Goal: Use online tool/utility: Utilize a website feature to perform a specific function

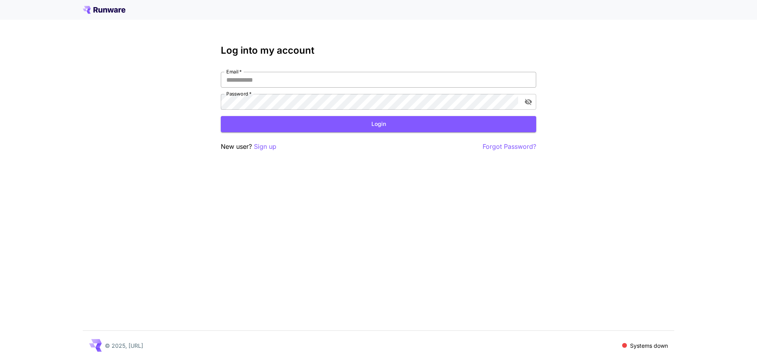
click at [246, 78] on input "Email   *" at bounding box center [379, 80] width 316 height 16
type input "**********"
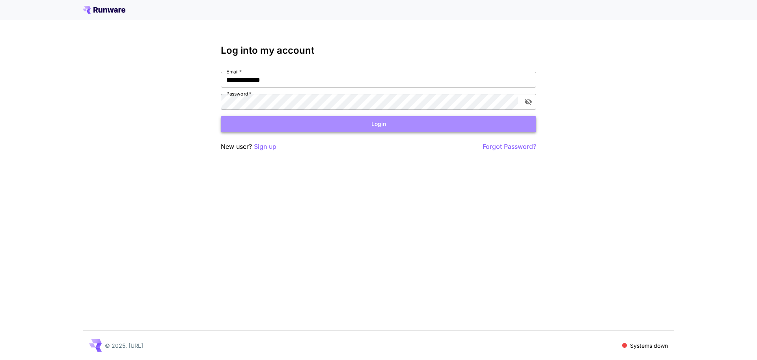
click at [379, 124] on button "Login" at bounding box center [379, 124] width 316 height 16
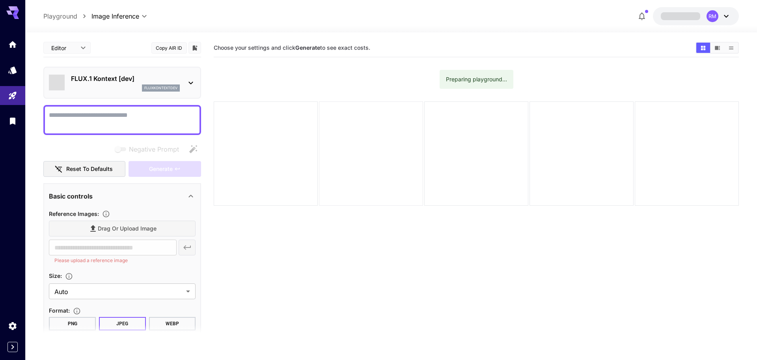
type input "*******"
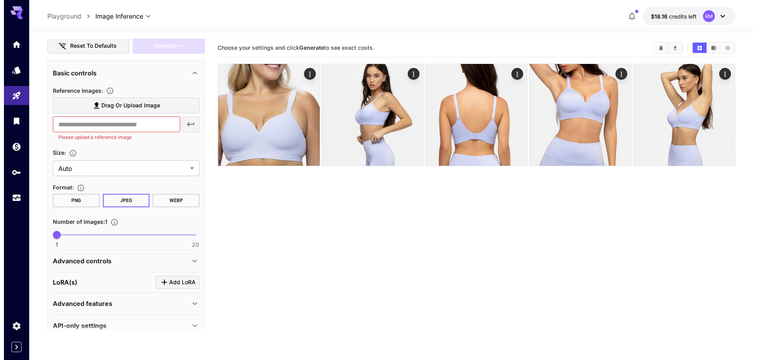
scroll to position [135, 0]
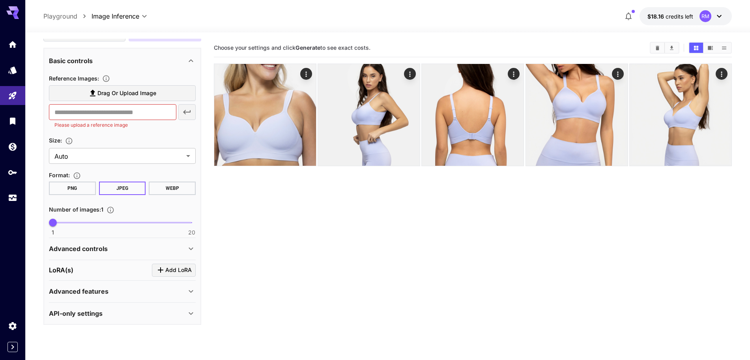
click at [80, 273] on div "LoRA(s) Add LoRA" at bounding box center [122, 269] width 147 height 13
click at [170, 269] on span "Add LoRA" at bounding box center [178, 270] width 26 height 10
click at [101, 315] on p "Select model" at bounding box center [97, 318] width 40 height 9
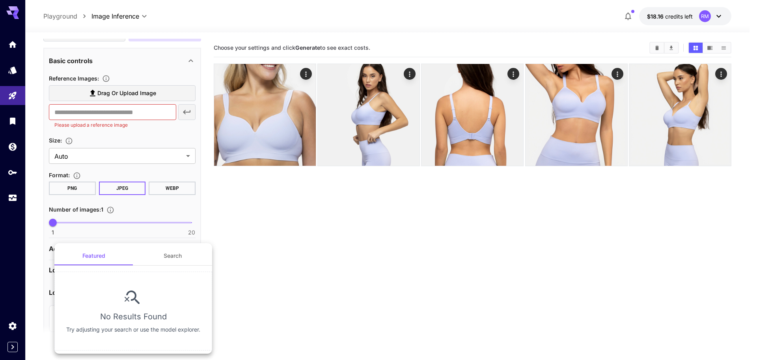
click at [178, 256] on button "Search" at bounding box center [172, 255] width 79 height 19
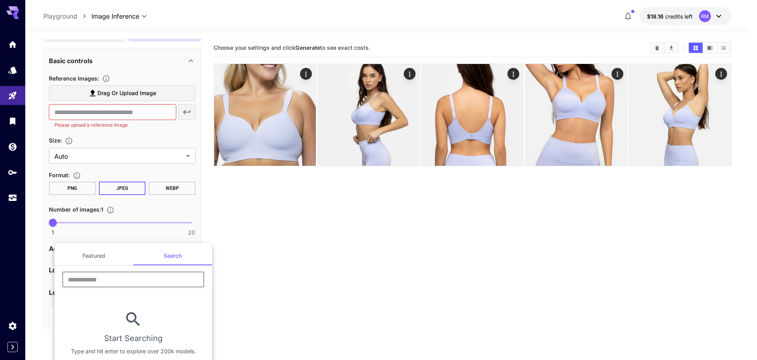
click at [135, 276] on input "text" at bounding box center [133, 279] width 142 height 16
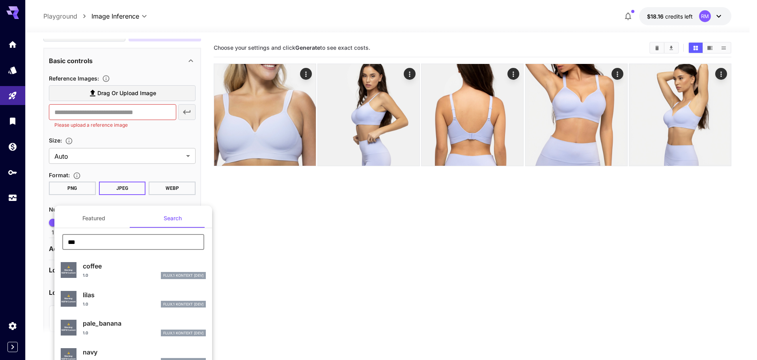
type input "***"
click at [202, 246] on div "*** ​" at bounding box center [133, 245] width 158 height 22
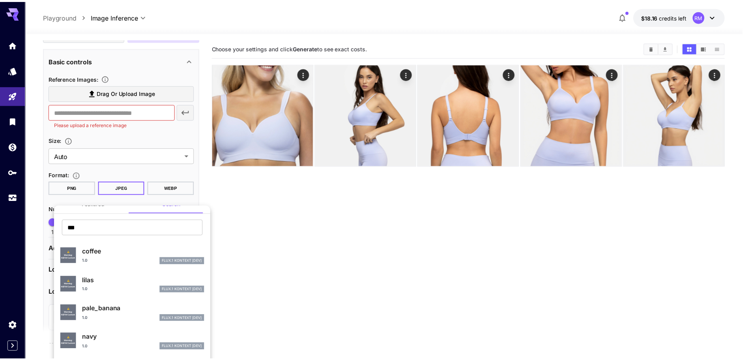
scroll to position [113, 0]
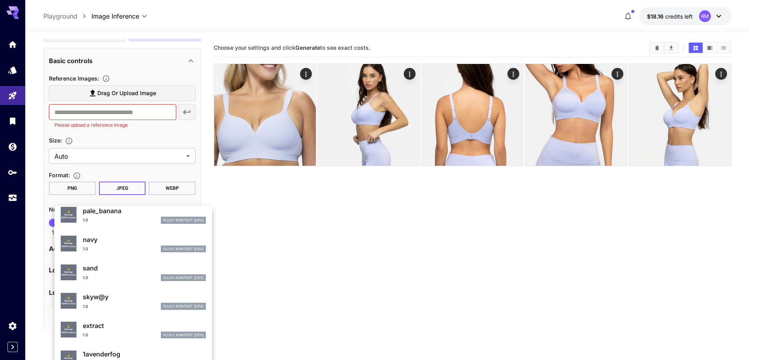
click at [106, 352] on p "1avenderfog" at bounding box center [144, 353] width 123 height 9
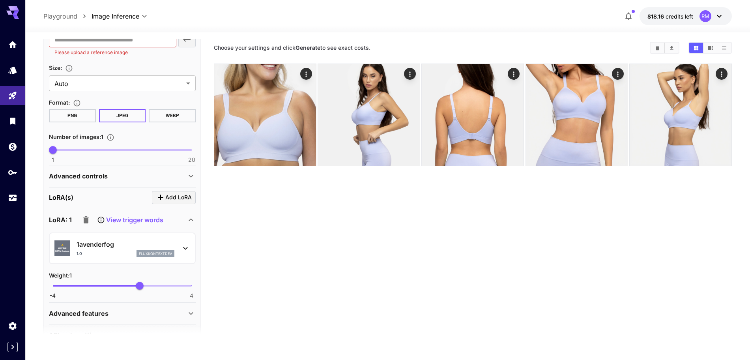
scroll to position [82, 0]
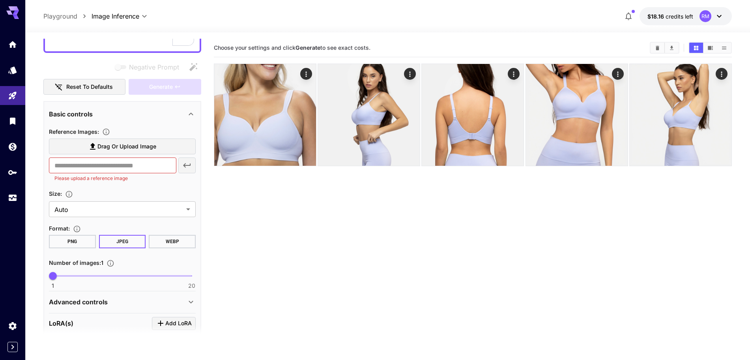
click at [110, 146] on span "Drag or upload image" at bounding box center [126, 147] width 59 height 10
click at [0, 0] on input "Drag or upload image" at bounding box center [0, 0] width 0 height 0
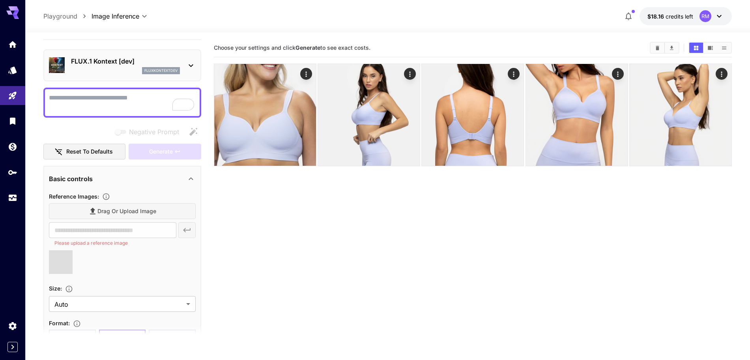
scroll to position [0, 0]
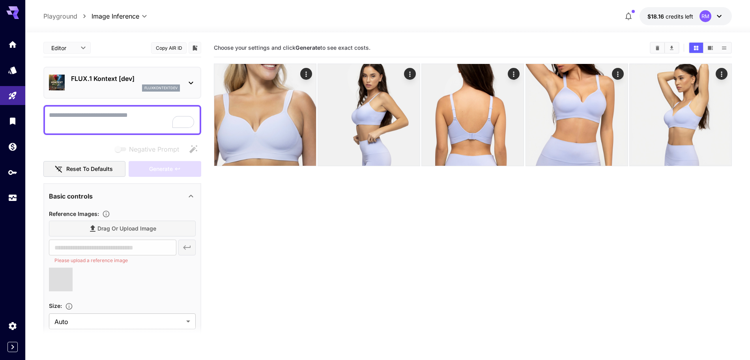
click at [71, 108] on div at bounding box center [122, 120] width 158 height 30
type input "**********"
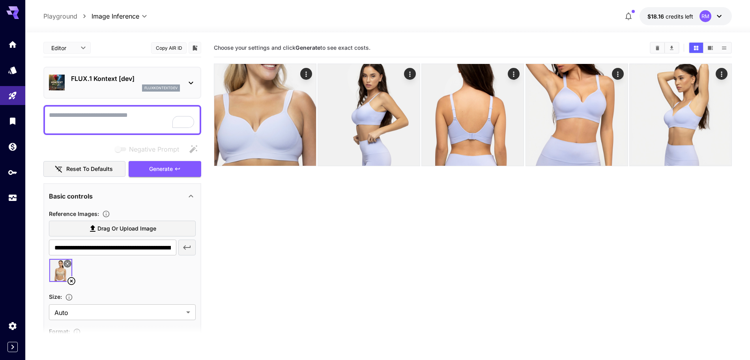
click at [71, 113] on textarea "Negative Prompt" at bounding box center [122, 119] width 147 height 19
type textarea "*"
click at [48, 121] on div "**********" at bounding box center [122, 120] width 158 height 30
click at [49, 121] on textarea "**********" at bounding box center [122, 119] width 147 height 19
click at [161, 116] on textarea "**********" at bounding box center [122, 119] width 147 height 19
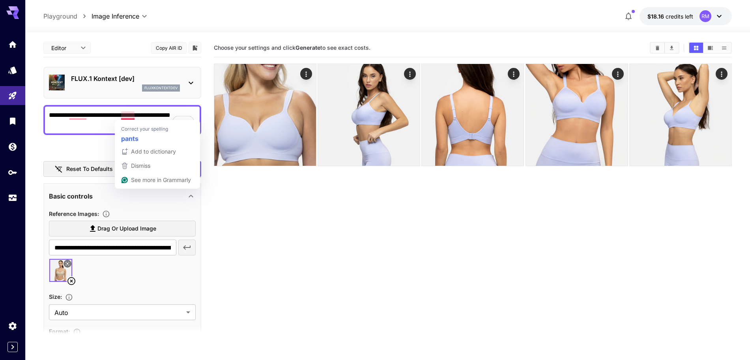
click at [133, 108] on div "**********" at bounding box center [122, 120] width 158 height 30
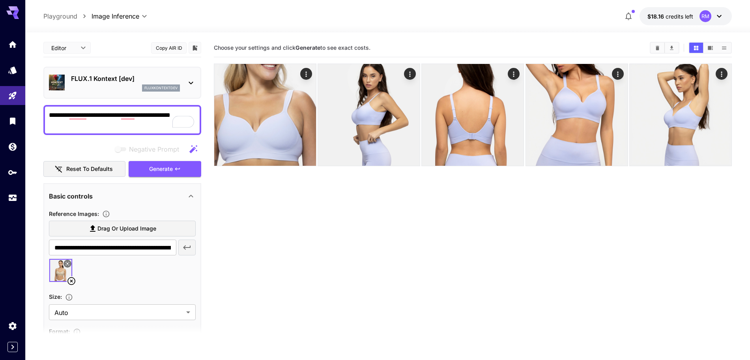
click at [134, 114] on textarea "**********" at bounding box center [122, 119] width 147 height 19
click at [87, 127] on textarea "**********" at bounding box center [122, 119] width 147 height 19
click at [160, 169] on span "Generate" at bounding box center [161, 169] width 24 height 10
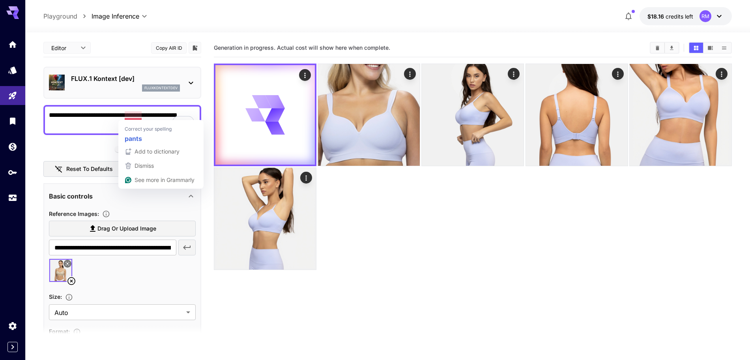
click at [131, 112] on textarea "**********" at bounding box center [122, 119] width 147 height 19
click at [132, 114] on textarea "**********" at bounding box center [122, 119] width 147 height 19
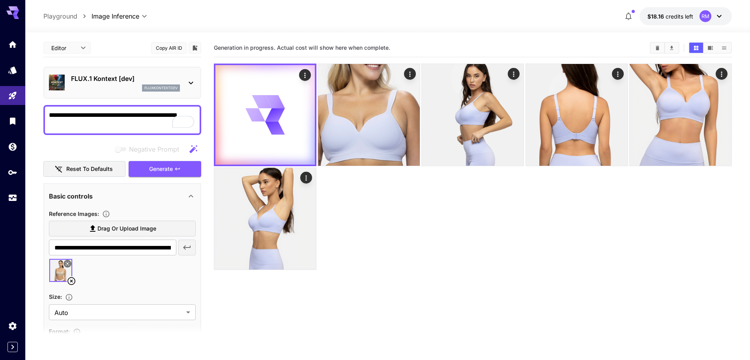
click at [189, 104] on div "**********" at bounding box center [122, 307] width 158 height 537
click at [97, 125] on textarea "**********" at bounding box center [122, 119] width 147 height 19
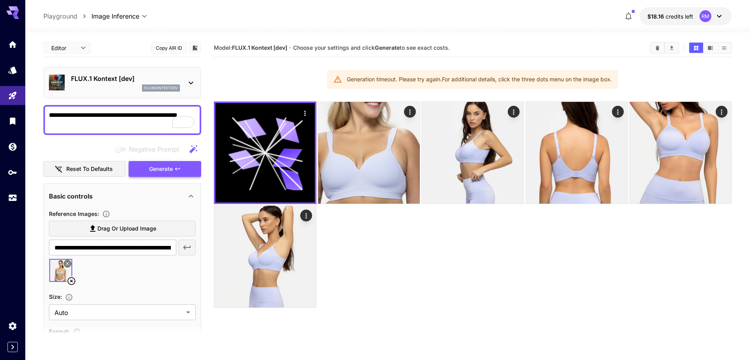
click at [161, 170] on span "Generate" at bounding box center [161, 169] width 24 height 10
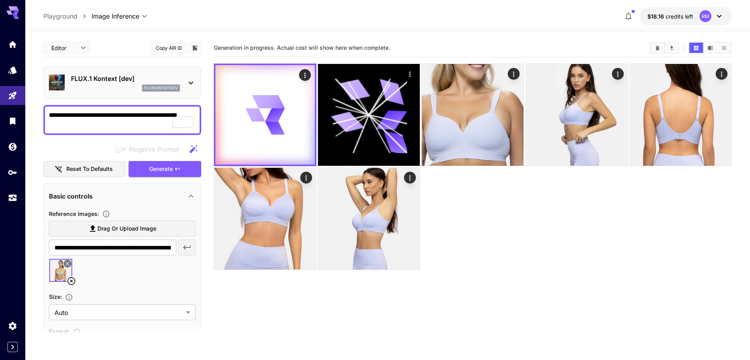
click at [67, 126] on textarea "**********" at bounding box center [122, 119] width 147 height 19
click at [68, 125] on textarea "**********" at bounding box center [122, 119] width 147 height 19
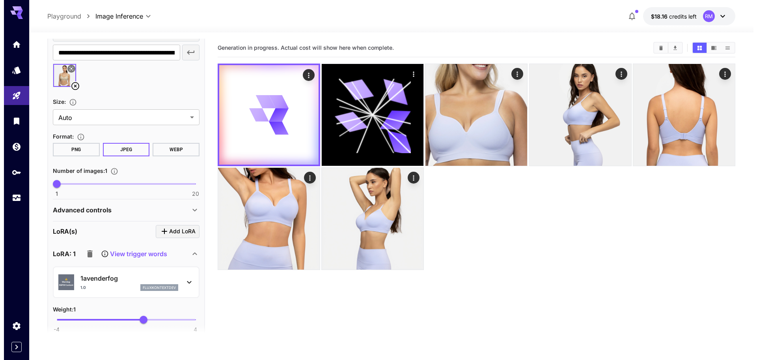
scroll to position [197, 0]
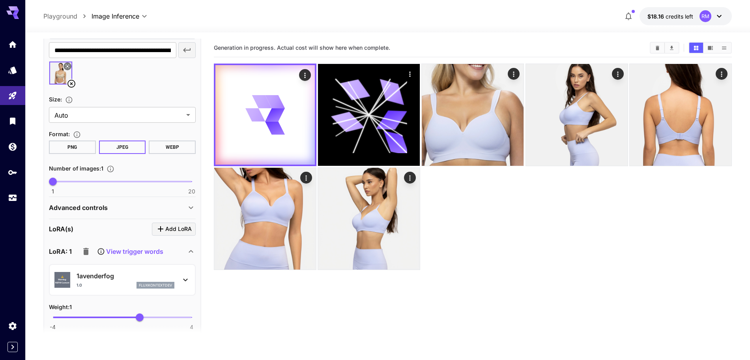
type textarea "**********"
drag, startPoint x: 117, startPoint y: 273, endPoint x: 77, endPoint y: 276, distance: 39.9
click at [77, 276] on p "1avenderfog" at bounding box center [126, 275] width 98 height 9
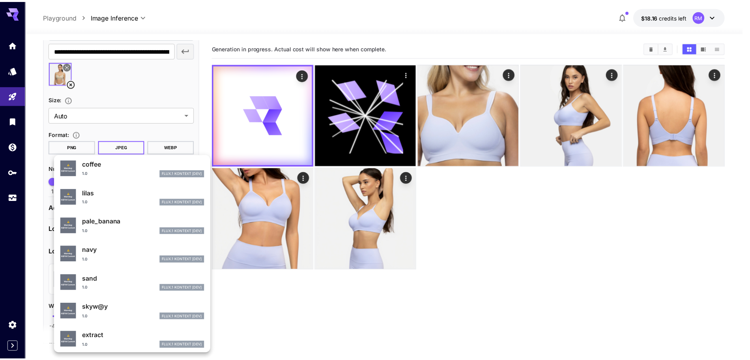
scroll to position [113, 0]
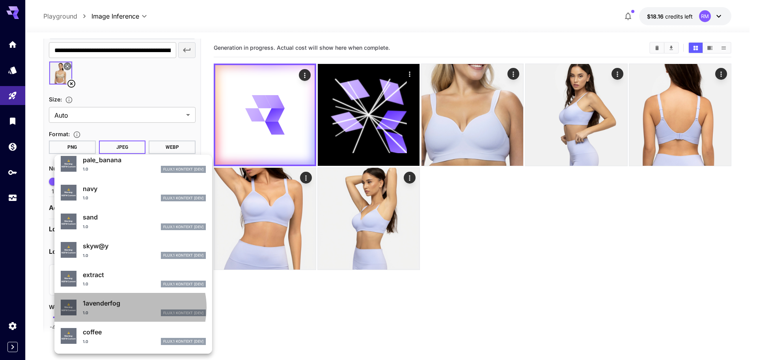
drag, startPoint x: 129, startPoint y: 307, endPoint x: 92, endPoint y: 303, distance: 38.2
click at [92, 303] on p "1avenderfog" at bounding box center [144, 302] width 123 height 9
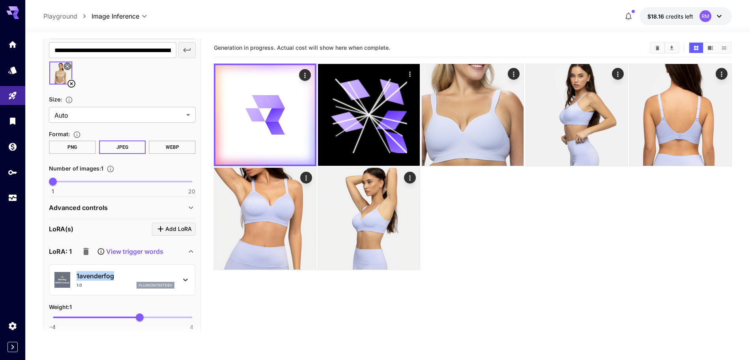
copy p "1avenderfog"
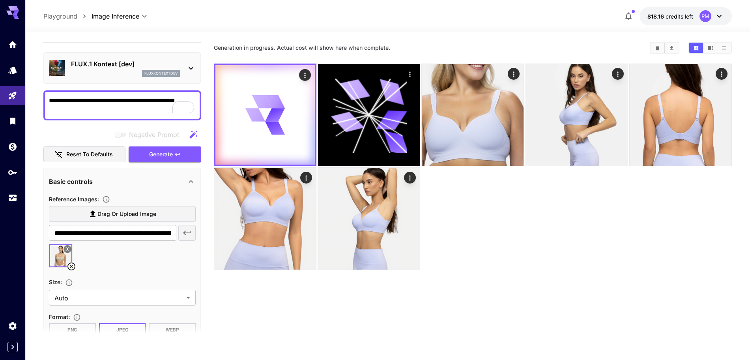
scroll to position [0, 0]
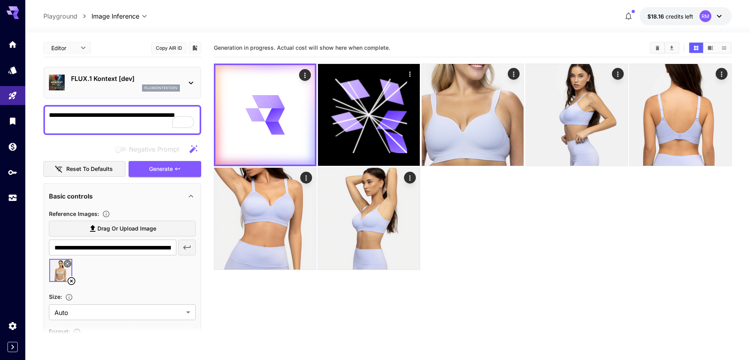
drag, startPoint x: 80, startPoint y: 128, endPoint x: 46, endPoint y: 129, distance: 33.5
click at [46, 129] on div "**********" at bounding box center [122, 120] width 158 height 30
click at [151, 168] on span "Generate" at bounding box center [161, 169] width 24 height 10
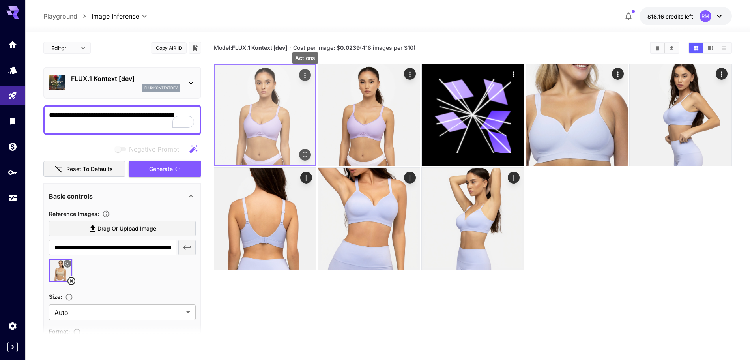
click at [306, 72] on icon "Actions" at bounding box center [305, 75] width 8 height 8
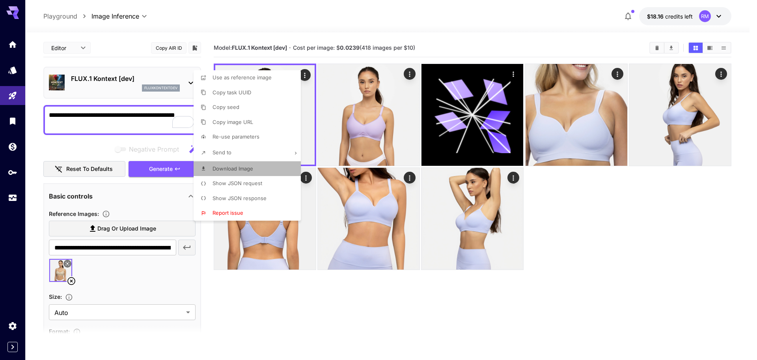
click at [229, 167] on span "Download Image" at bounding box center [233, 168] width 41 height 6
click at [71, 282] on div at bounding box center [378, 180] width 757 height 360
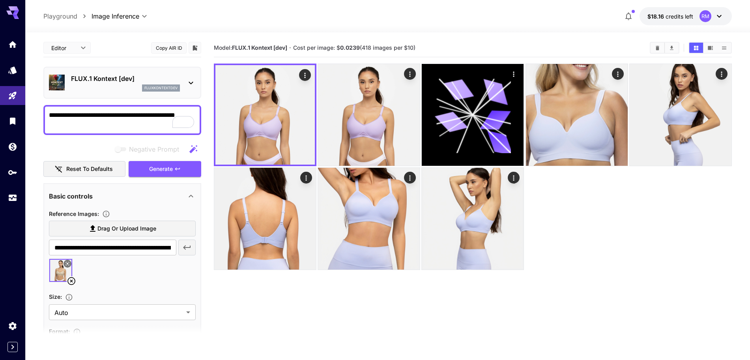
click at [71, 281] on icon at bounding box center [71, 281] width 8 height 8
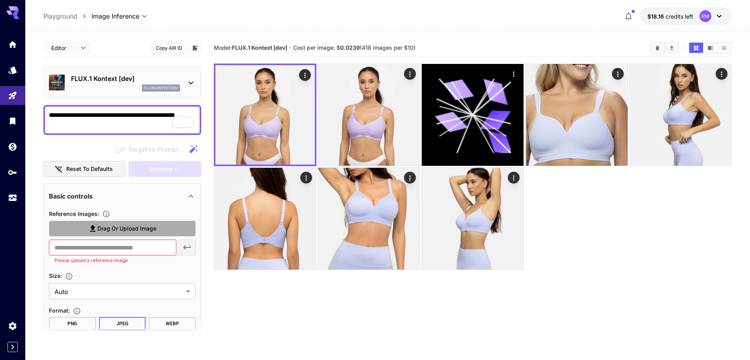
click at [136, 230] on span "Drag or upload image" at bounding box center [126, 229] width 59 height 10
click at [0, 0] on input "Drag or upload image" at bounding box center [0, 0] width 0 height 0
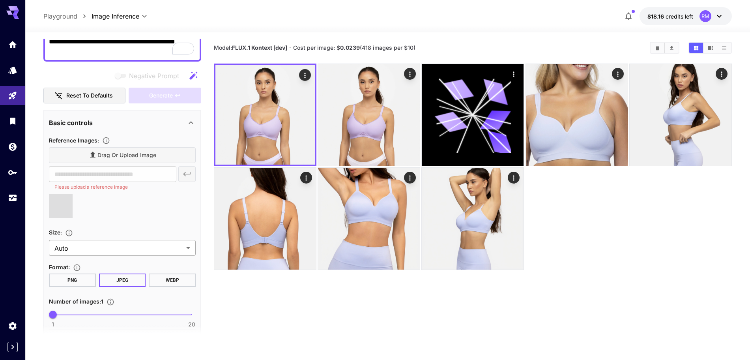
scroll to position [99, 0]
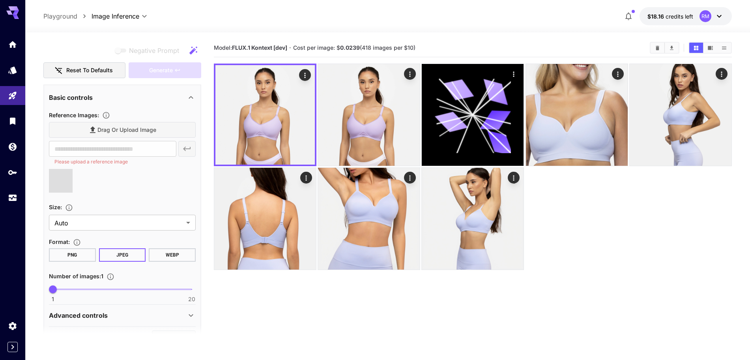
type input "**********"
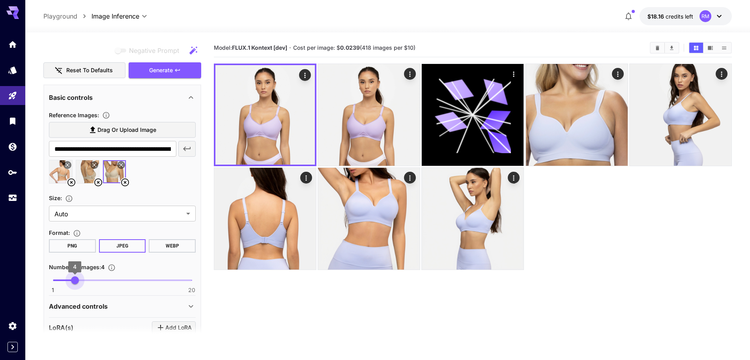
type input "*"
drag, startPoint x: 54, startPoint y: 278, endPoint x: 69, endPoint y: 280, distance: 15.1
click at [69, 280] on span "3" at bounding box center [68, 280] width 8 height 8
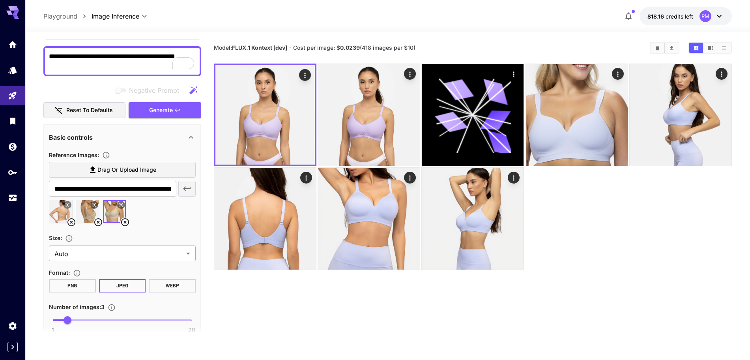
scroll to position [0, 0]
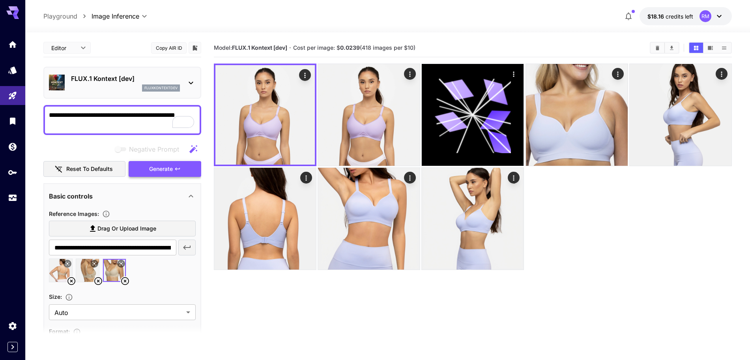
click at [161, 169] on span "Generate" at bounding box center [161, 169] width 24 height 10
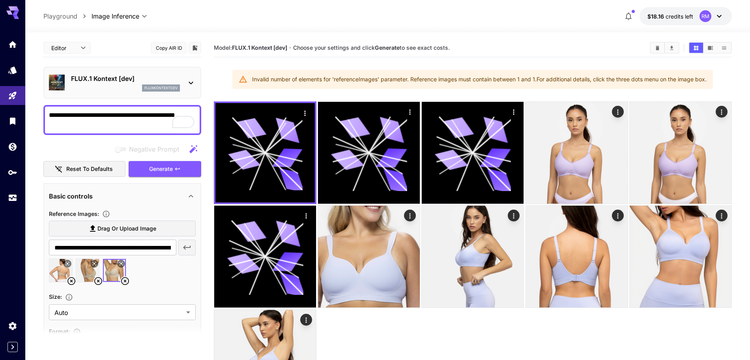
click at [69, 282] on icon at bounding box center [71, 280] width 9 height 9
click at [97, 280] on icon at bounding box center [97, 280] width 9 height 9
click at [158, 170] on span "Generate" at bounding box center [161, 169] width 24 height 10
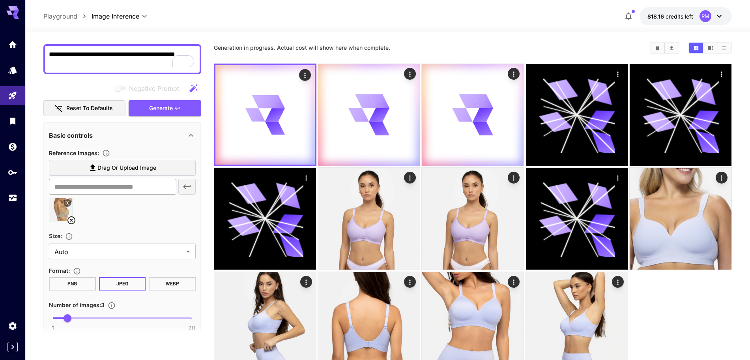
scroll to position [148, 0]
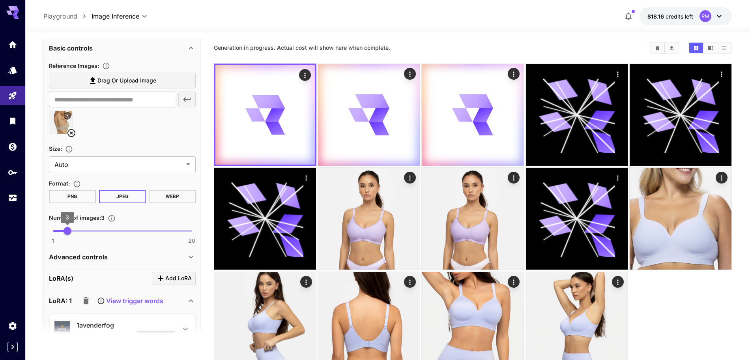
type input "*"
drag, startPoint x: 65, startPoint y: 231, endPoint x: 40, endPoint y: 232, distance: 25.3
click at [40, 232] on section "**********" at bounding box center [387, 227] width 725 height 390
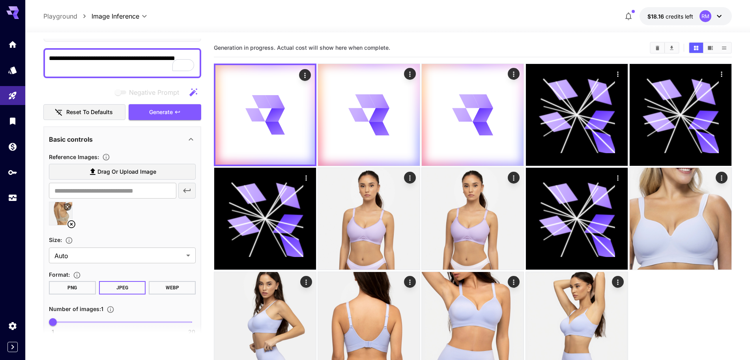
scroll to position [49, 0]
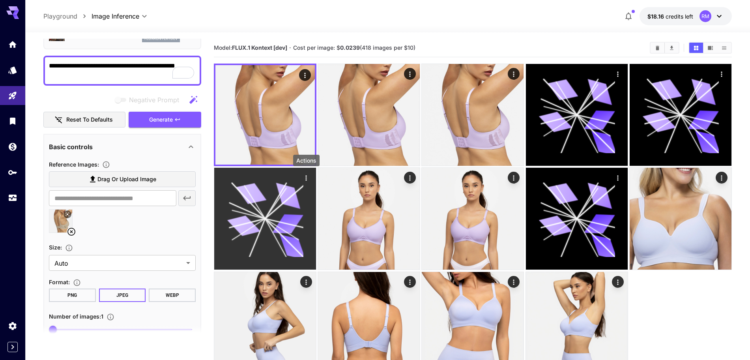
click at [305, 177] on icon "Actions" at bounding box center [306, 178] width 8 height 8
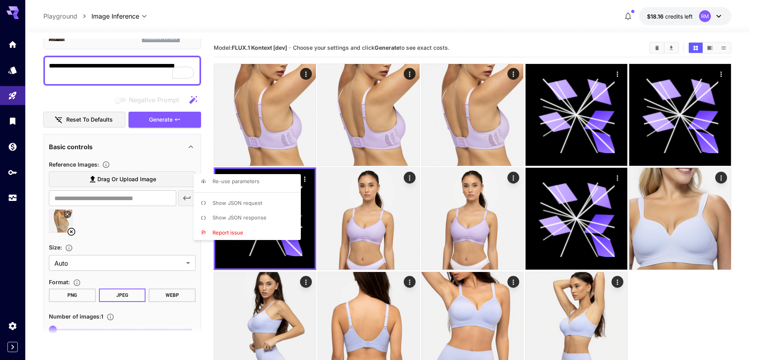
click at [506, 43] on div at bounding box center [378, 180] width 757 height 360
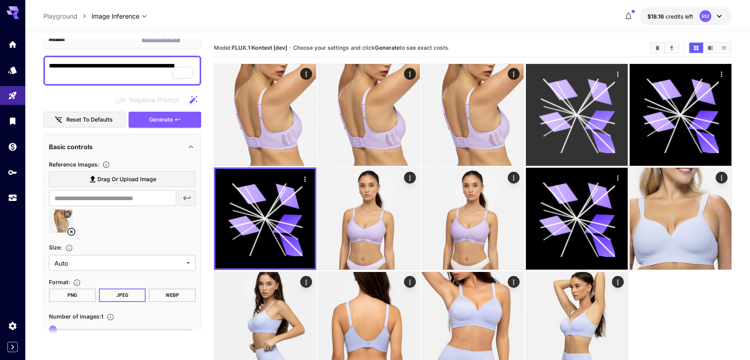
click at [567, 114] on icon at bounding box center [576, 115] width 77 height 77
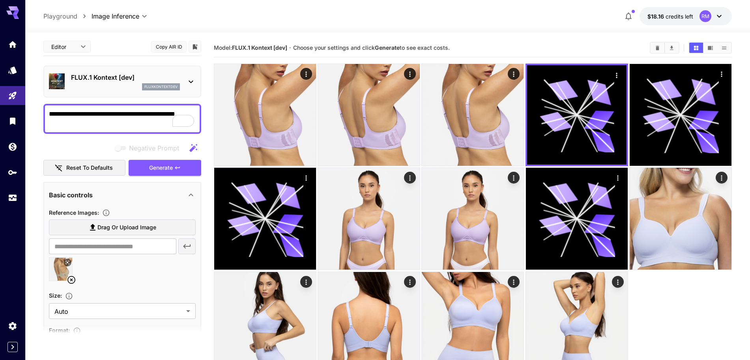
scroll to position [0, 0]
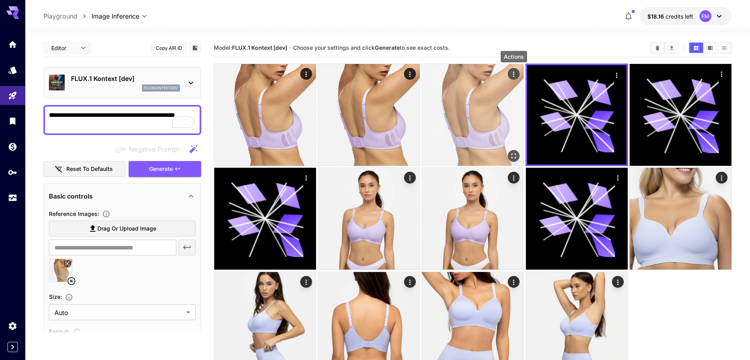
click at [514, 75] on icon "Actions" at bounding box center [514, 74] width 8 height 8
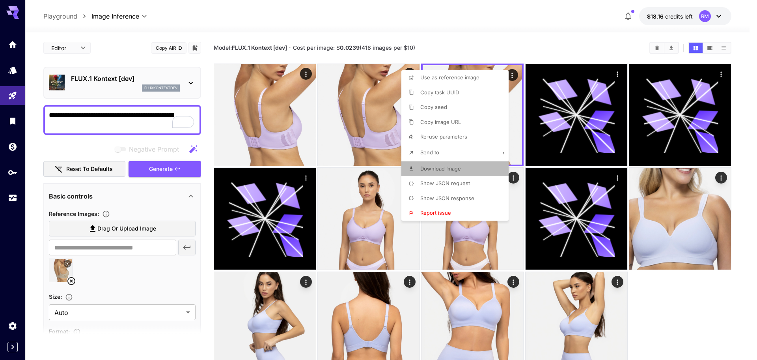
click at [437, 169] on span "Download Image" at bounding box center [440, 168] width 41 height 6
click at [70, 279] on div at bounding box center [378, 180] width 757 height 360
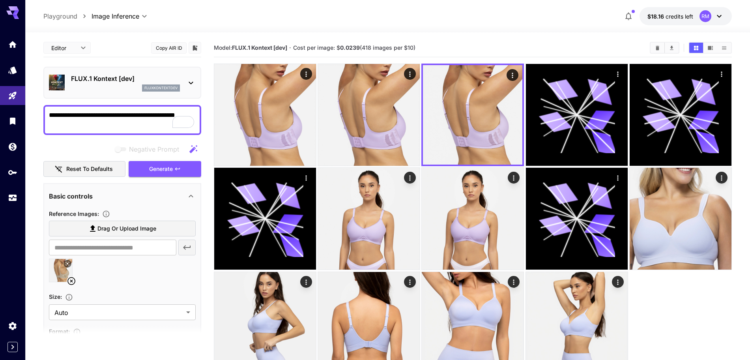
click at [73, 280] on icon at bounding box center [71, 280] width 9 height 9
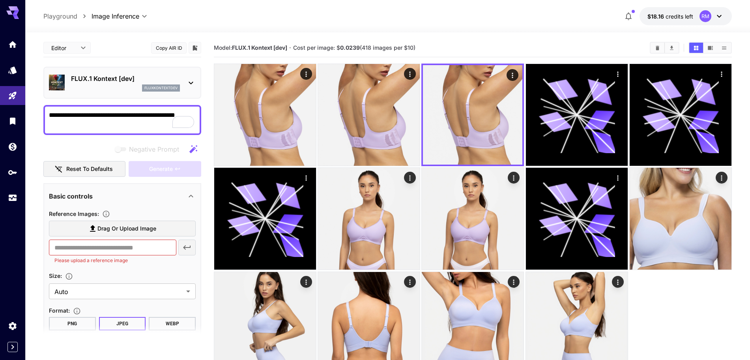
click at [123, 229] on span "Drag or upload image" at bounding box center [126, 229] width 59 height 10
click at [0, 0] on input "Drag or upload image" at bounding box center [0, 0] width 0 height 0
type input "**********"
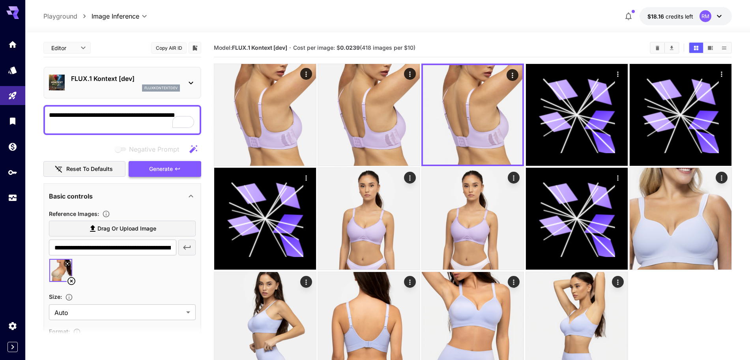
click at [166, 172] on span "Generate" at bounding box center [161, 169] width 24 height 10
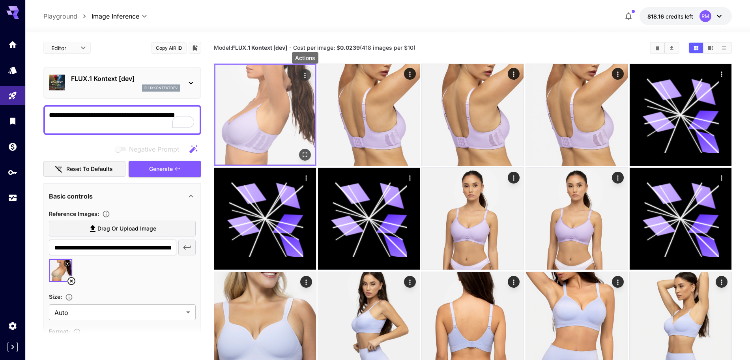
click at [304, 73] on icon "Actions" at bounding box center [305, 75] width 8 height 8
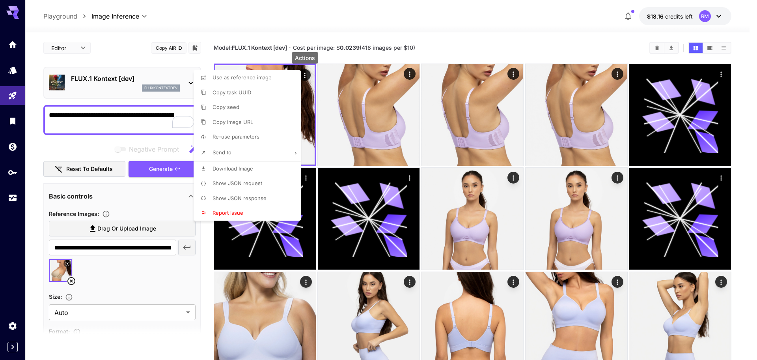
click at [233, 166] on span "Download Image" at bounding box center [233, 168] width 41 height 6
click at [70, 281] on div at bounding box center [378, 180] width 757 height 360
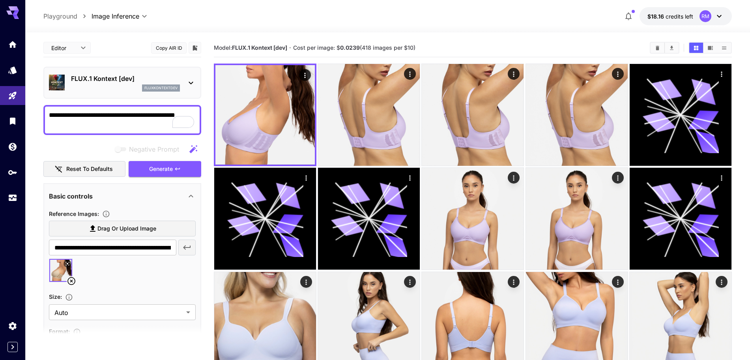
click at [70, 281] on icon at bounding box center [71, 280] width 9 height 9
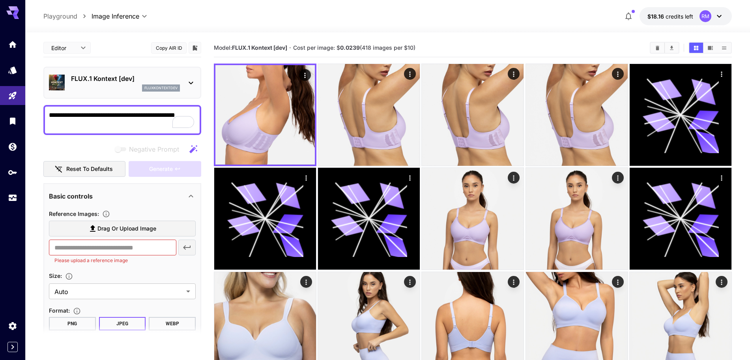
click at [127, 228] on span "Drag or upload image" at bounding box center [126, 229] width 59 height 10
click at [0, 0] on input "Drag or upload image" at bounding box center [0, 0] width 0 height 0
type input "**********"
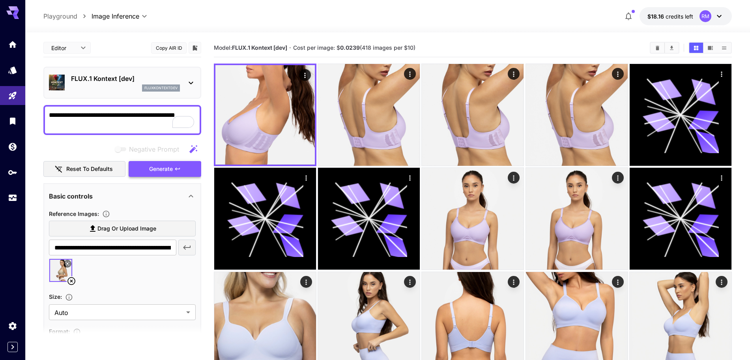
click at [160, 171] on span "Generate" at bounding box center [161, 169] width 24 height 10
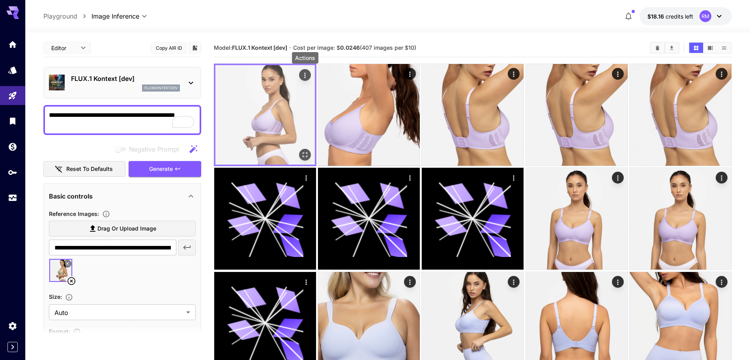
click at [304, 75] on icon "Actions" at bounding box center [305, 75] width 8 height 8
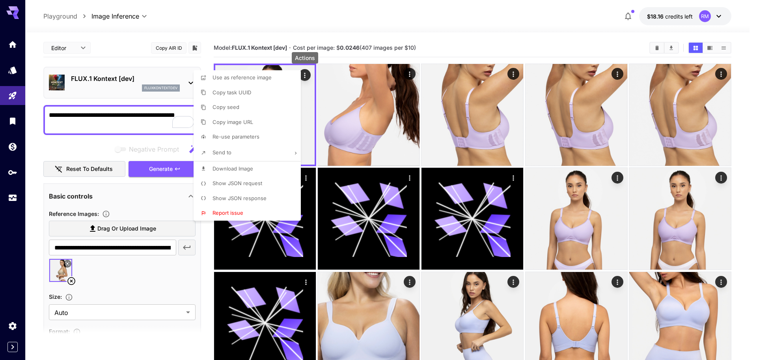
click at [223, 169] on span "Download Image" at bounding box center [233, 168] width 41 height 6
click at [68, 280] on div at bounding box center [378, 180] width 757 height 360
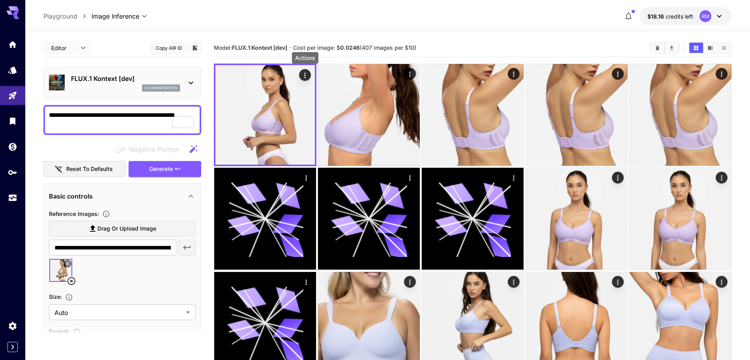
click at [70, 280] on icon at bounding box center [71, 280] width 9 height 9
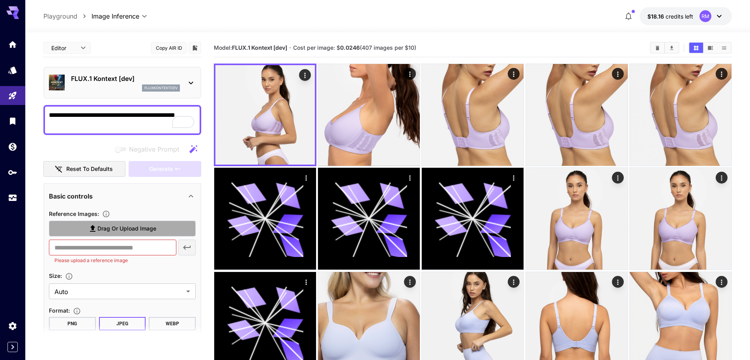
click at [118, 227] on span "Drag or upload image" at bounding box center [126, 229] width 59 height 10
click at [0, 0] on input "Drag or upload image" at bounding box center [0, 0] width 0 height 0
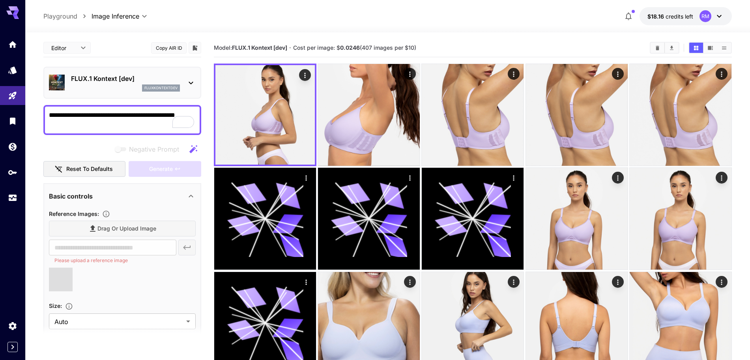
type input "**********"
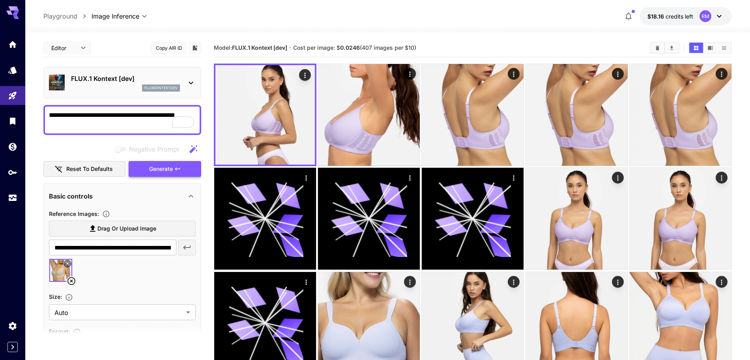
click at [163, 168] on span "Generate" at bounding box center [161, 169] width 24 height 10
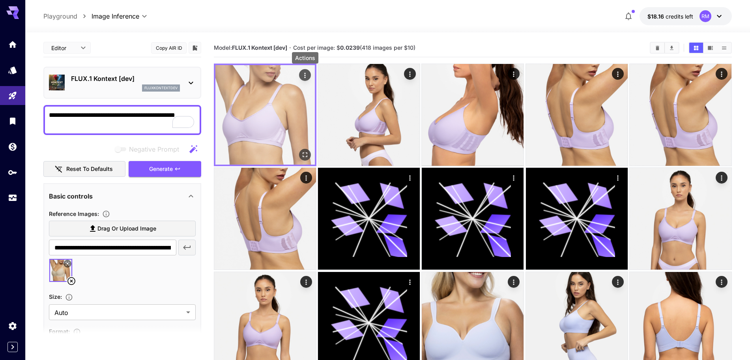
click at [306, 77] on icon "Actions" at bounding box center [305, 75] width 8 height 8
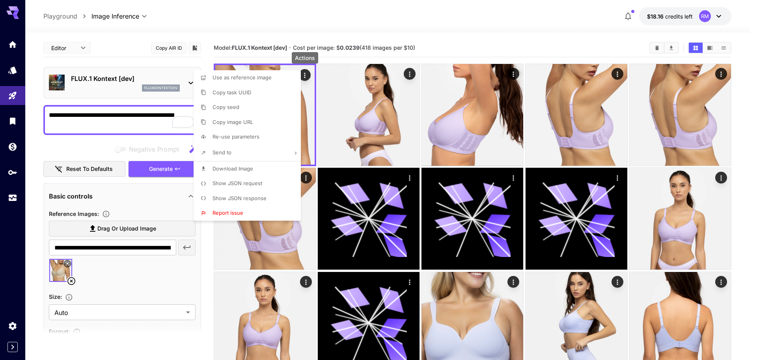
click at [232, 169] on span "Download Image" at bounding box center [233, 168] width 41 height 6
click at [473, 26] on div at bounding box center [378, 180] width 757 height 360
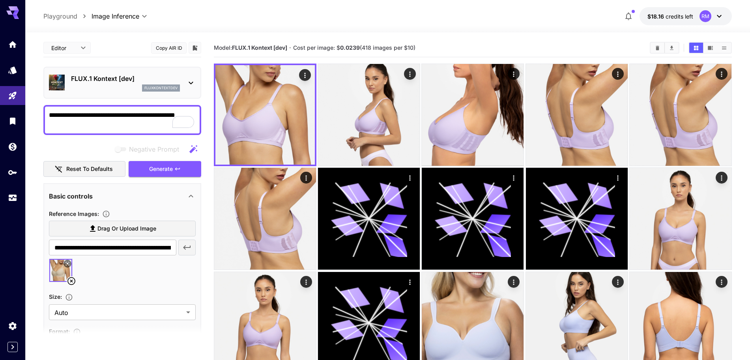
drag, startPoint x: 72, startPoint y: 278, endPoint x: 75, endPoint y: 265, distance: 13.4
click at [72, 278] on icon at bounding box center [71, 280] width 9 height 9
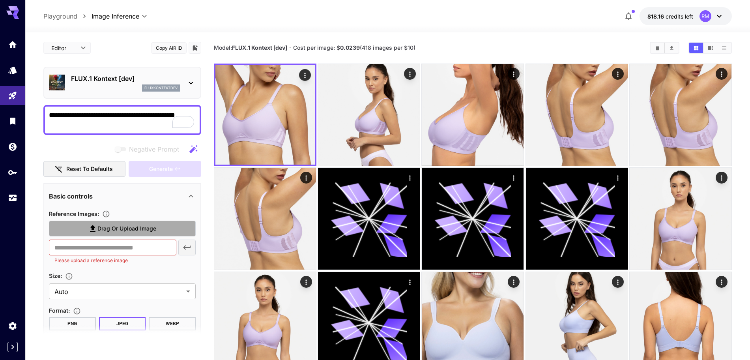
click at [120, 224] on span "Drag or upload image" at bounding box center [126, 229] width 59 height 10
click at [0, 0] on input "Drag or upload image" at bounding box center [0, 0] width 0 height 0
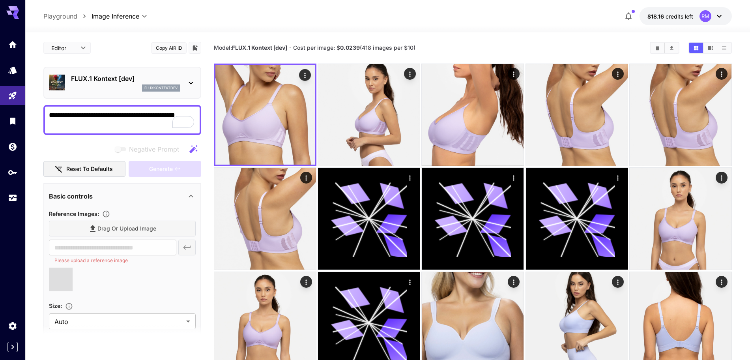
type input "**********"
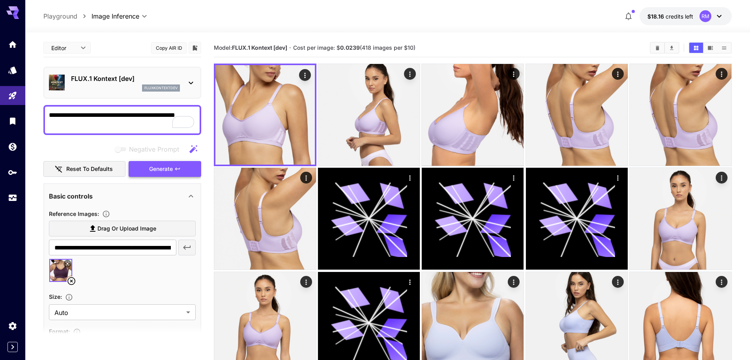
click at [165, 169] on span "Generate" at bounding box center [161, 169] width 24 height 10
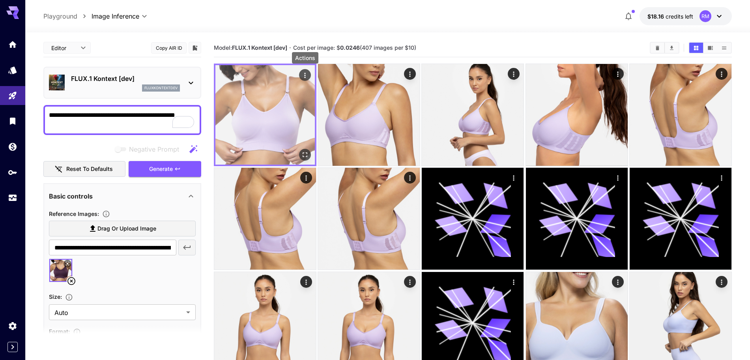
click at [306, 77] on icon "Actions" at bounding box center [305, 75] width 8 height 8
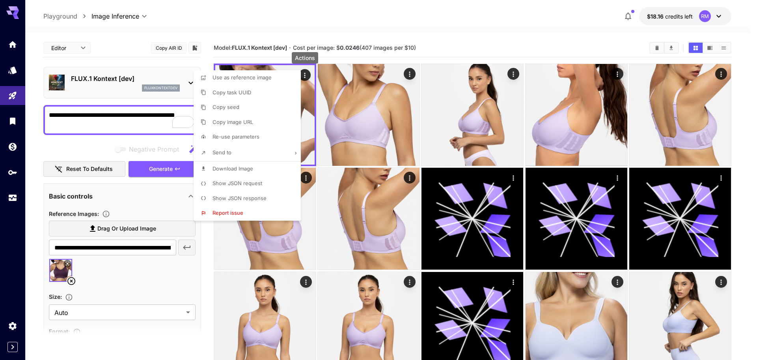
click at [230, 170] on span "Download Image" at bounding box center [233, 168] width 41 height 6
click at [71, 282] on div at bounding box center [378, 180] width 757 height 360
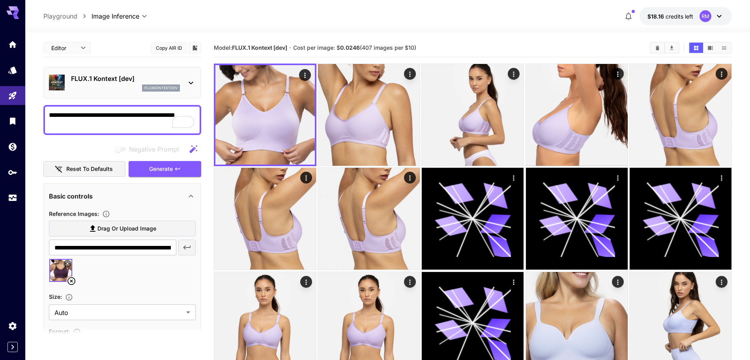
click at [71, 282] on icon at bounding box center [71, 280] width 9 height 9
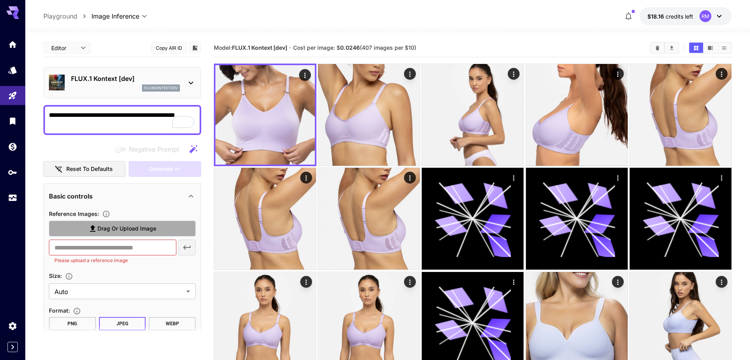
click at [126, 228] on span "Drag or upload image" at bounding box center [126, 229] width 59 height 10
click at [0, 0] on input "Drag or upload image" at bounding box center [0, 0] width 0 height 0
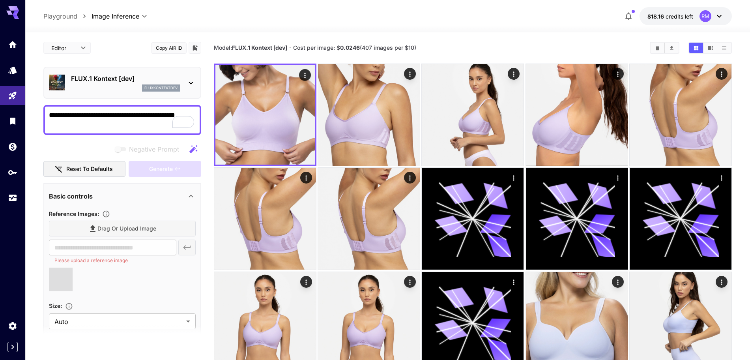
type input "**********"
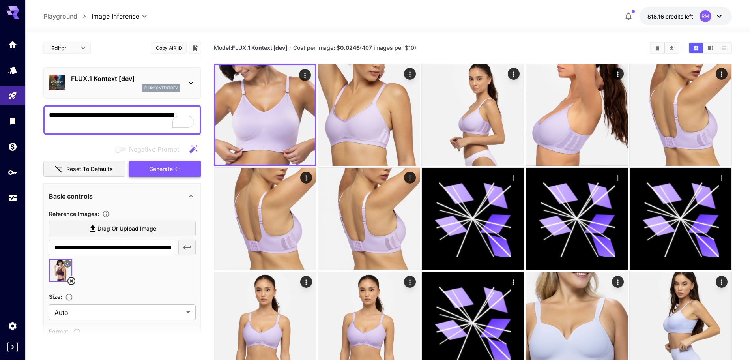
click at [161, 170] on span "Generate" at bounding box center [161, 169] width 24 height 10
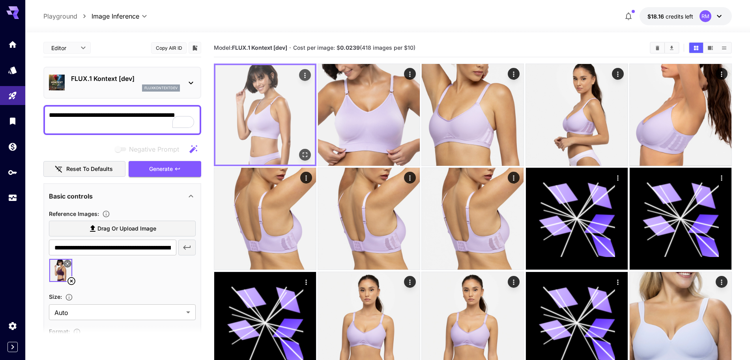
click at [303, 77] on icon "Actions" at bounding box center [305, 75] width 8 height 8
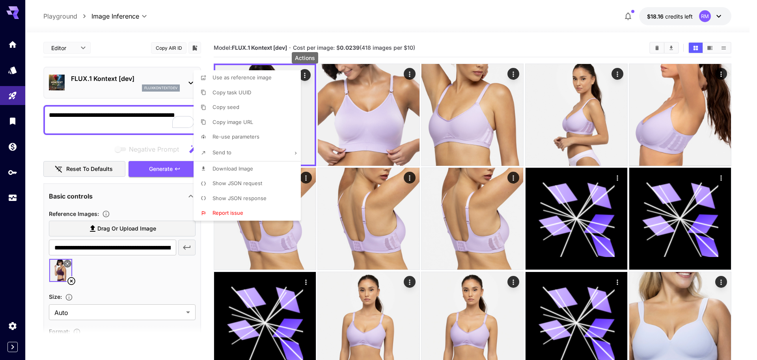
click at [233, 169] on span "Download Image" at bounding box center [233, 168] width 41 height 6
click at [501, 41] on div at bounding box center [378, 180] width 757 height 360
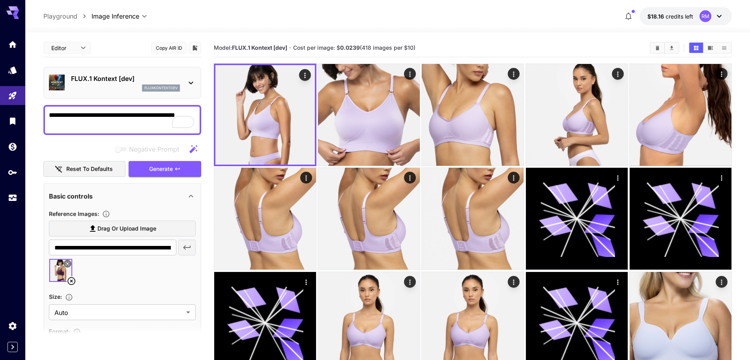
click at [71, 282] on icon at bounding box center [71, 280] width 9 height 9
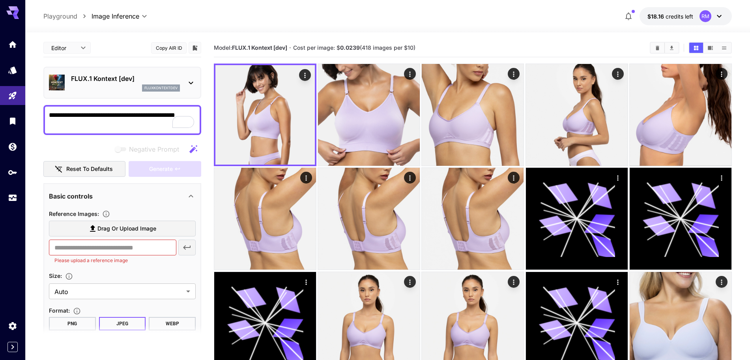
click at [126, 228] on span "Drag or upload image" at bounding box center [126, 229] width 59 height 10
click at [0, 0] on input "Drag or upload image" at bounding box center [0, 0] width 0 height 0
type input "**********"
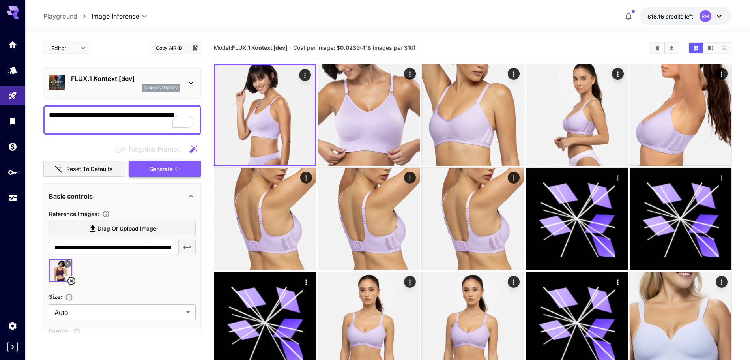
click at [158, 171] on span "Generate" at bounding box center [161, 169] width 24 height 10
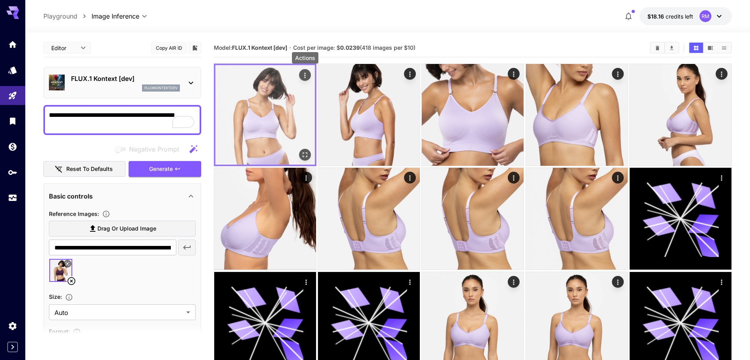
click at [307, 77] on icon "Actions" at bounding box center [305, 75] width 8 height 8
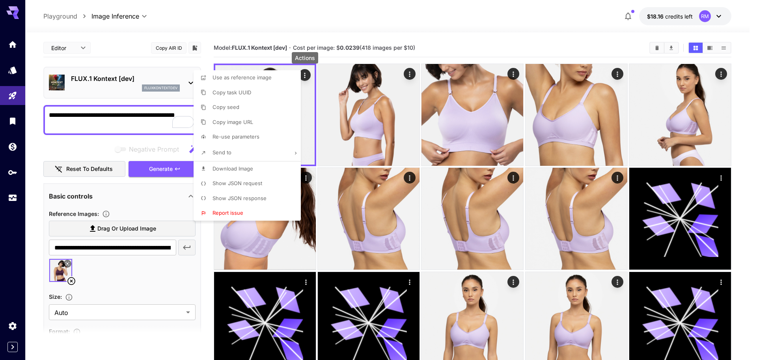
click at [238, 171] on span "Download Image" at bounding box center [233, 168] width 41 height 6
click at [153, 202] on div at bounding box center [378, 180] width 757 height 360
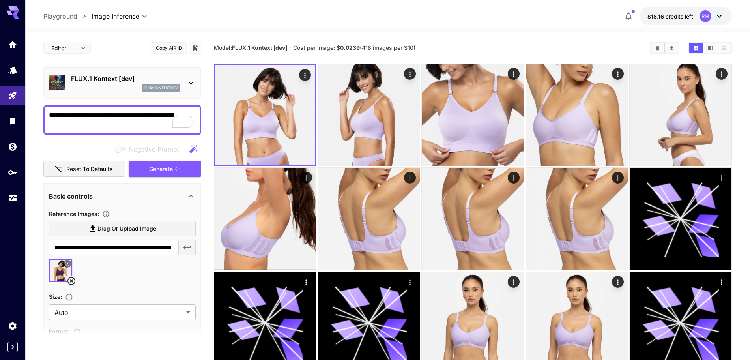
click at [72, 281] on icon at bounding box center [71, 281] width 8 height 8
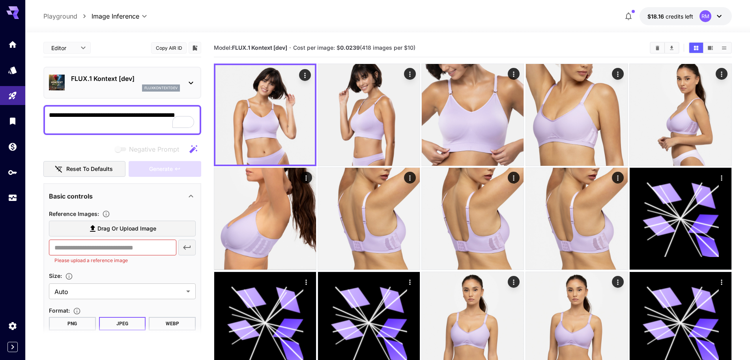
click at [118, 232] on span "Drag or upload image" at bounding box center [126, 229] width 59 height 10
click at [0, 0] on input "Drag or upload image" at bounding box center [0, 0] width 0 height 0
type input "**********"
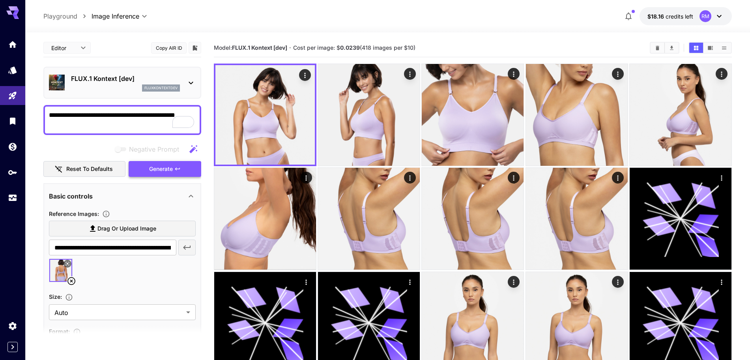
click at [164, 166] on span "Generate" at bounding box center [161, 169] width 24 height 10
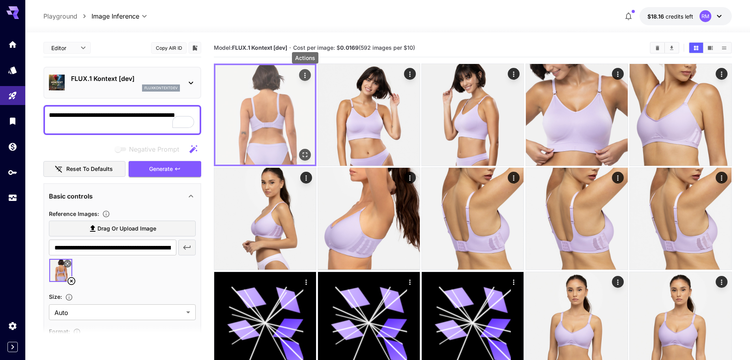
click at [304, 76] on icon "Actions" at bounding box center [305, 75] width 8 height 8
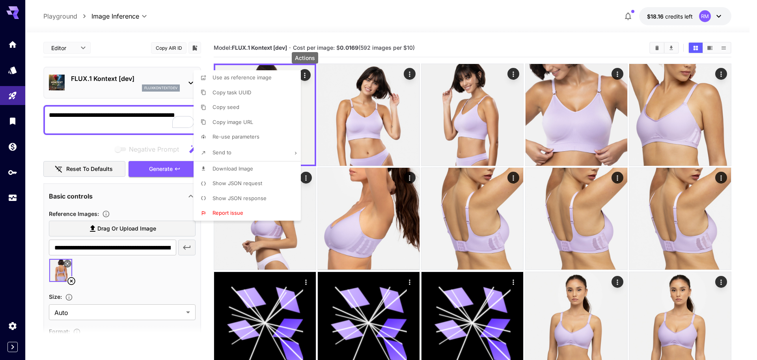
click at [231, 167] on span "Download Image" at bounding box center [233, 168] width 41 height 6
click at [72, 278] on div at bounding box center [378, 180] width 757 height 360
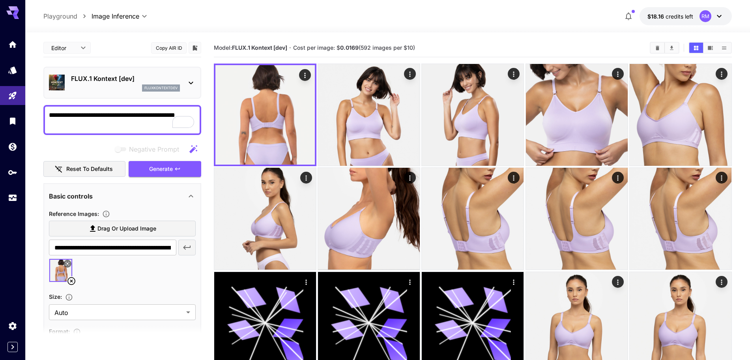
click at [71, 281] on icon at bounding box center [71, 281] width 8 height 8
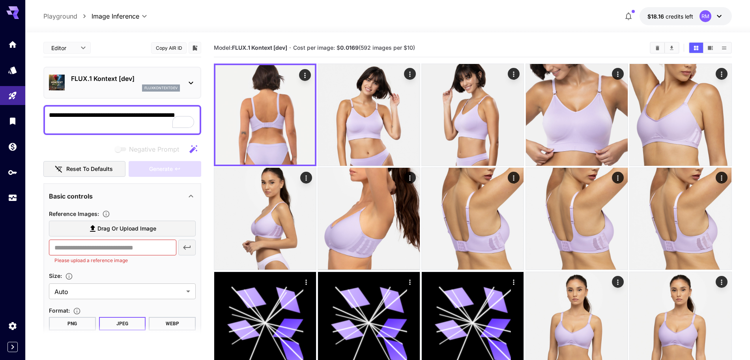
click at [159, 228] on label "Drag or upload image" at bounding box center [122, 228] width 147 height 16
click at [0, 0] on input "Drag or upload image" at bounding box center [0, 0] width 0 height 0
type input "**********"
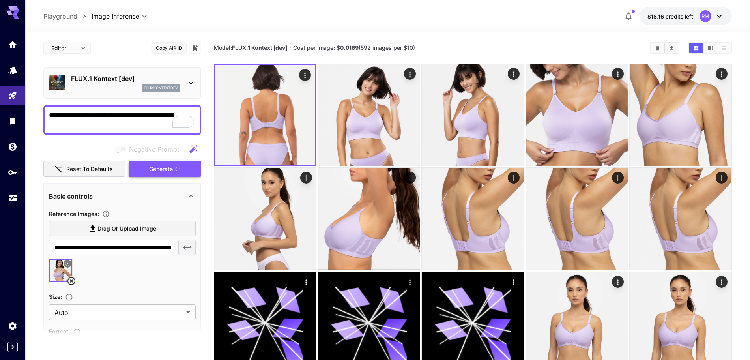
click at [172, 166] on span "Generate" at bounding box center [161, 169] width 24 height 10
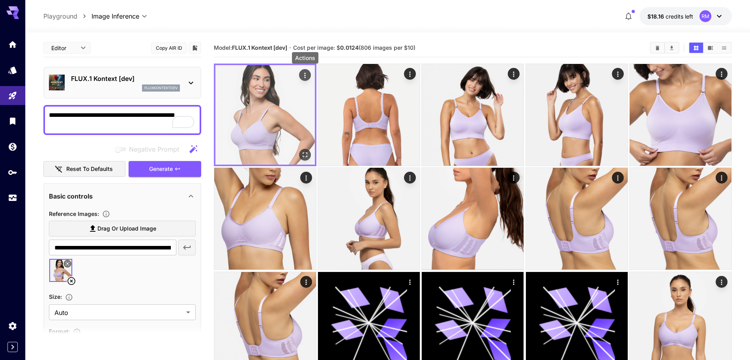
click at [305, 75] on icon "Actions" at bounding box center [304, 75] width 1 height 5
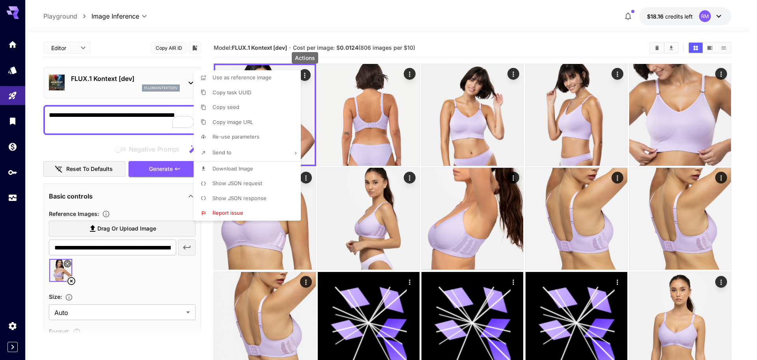
click at [235, 167] on span "Download Image" at bounding box center [233, 168] width 41 height 6
click at [71, 281] on div at bounding box center [378, 180] width 757 height 360
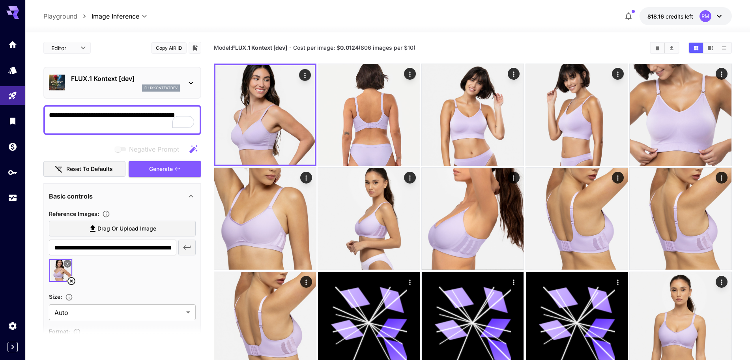
click at [69, 281] on icon at bounding box center [71, 280] width 9 height 9
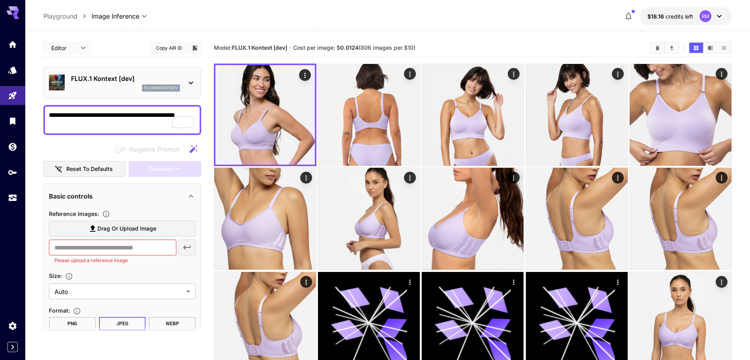
click at [103, 229] on span "Drag or upload image" at bounding box center [126, 229] width 59 height 10
click at [0, 0] on input "Drag or upload image" at bounding box center [0, 0] width 0 height 0
type input "**********"
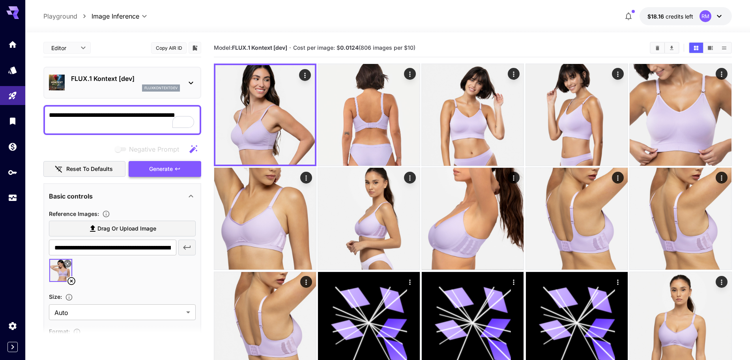
click at [168, 170] on span "Generate" at bounding box center [161, 169] width 24 height 10
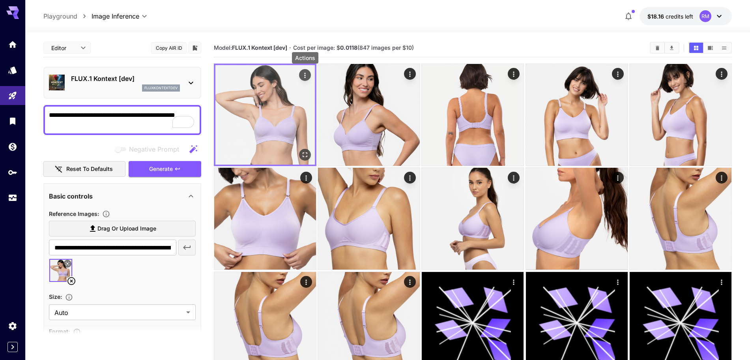
click at [304, 77] on icon "Actions" at bounding box center [305, 75] width 8 height 8
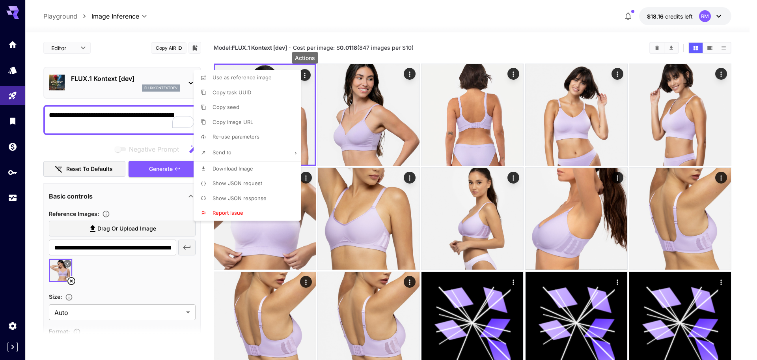
click at [237, 169] on span "Download Image" at bounding box center [233, 168] width 41 height 6
click at [72, 282] on div at bounding box center [378, 180] width 757 height 360
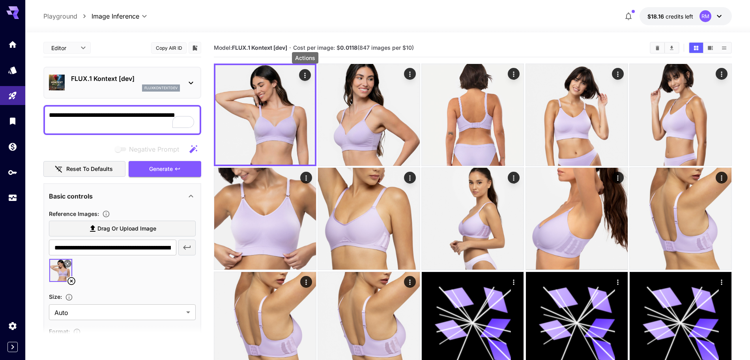
click at [71, 282] on icon at bounding box center [71, 281] width 8 height 8
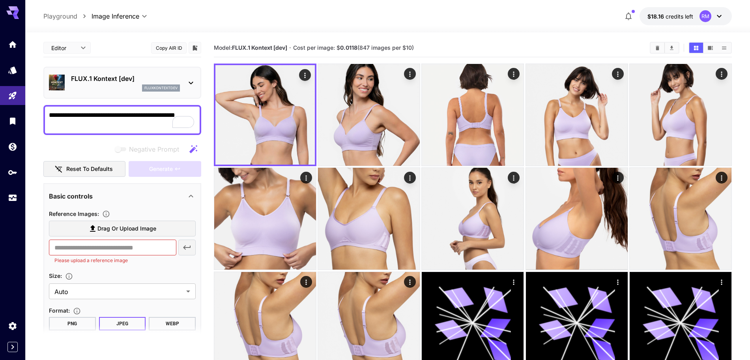
click at [110, 222] on label "Drag or upload image" at bounding box center [122, 228] width 147 height 16
click at [0, 0] on input "Drag or upload image" at bounding box center [0, 0] width 0 height 0
type input "**********"
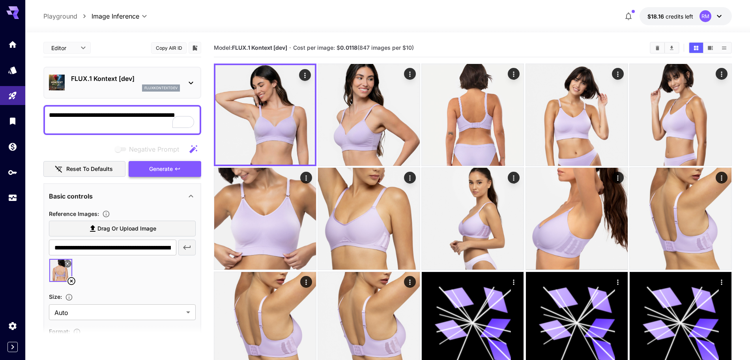
click at [161, 166] on span "Generate" at bounding box center [161, 169] width 24 height 10
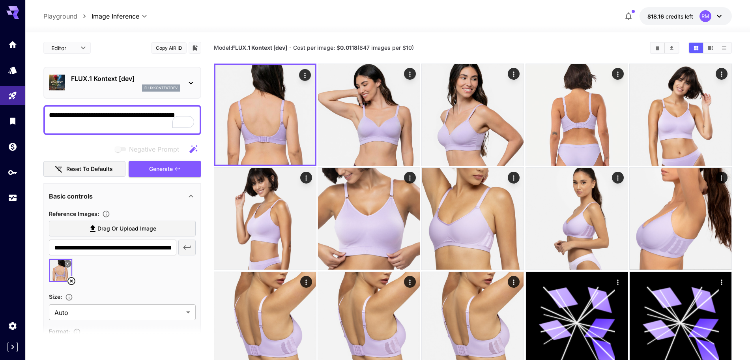
click at [70, 279] on icon at bounding box center [71, 280] width 9 height 9
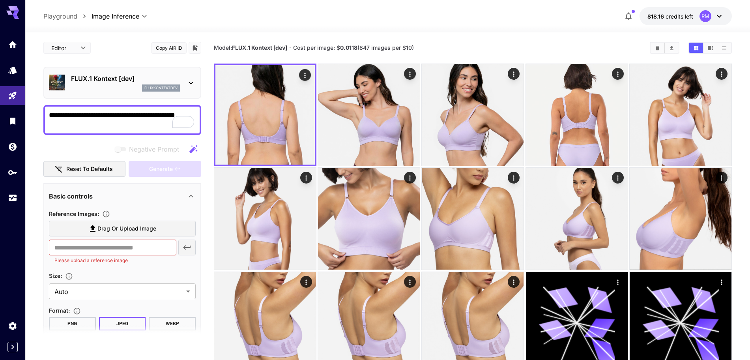
click at [118, 227] on span "Drag or upload image" at bounding box center [126, 229] width 59 height 10
click at [0, 0] on input "Drag or upload image" at bounding box center [0, 0] width 0 height 0
type input "**********"
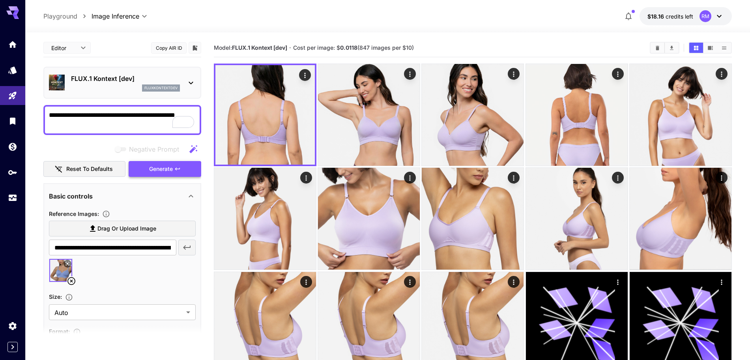
click at [172, 170] on span "Generate" at bounding box center [161, 169] width 24 height 10
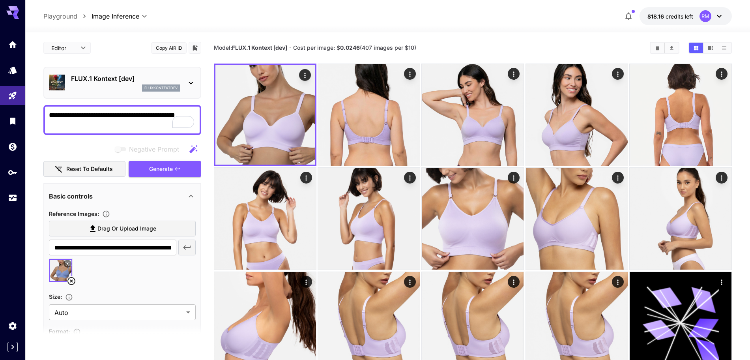
click at [71, 278] on icon at bounding box center [71, 280] width 9 height 9
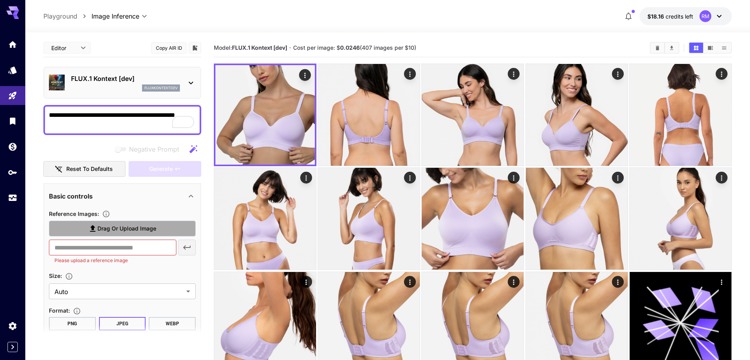
click at [122, 230] on span "Drag or upload image" at bounding box center [126, 229] width 59 height 10
click at [0, 0] on input "Drag or upload image" at bounding box center [0, 0] width 0 height 0
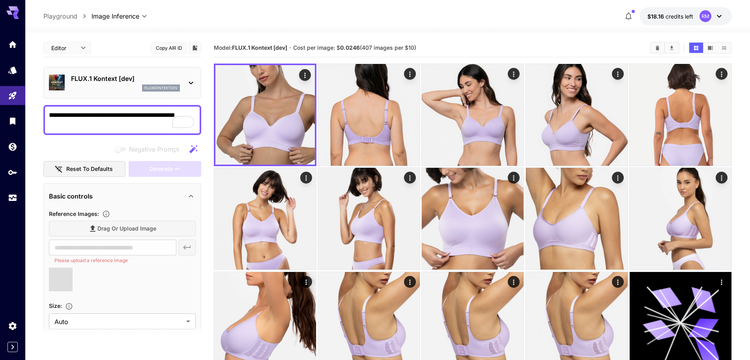
type input "**********"
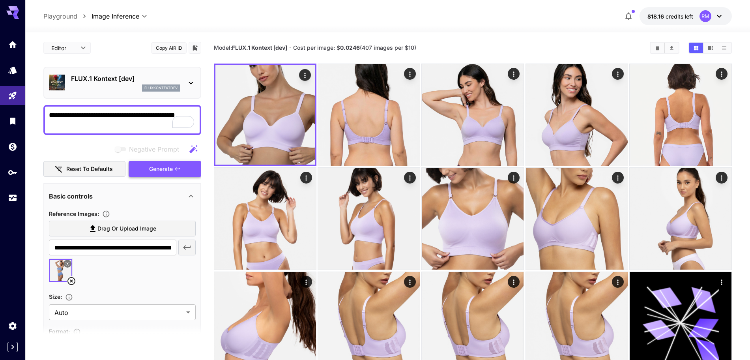
click at [163, 169] on span "Generate" at bounding box center [161, 169] width 24 height 10
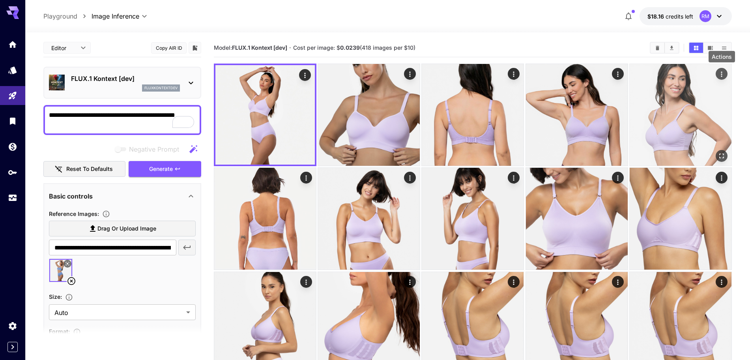
click at [723, 73] on icon "Actions" at bounding box center [721, 74] width 8 height 8
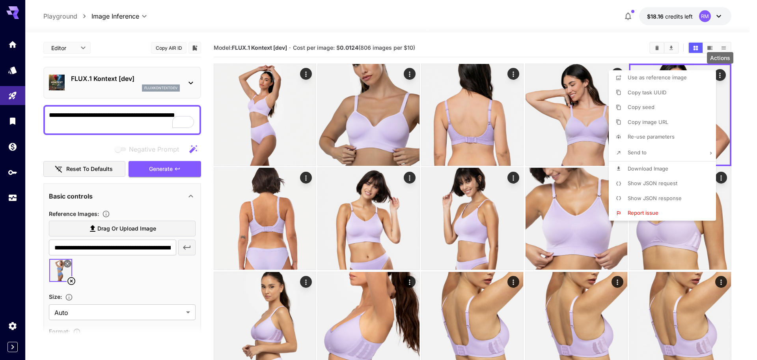
click at [648, 170] on span "Download Image" at bounding box center [648, 168] width 41 height 6
click at [749, 49] on div at bounding box center [378, 180] width 757 height 360
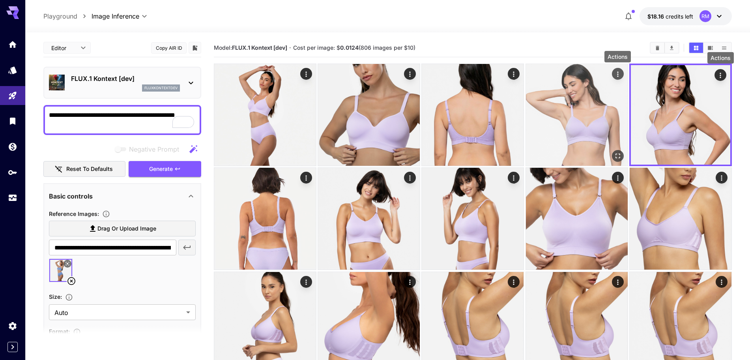
click at [617, 71] on icon "Actions" at bounding box center [618, 74] width 8 height 8
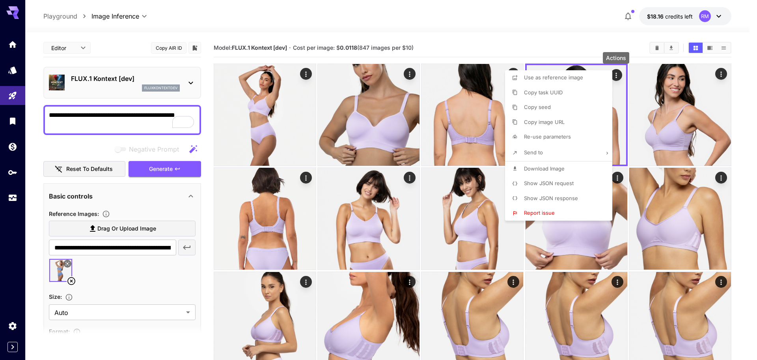
click at [536, 169] on span "Download Image" at bounding box center [544, 168] width 41 height 6
click at [532, 43] on div at bounding box center [378, 180] width 757 height 360
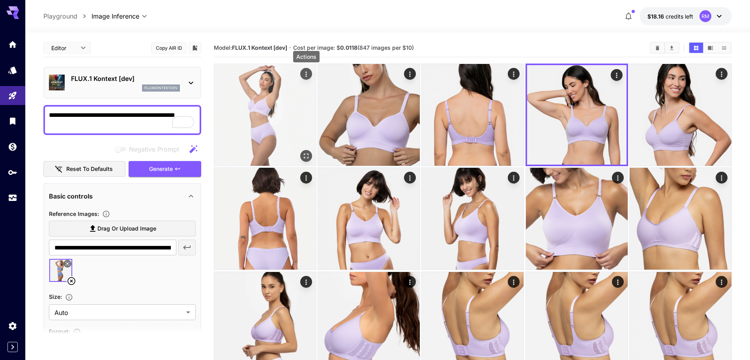
click at [305, 75] on icon "Actions" at bounding box center [306, 74] width 8 height 8
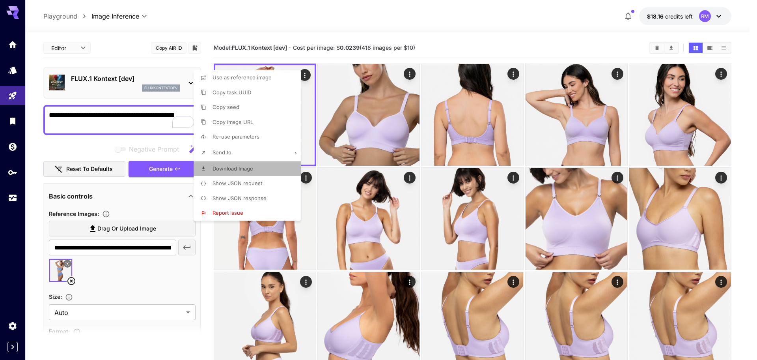
click at [230, 165] on p "Download Image" at bounding box center [233, 169] width 41 height 8
click at [209, 273] on div at bounding box center [378, 180] width 757 height 360
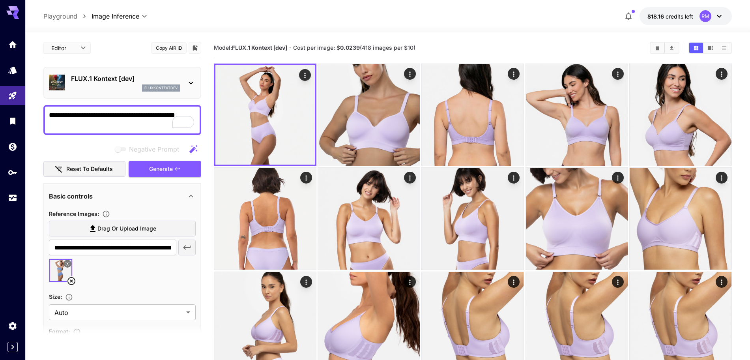
click at [71, 281] on icon at bounding box center [71, 281] width 8 height 8
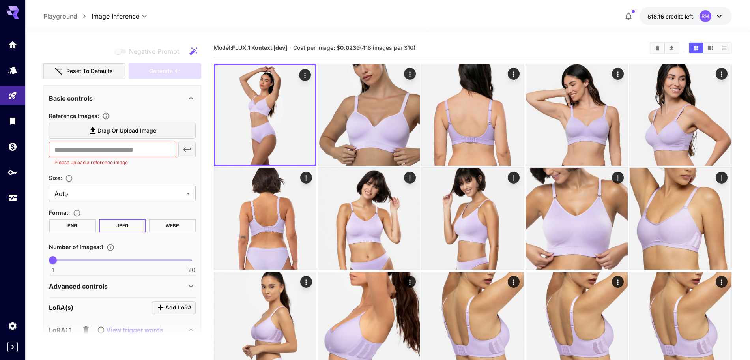
scroll to position [99, 0]
click at [124, 126] on span "Drag or upload image" at bounding box center [126, 130] width 59 height 10
click at [0, 0] on input "Drag or upload image" at bounding box center [0, 0] width 0 height 0
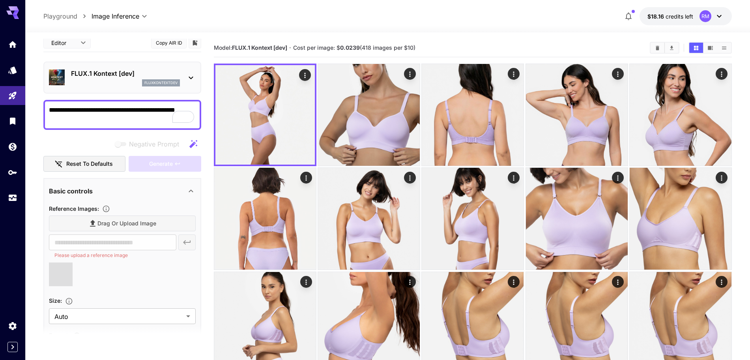
scroll to position [0, 0]
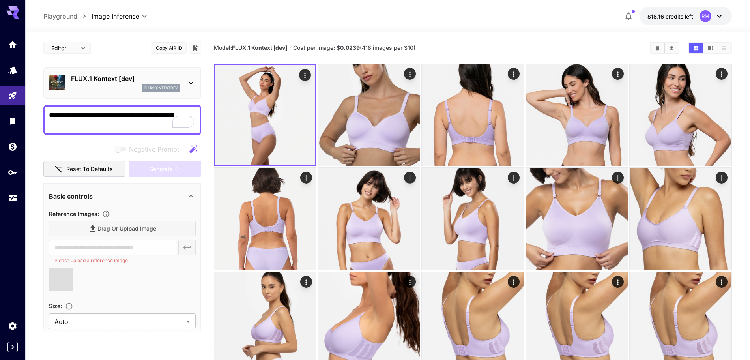
type input "**********"
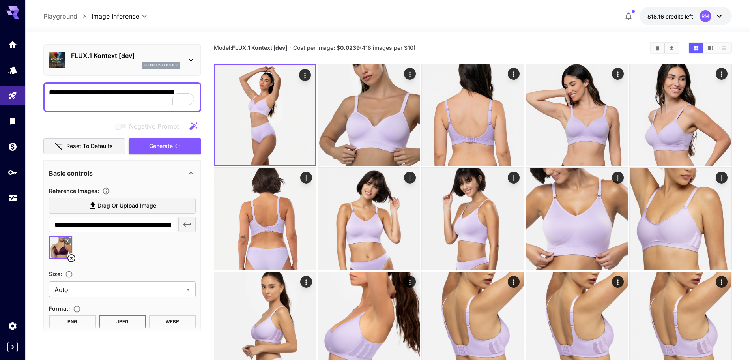
scroll to position [49, 0]
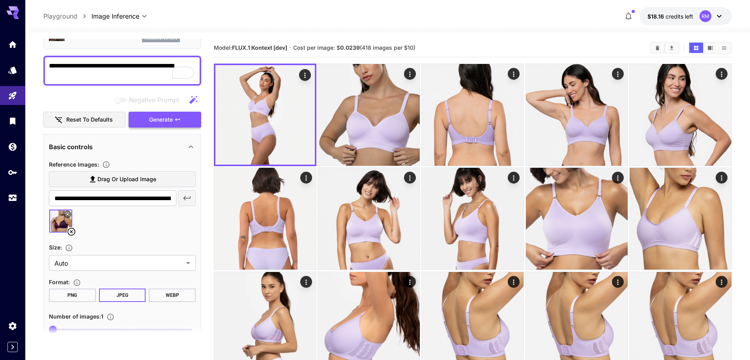
click at [166, 121] on span "Generate" at bounding box center [161, 120] width 24 height 10
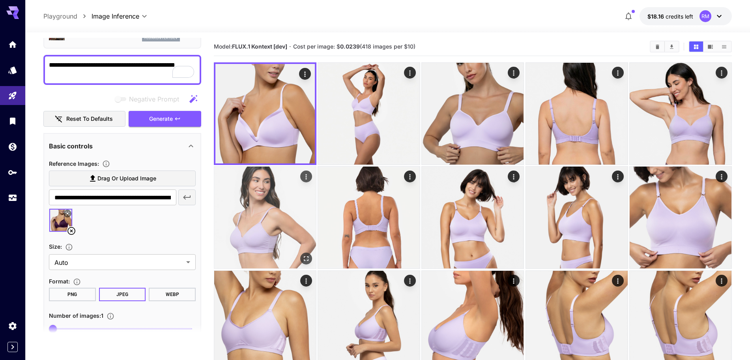
scroll to position [0, 0]
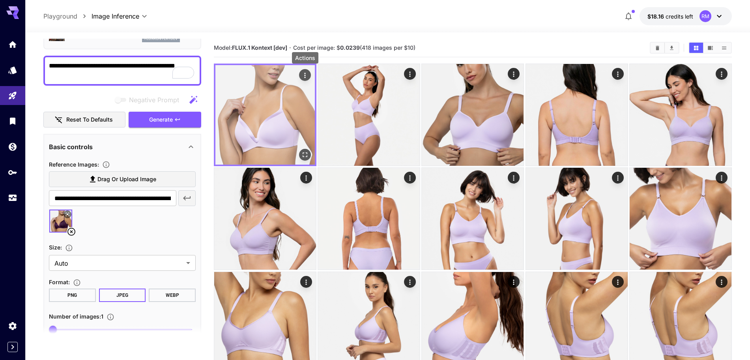
click at [305, 73] on icon "Actions" at bounding box center [305, 75] width 8 height 8
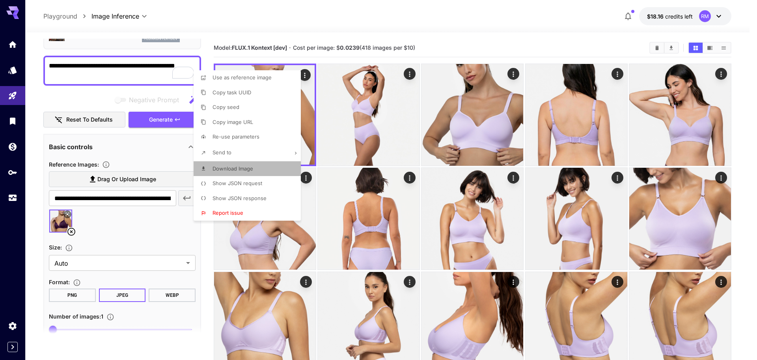
click at [228, 169] on span "Download Image" at bounding box center [233, 168] width 41 height 6
click at [71, 232] on div at bounding box center [378, 180] width 757 height 360
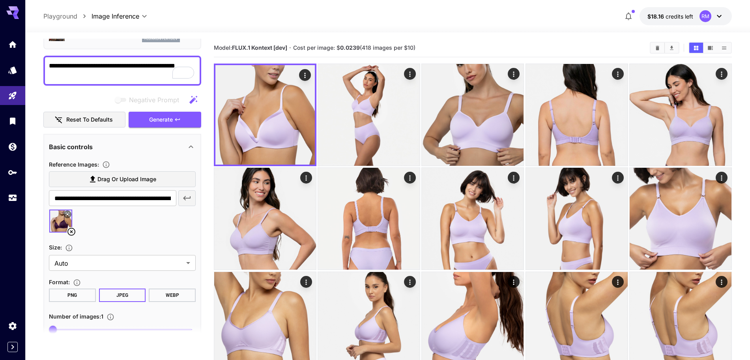
click at [71, 232] on icon at bounding box center [71, 232] width 8 height 8
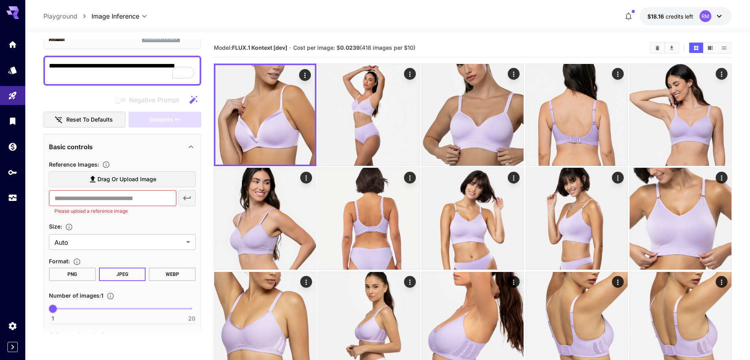
click at [128, 180] on span "Drag or upload image" at bounding box center [126, 179] width 59 height 10
click at [0, 0] on input "Drag or upload image" at bounding box center [0, 0] width 0 height 0
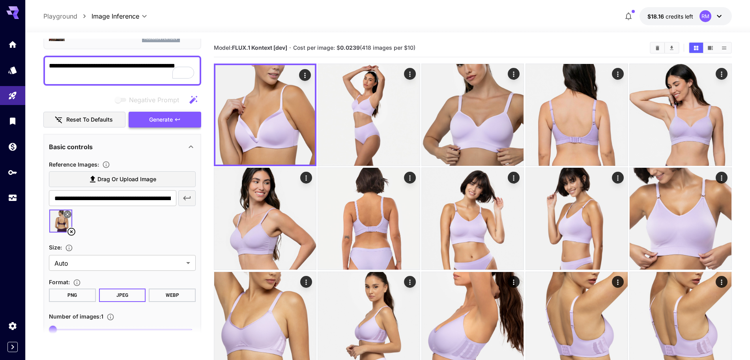
click at [166, 120] on span "Generate" at bounding box center [161, 120] width 24 height 10
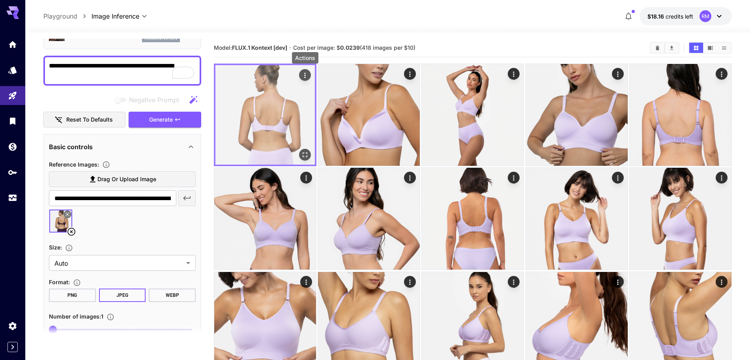
click at [303, 73] on icon "Actions" at bounding box center [305, 75] width 8 height 8
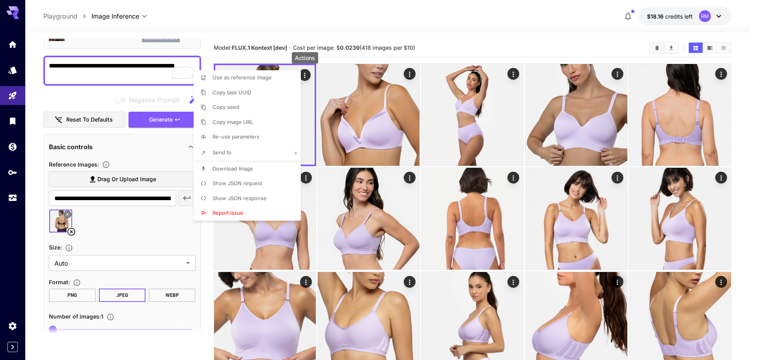
click at [235, 167] on span "Download Image" at bounding box center [233, 168] width 41 height 6
click at [110, 181] on div at bounding box center [378, 180] width 757 height 360
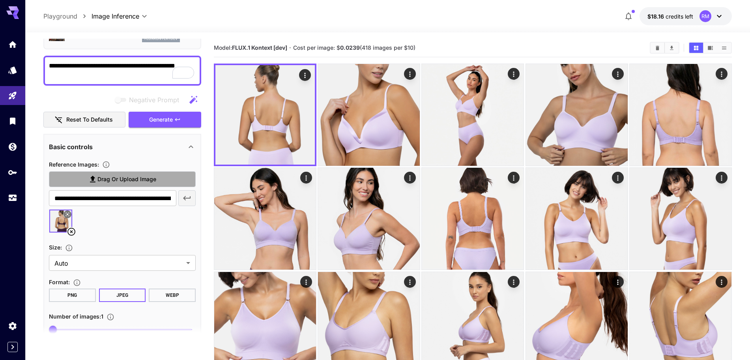
click at [110, 181] on span "Drag or upload image" at bounding box center [126, 179] width 59 height 10
click at [0, 0] on input "Drag or upload image" at bounding box center [0, 0] width 0 height 0
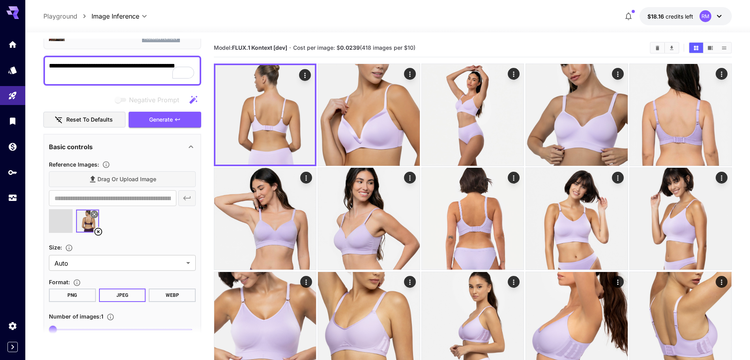
type input "**********"
click at [100, 230] on icon at bounding box center [97, 231] width 9 height 9
click at [164, 121] on span "Generate" at bounding box center [161, 120] width 24 height 10
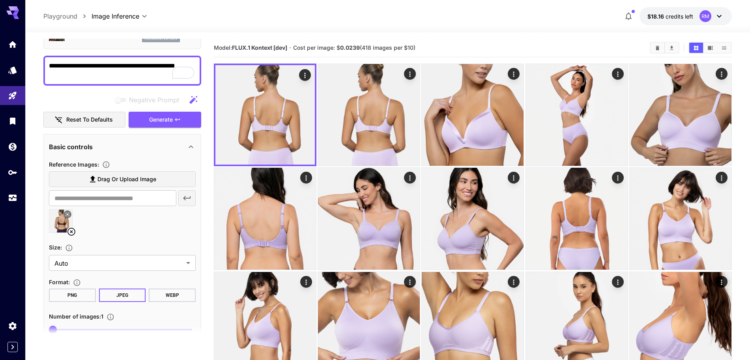
click at [69, 228] on icon at bounding box center [71, 231] width 9 height 9
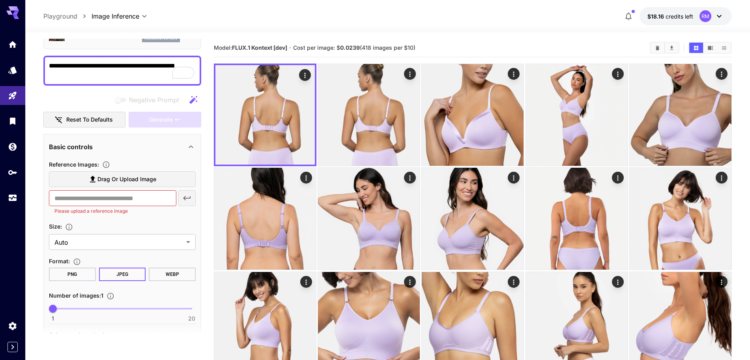
click at [115, 180] on span "Drag or upload image" at bounding box center [126, 179] width 59 height 10
click at [0, 0] on input "Drag or upload image" at bounding box center [0, 0] width 0 height 0
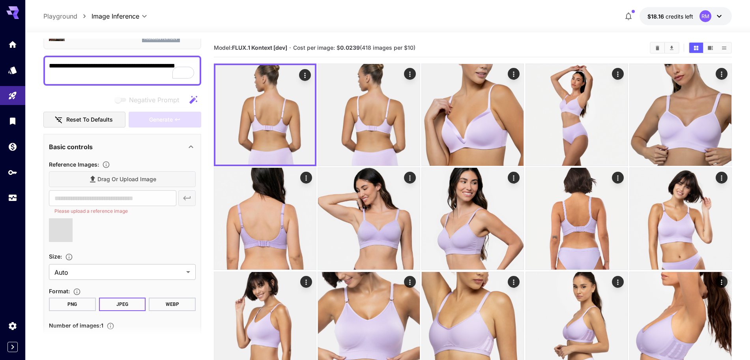
type input "**********"
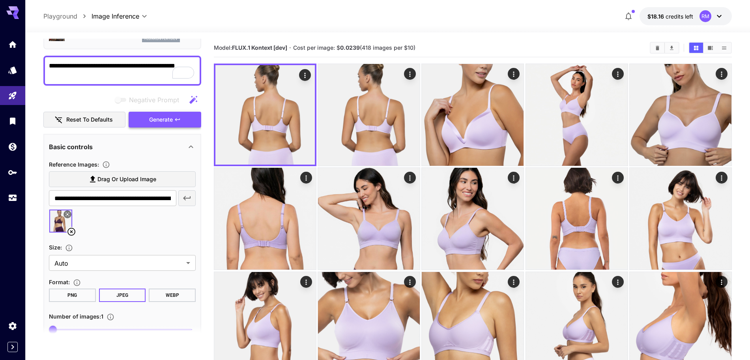
click at [166, 122] on span "Generate" at bounding box center [161, 120] width 24 height 10
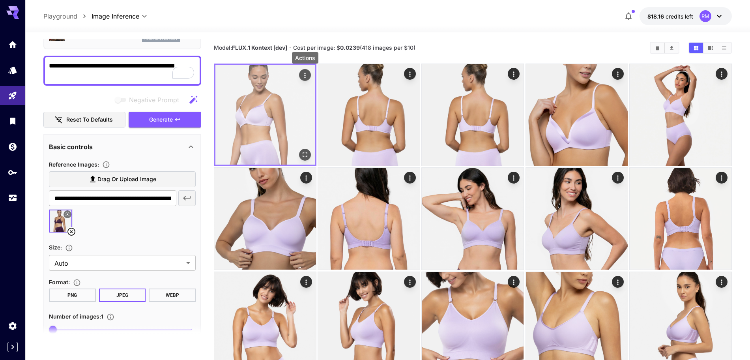
click at [305, 76] on icon "Actions" at bounding box center [305, 75] width 8 height 8
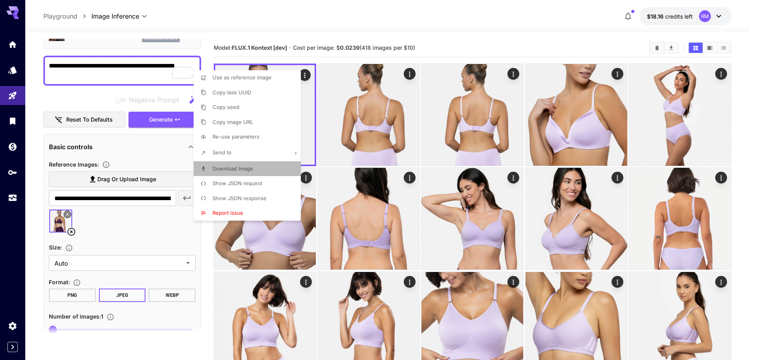
click at [231, 170] on span "Download Image" at bounding box center [233, 168] width 41 height 6
click at [72, 232] on div at bounding box center [378, 180] width 757 height 360
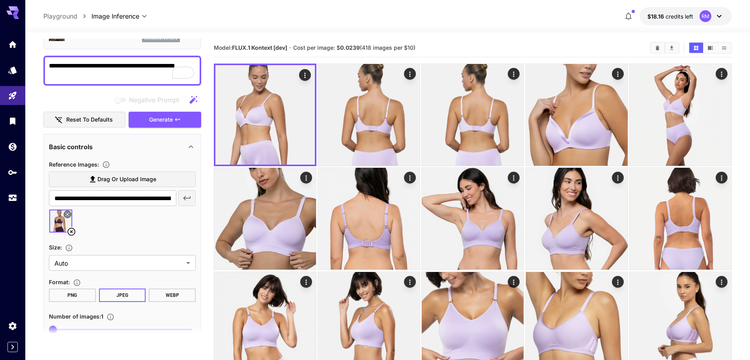
click at [72, 232] on icon at bounding box center [71, 232] width 8 height 8
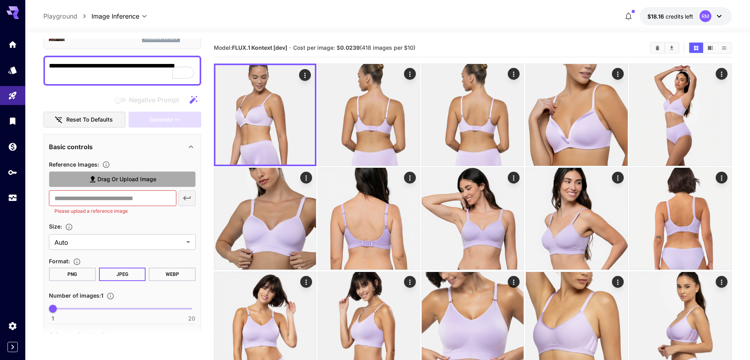
click at [135, 181] on span "Drag or upload image" at bounding box center [126, 179] width 59 height 10
click at [0, 0] on input "Drag or upload image" at bounding box center [0, 0] width 0 height 0
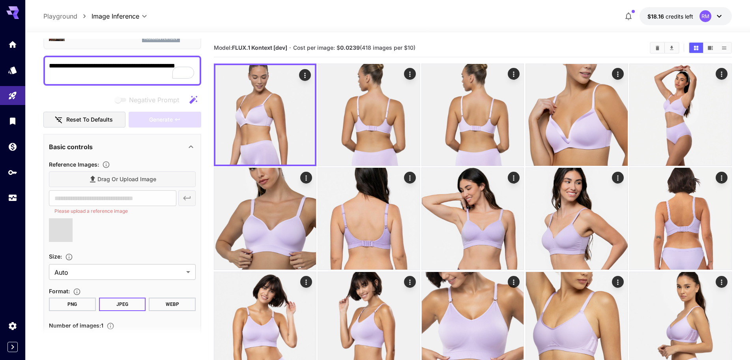
type input "**********"
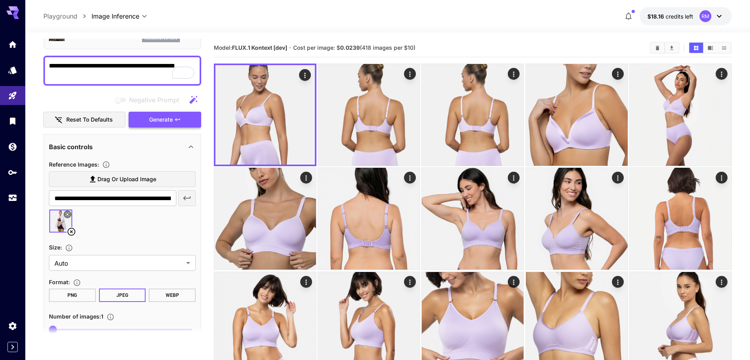
click at [164, 117] on span "Generate" at bounding box center [161, 120] width 24 height 10
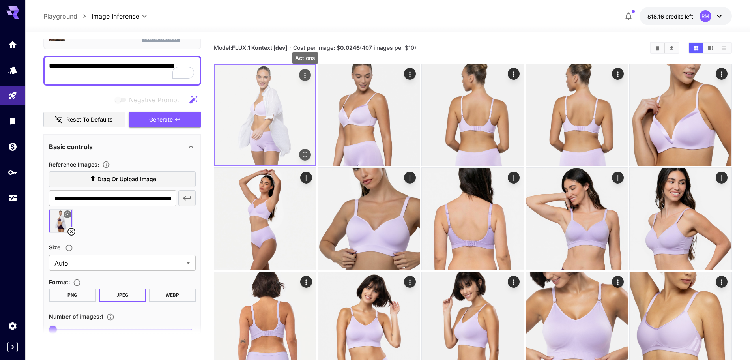
click at [304, 71] on icon "Actions" at bounding box center [305, 75] width 8 height 8
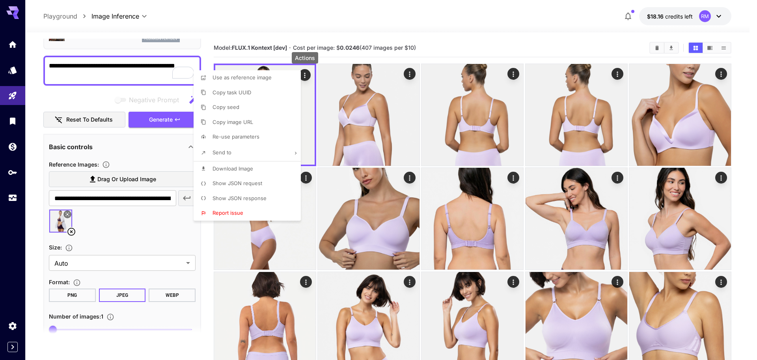
click at [228, 168] on span "Download Image" at bounding box center [233, 168] width 41 height 6
click at [478, 33] on div at bounding box center [378, 180] width 757 height 360
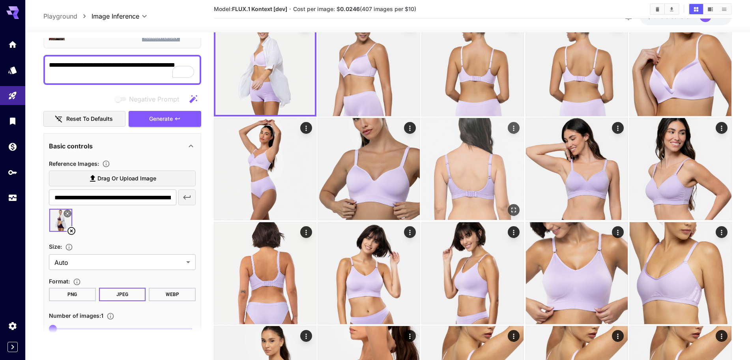
scroll to position [49, 0]
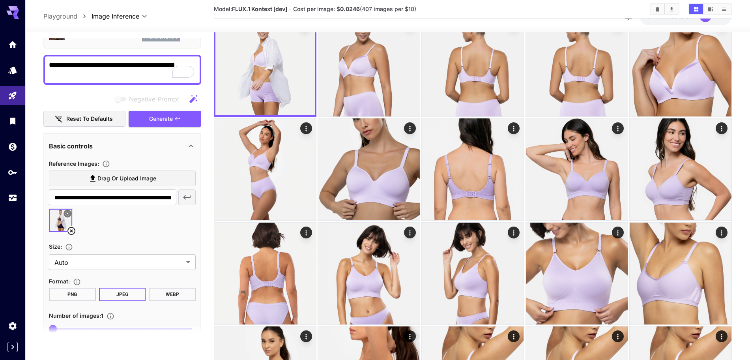
click at [70, 233] on icon at bounding box center [71, 230] width 9 height 9
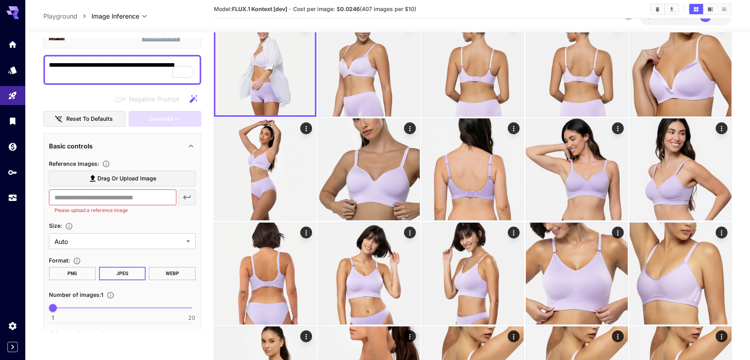
click at [121, 176] on span "Drag or upload image" at bounding box center [126, 179] width 59 height 10
click at [0, 0] on input "Drag or upload image" at bounding box center [0, 0] width 0 height 0
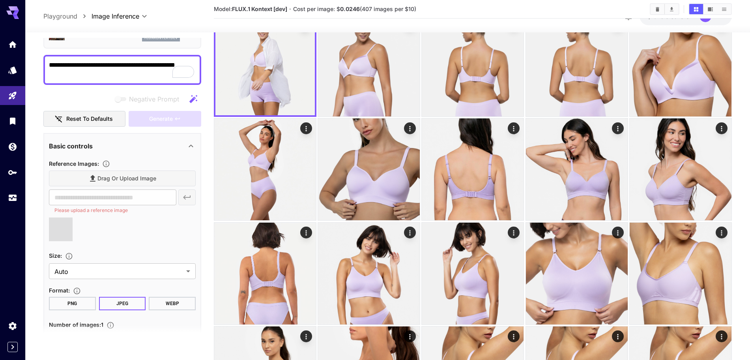
type input "**********"
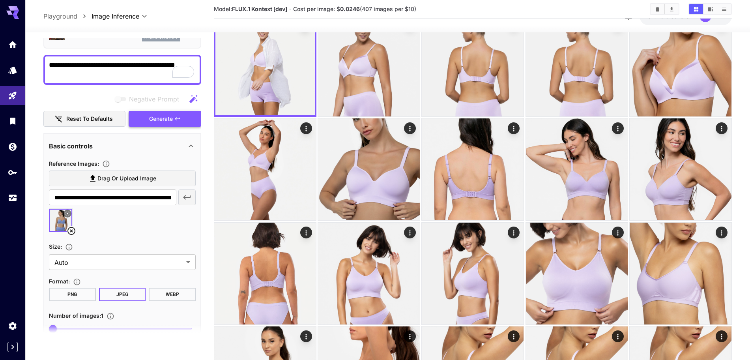
click at [167, 116] on span "Generate" at bounding box center [161, 119] width 24 height 10
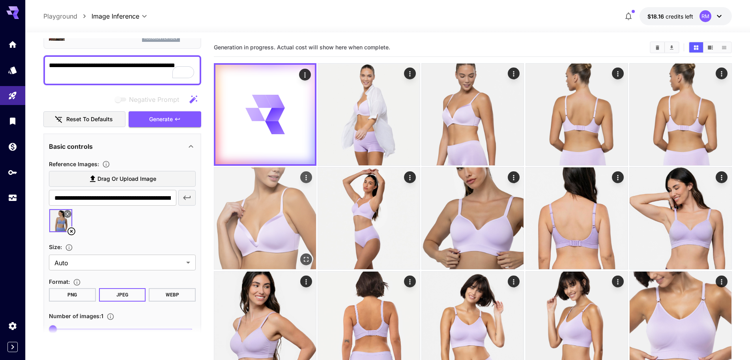
scroll to position [0, 0]
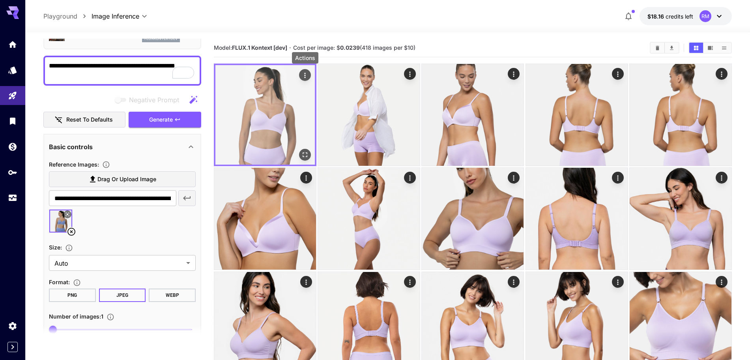
click at [305, 73] on icon "Actions" at bounding box center [304, 75] width 1 height 5
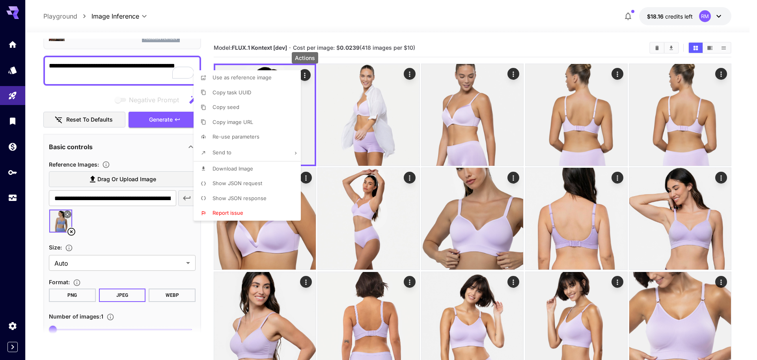
click at [236, 166] on span "Download Image" at bounding box center [233, 168] width 41 height 6
click at [489, 40] on div at bounding box center [378, 180] width 757 height 360
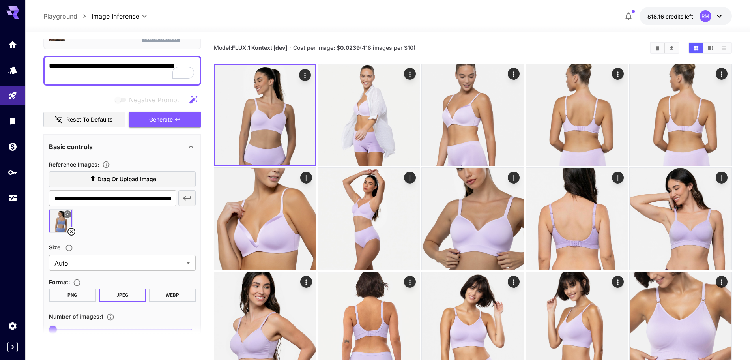
click at [71, 232] on icon at bounding box center [71, 232] width 8 height 8
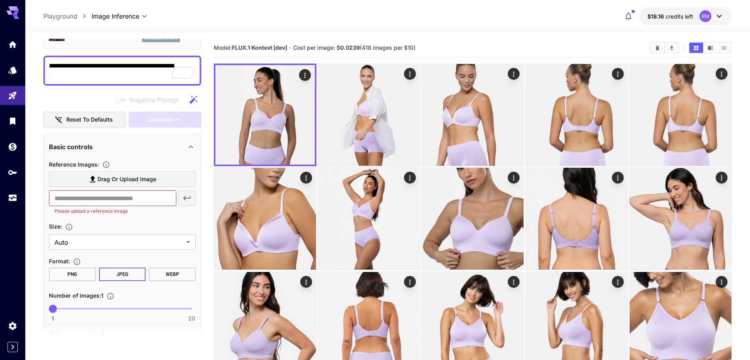
click at [106, 179] on span "Drag or upload image" at bounding box center [126, 179] width 59 height 10
click at [0, 0] on input "Drag or upload image" at bounding box center [0, 0] width 0 height 0
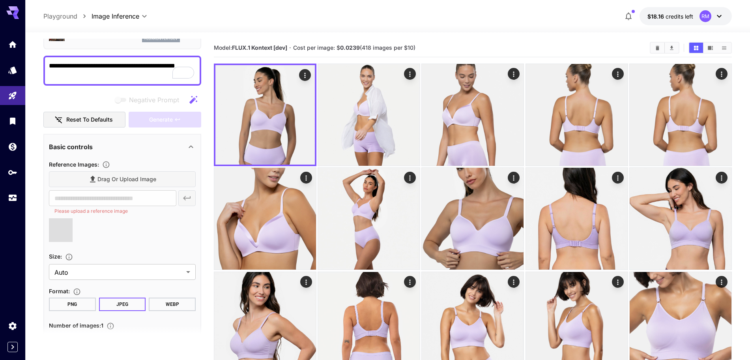
type input "**********"
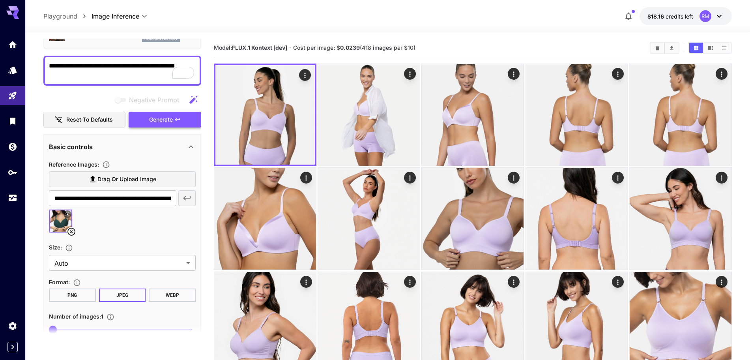
click at [157, 120] on span "Generate" at bounding box center [161, 120] width 24 height 10
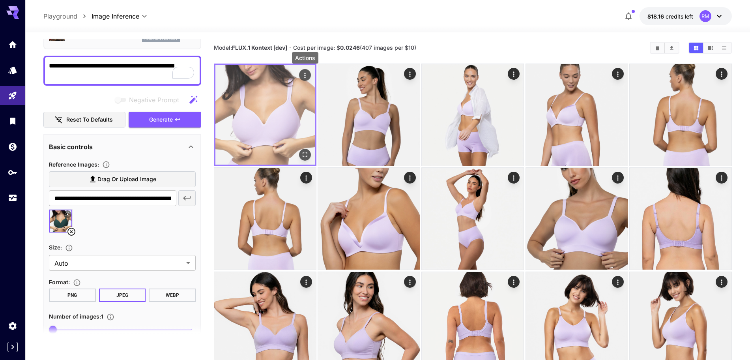
click at [304, 74] on icon "Actions" at bounding box center [305, 75] width 8 height 8
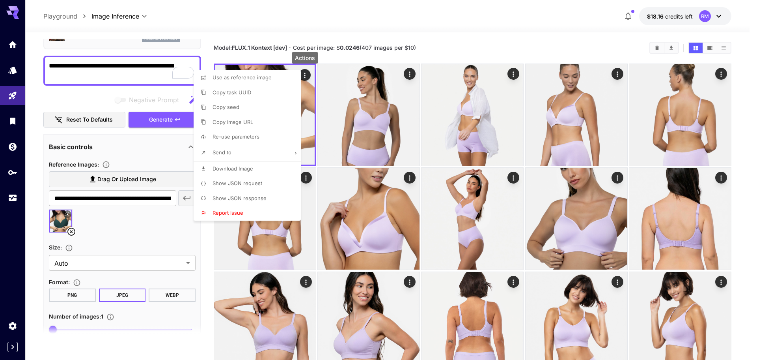
click at [231, 170] on span "Download Image" at bounding box center [233, 168] width 41 height 6
click at [71, 230] on div at bounding box center [378, 180] width 757 height 360
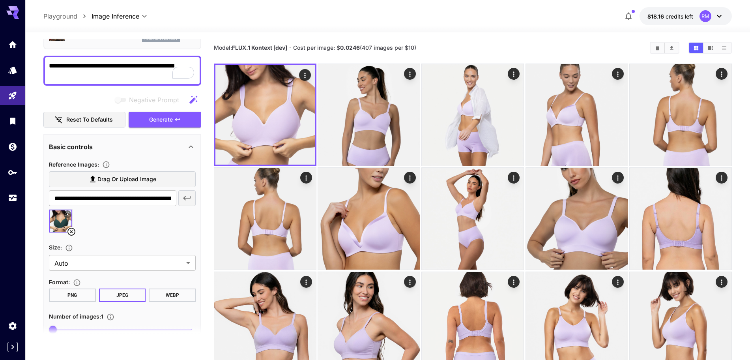
click at [71, 230] on icon at bounding box center [71, 232] width 8 height 8
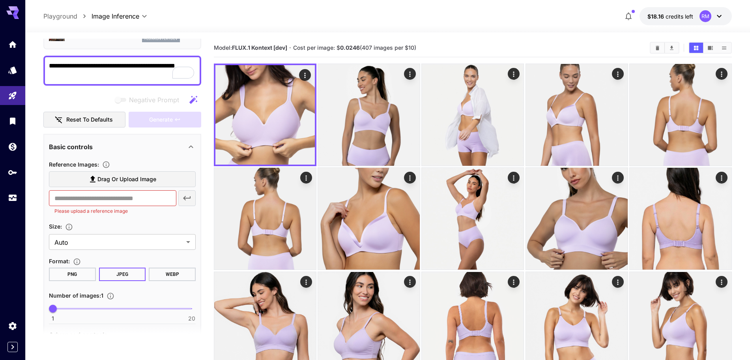
click at [112, 182] on span "Drag or upload image" at bounding box center [126, 179] width 59 height 10
click at [0, 0] on input "Drag or upload image" at bounding box center [0, 0] width 0 height 0
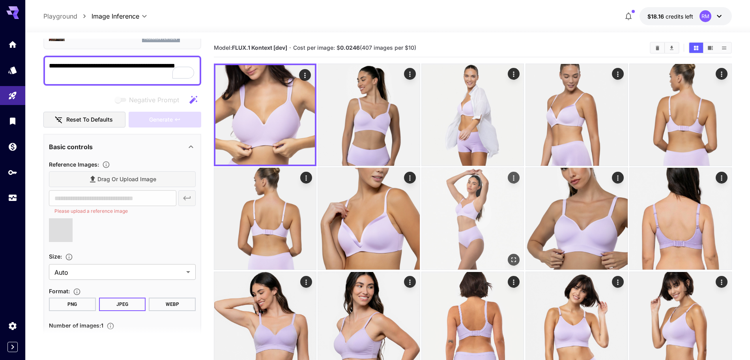
type input "**********"
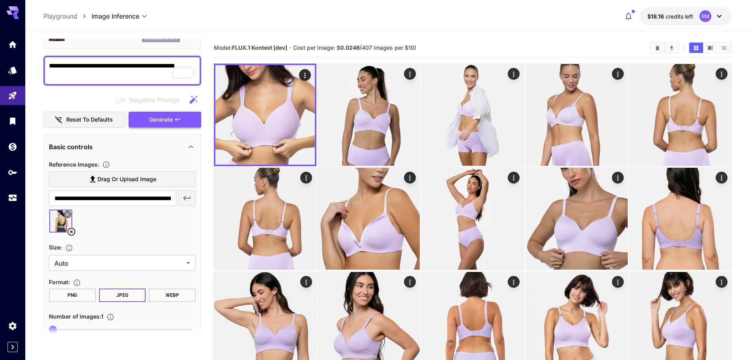
click at [159, 122] on span "Generate" at bounding box center [161, 120] width 24 height 10
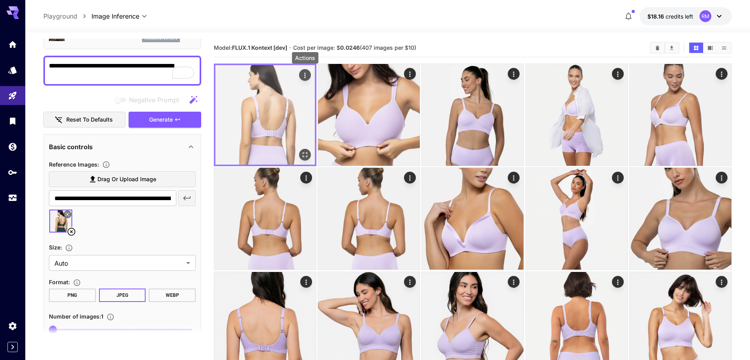
click at [306, 75] on icon "Actions" at bounding box center [305, 75] width 8 height 8
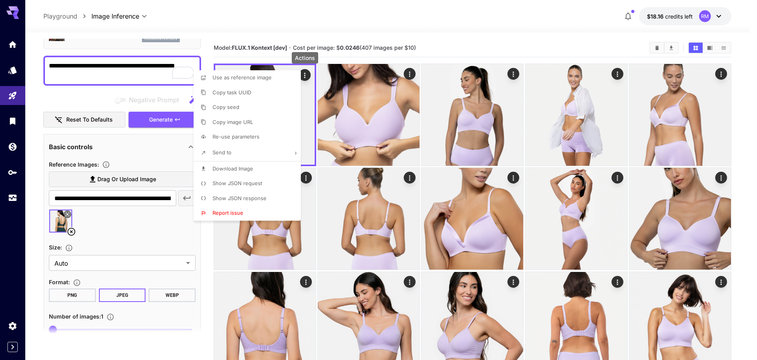
click at [232, 167] on span "Download Image" at bounding box center [233, 168] width 41 height 6
click at [72, 232] on div at bounding box center [378, 180] width 757 height 360
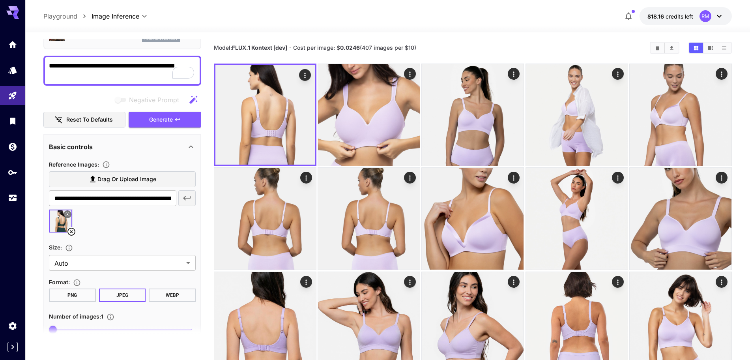
click at [72, 232] on icon at bounding box center [71, 232] width 8 height 8
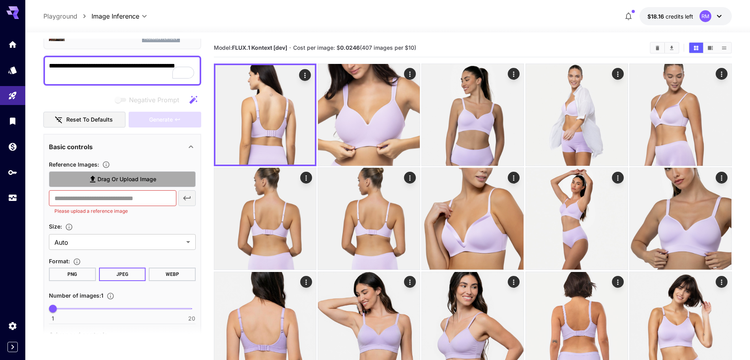
click at [108, 179] on span "Drag or upload image" at bounding box center [126, 179] width 59 height 10
click at [0, 0] on input "Drag or upload image" at bounding box center [0, 0] width 0 height 0
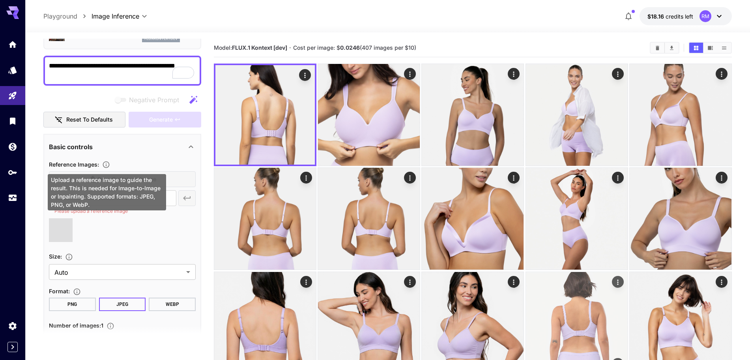
type input "**********"
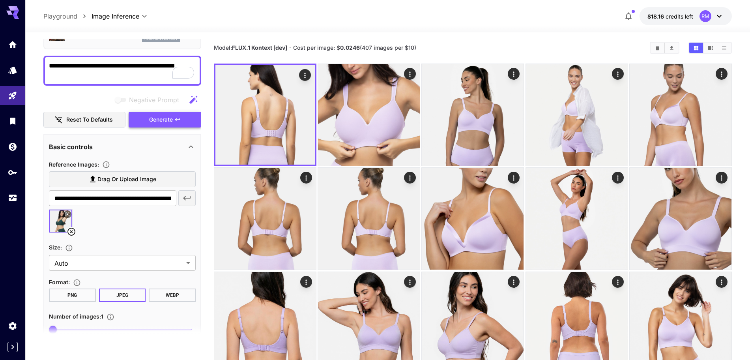
click at [163, 121] on span "Generate" at bounding box center [161, 120] width 24 height 10
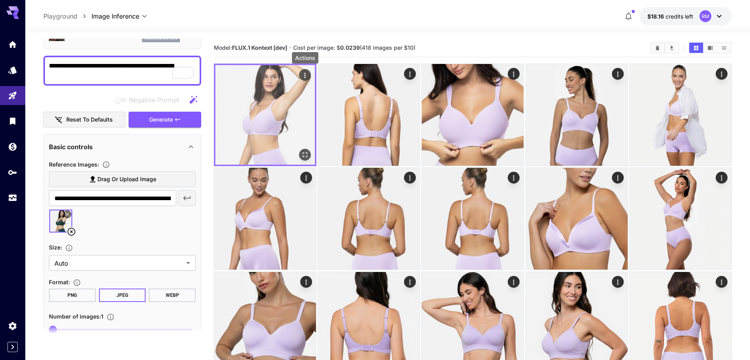
click at [306, 77] on icon "Actions" at bounding box center [305, 75] width 8 height 8
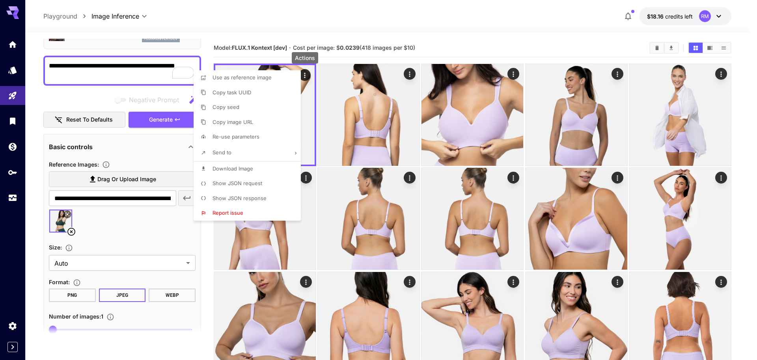
click at [226, 170] on span "Download Image" at bounding box center [233, 168] width 41 height 6
click at [517, 27] on div at bounding box center [378, 180] width 757 height 360
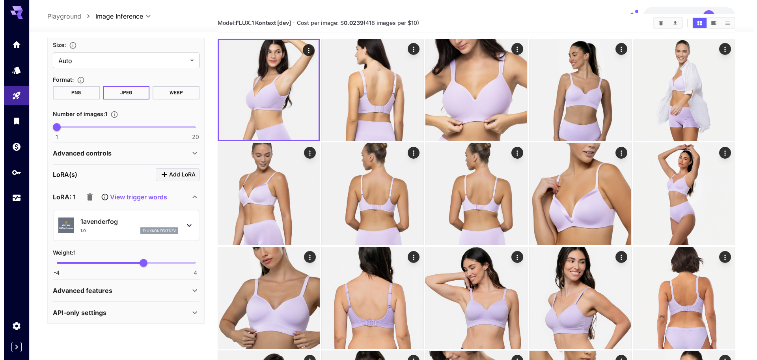
scroll to position [49, 0]
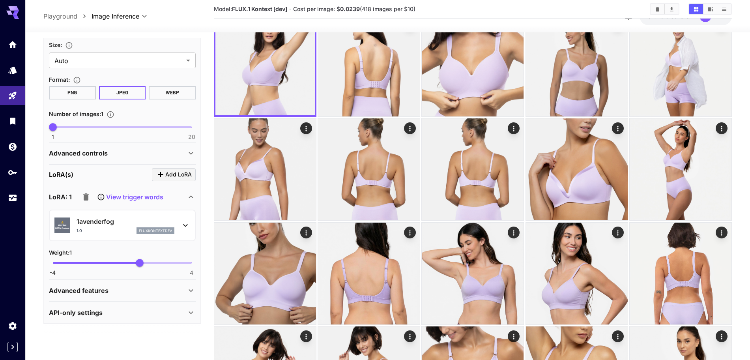
click at [107, 226] on div "1avenderfog 1.0 fluxkontextdev" at bounding box center [126, 226] width 98 height 18
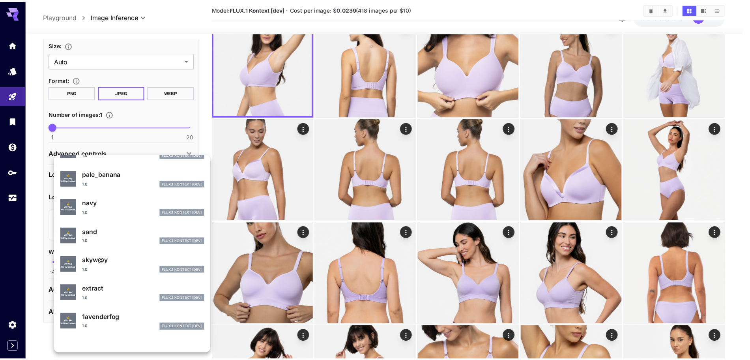
scroll to position [99, 0]
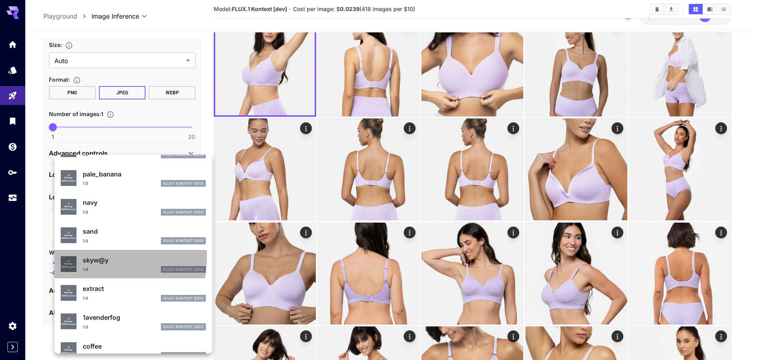
click at [92, 257] on p "skyw@y" at bounding box center [144, 259] width 123 height 9
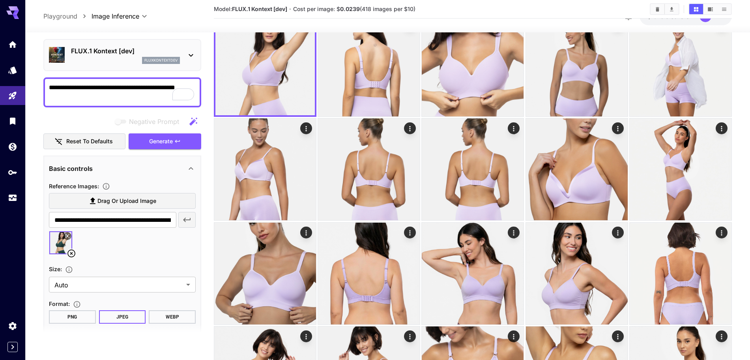
scroll to position [4, 0]
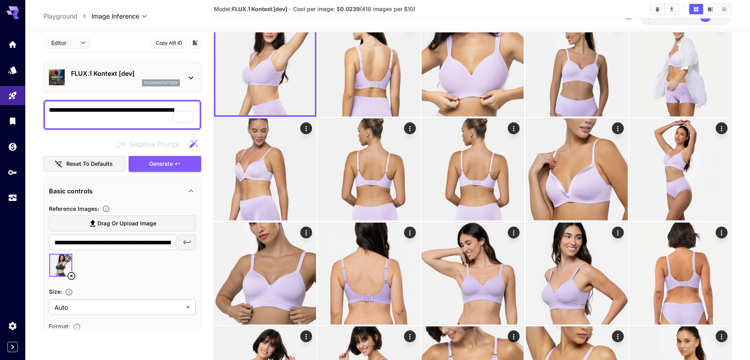
drag, startPoint x: 88, startPoint y: 120, endPoint x: 49, endPoint y: 116, distance: 39.3
click at [49, 116] on textarea "**********" at bounding box center [122, 114] width 147 height 19
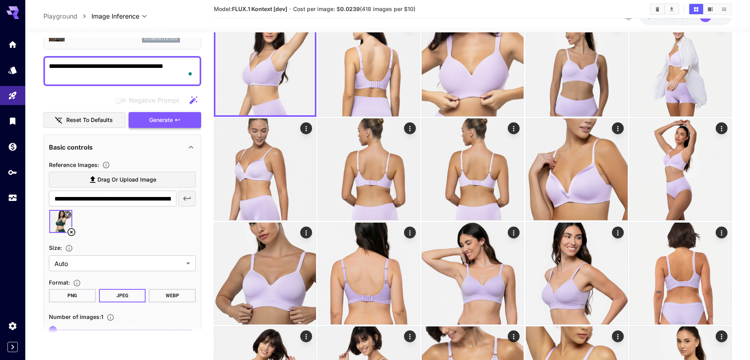
scroll to position [49, 0]
click at [184, 61] on textarea "**********" at bounding box center [122, 69] width 147 height 19
type textarea "**********"
click at [69, 228] on icon at bounding box center [71, 231] width 8 height 8
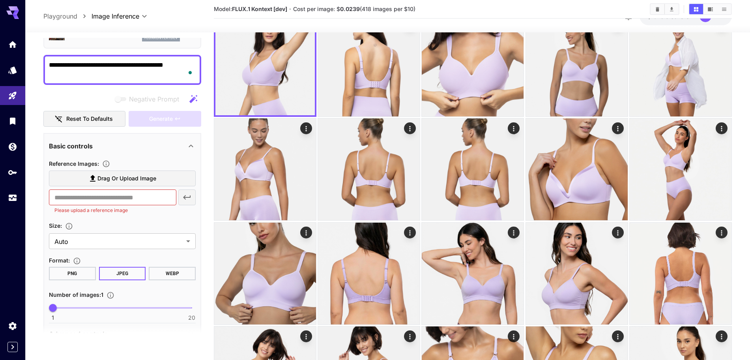
click at [108, 178] on span "Drag or upload image" at bounding box center [126, 179] width 59 height 10
click at [0, 0] on input "Drag or upload image" at bounding box center [0, 0] width 0 height 0
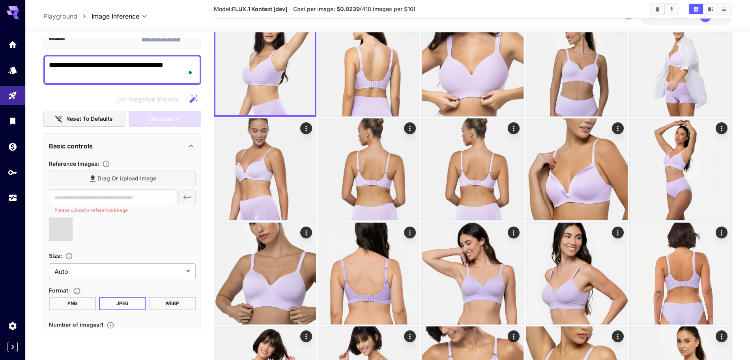
drag, startPoint x: 185, startPoint y: 63, endPoint x: 212, endPoint y: 63, distance: 27.6
type textarea "**********"
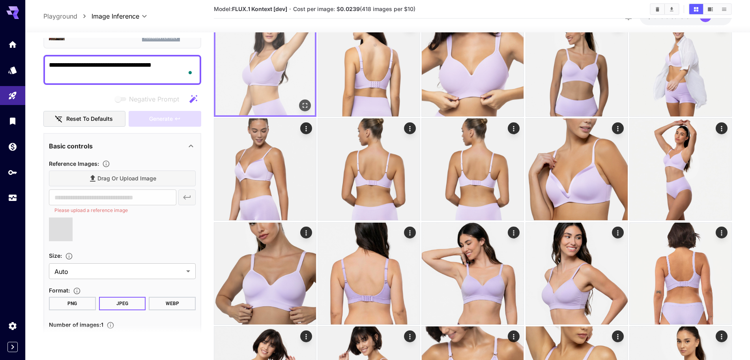
type input "**********"
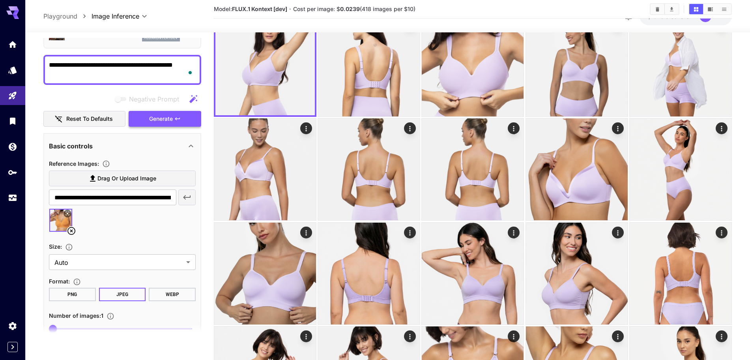
click at [168, 118] on span "Generate" at bounding box center [161, 119] width 24 height 10
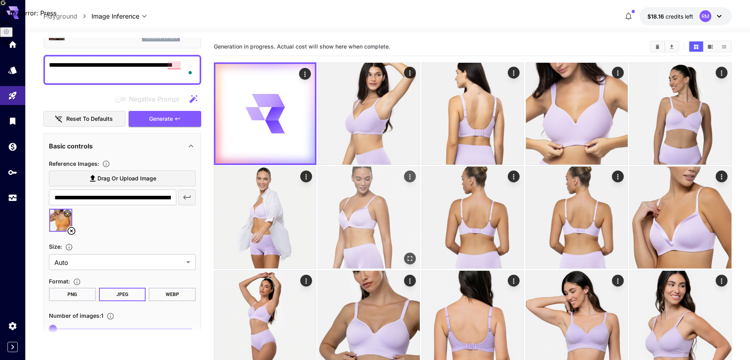
scroll to position [0, 0]
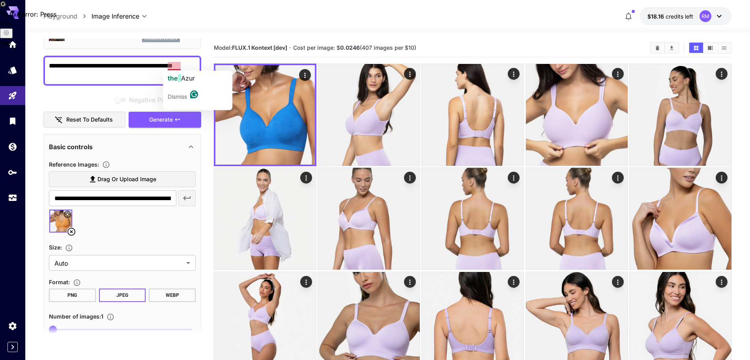
click at [168, 65] on textarea "**********" at bounding box center [122, 70] width 147 height 19
click at [166, 120] on span "Generate" at bounding box center [161, 120] width 24 height 10
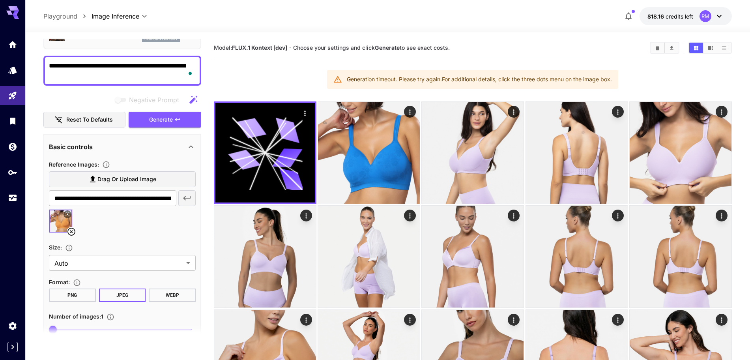
drag, startPoint x: 168, startPoint y: 65, endPoint x: 177, endPoint y: 58, distance: 11.9
click at [168, 63] on textarea "**********" at bounding box center [122, 70] width 147 height 19
click at [73, 77] on textarea "**********" at bounding box center [122, 70] width 147 height 19
click at [158, 73] on textarea "**********" at bounding box center [122, 70] width 147 height 19
type textarea "**********"
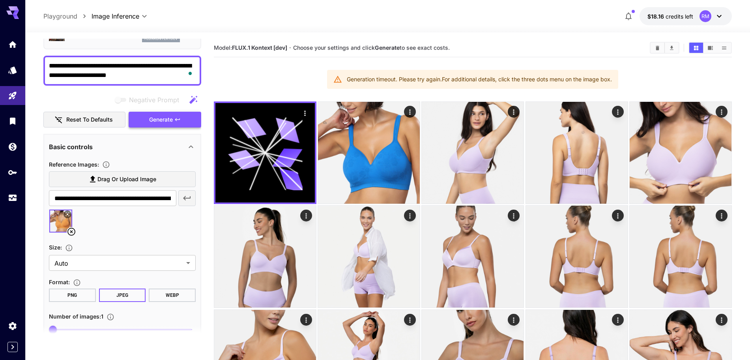
click at [164, 118] on span "Generate" at bounding box center [161, 120] width 24 height 10
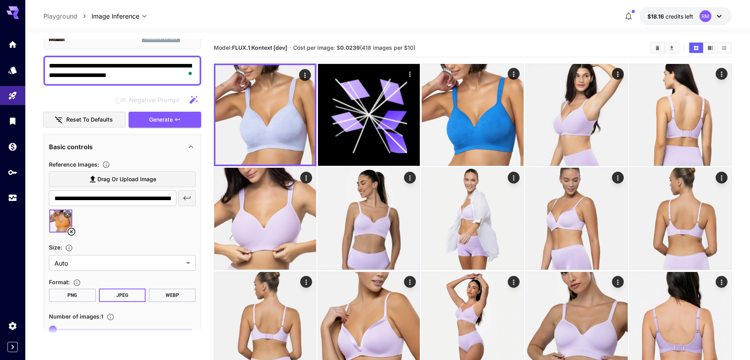
click at [70, 231] on icon at bounding box center [71, 231] width 9 height 9
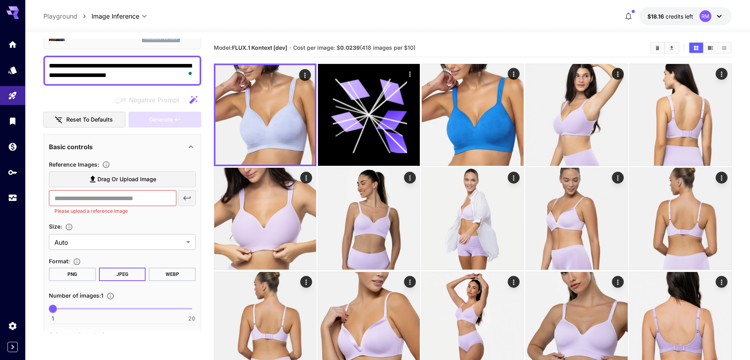
click at [150, 74] on textarea "**********" at bounding box center [122, 70] width 147 height 19
type textarea "**********"
click at [139, 176] on span "Drag or upload image" at bounding box center [126, 179] width 59 height 10
click at [0, 0] on input "Drag or upload image" at bounding box center [0, 0] width 0 height 0
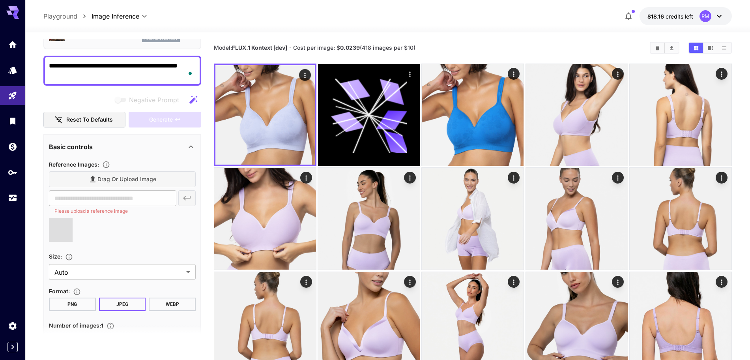
type input "**********"
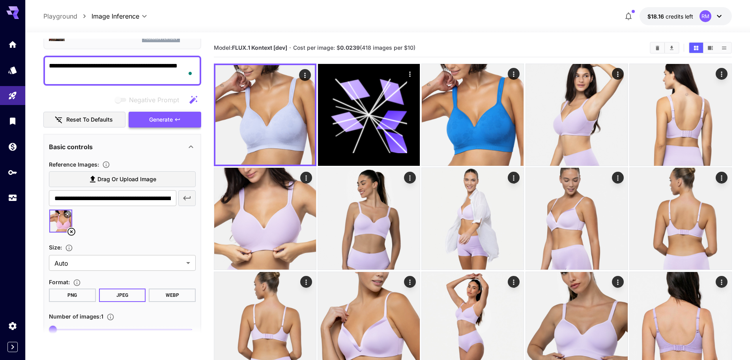
click at [165, 120] on span "Generate" at bounding box center [161, 120] width 24 height 10
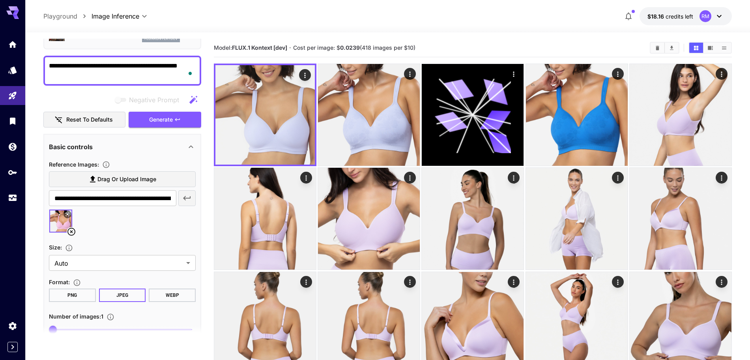
click at [72, 232] on icon at bounding box center [71, 231] width 9 height 9
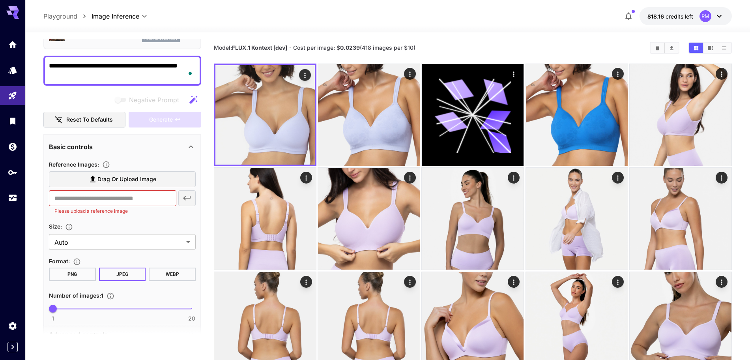
click at [120, 174] on label "Drag or upload image" at bounding box center [122, 179] width 147 height 16
click at [0, 0] on input "Drag or upload image" at bounding box center [0, 0] width 0 height 0
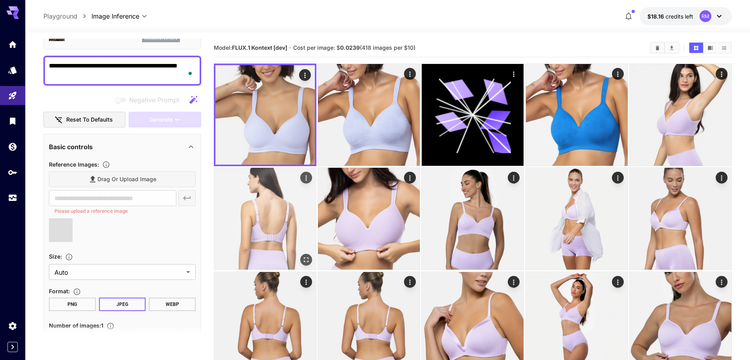
type input "**********"
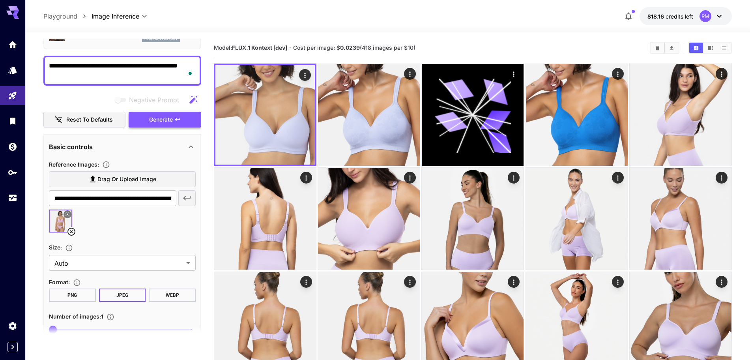
click at [151, 118] on span "Generate" at bounding box center [161, 120] width 24 height 10
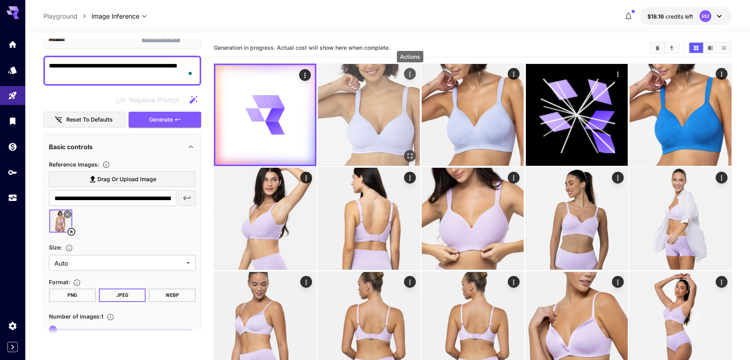
click at [411, 73] on icon "Actions" at bounding box center [410, 74] width 8 height 8
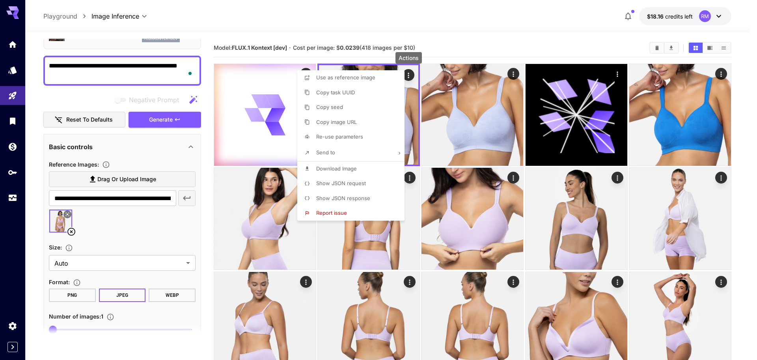
click at [326, 166] on span "Download Image" at bounding box center [336, 168] width 41 height 6
click at [474, 39] on div at bounding box center [378, 180] width 757 height 360
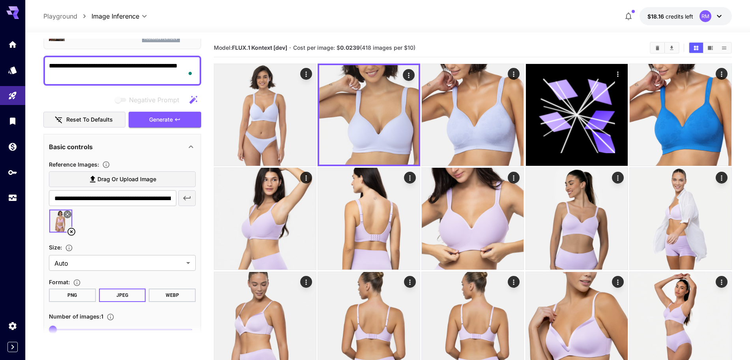
click at [72, 230] on icon at bounding box center [71, 232] width 8 height 8
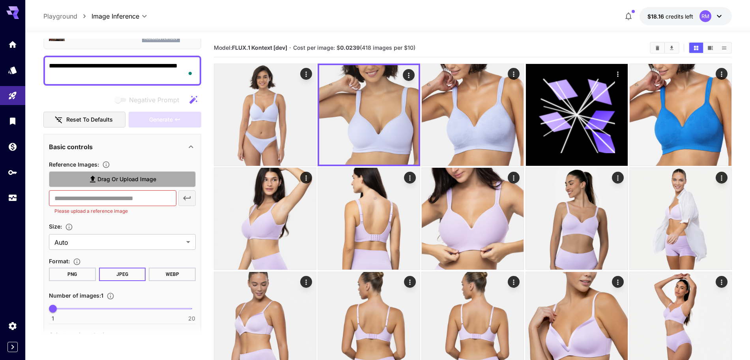
click at [131, 180] on span "Drag or upload image" at bounding box center [126, 179] width 59 height 10
click at [0, 0] on input "Drag or upload image" at bounding box center [0, 0] width 0 height 0
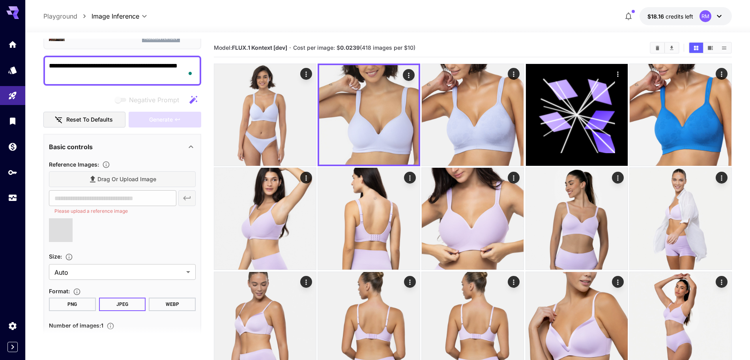
type input "**********"
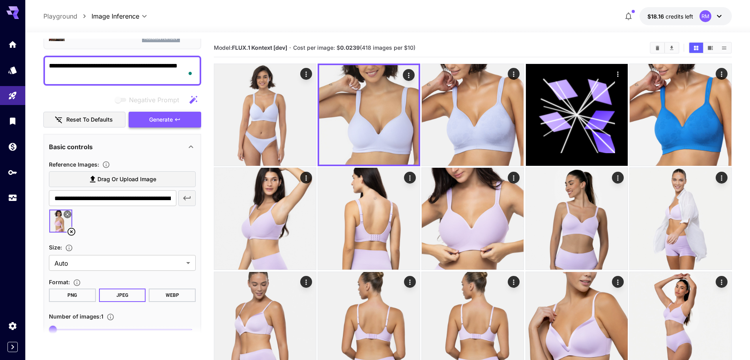
click at [163, 121] on span "Generate" at bounding box center [161, 120] width 24 height 10
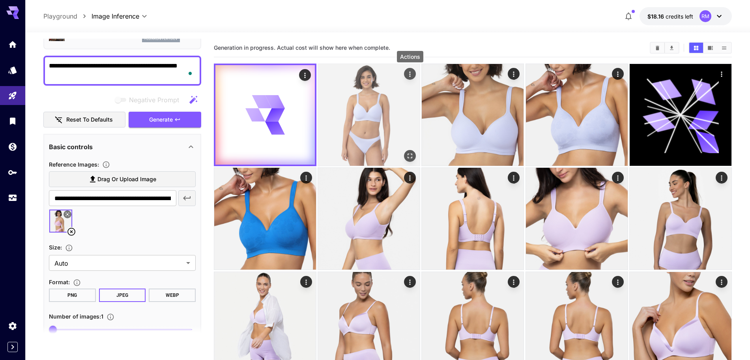
click at [412, 73] on icon "Actions" at bounding box center [410, 74] width 8 height 8
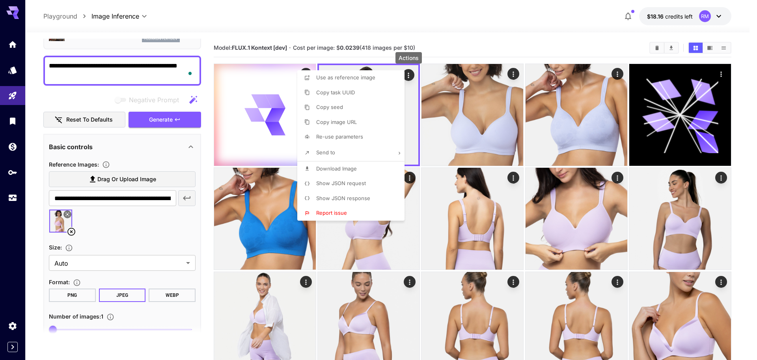
click at [330, 170] on span "Download Image" at bounding box center [336, 168] width 41 height 6
click at [483, 42] on div at bounding box center [378, 180] width 757 height 360
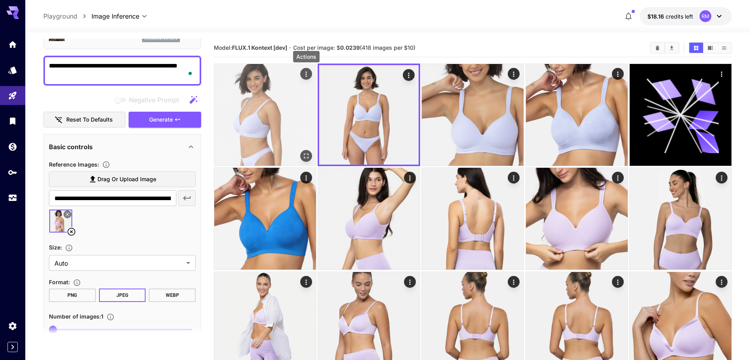
click at [305, 72] on icon "Actions" at bounding box center [306, 74] width 8 height 8
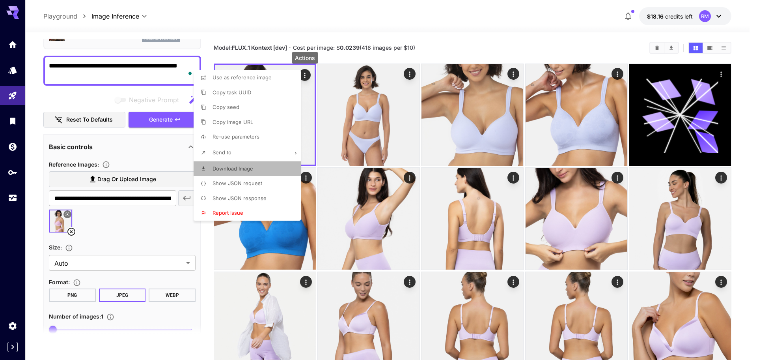
click at [231, 168] on span "Download Image" at bounding box center [233, 168] width 41 height 6
click at [70, 231] on div at bounding box center [378, 180] width 757 height 360
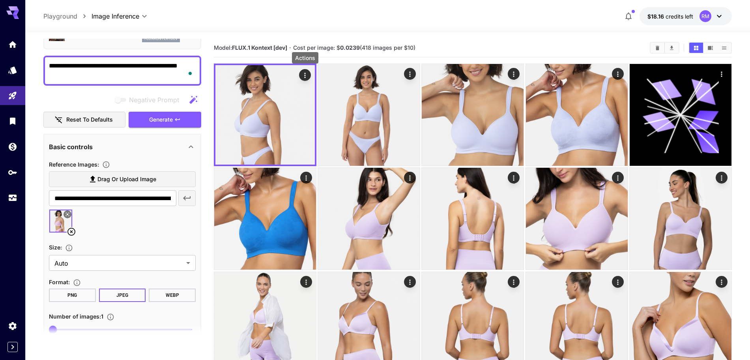
click at [73, 231] on icon at bounding box center [71, 231] width 9 height 9
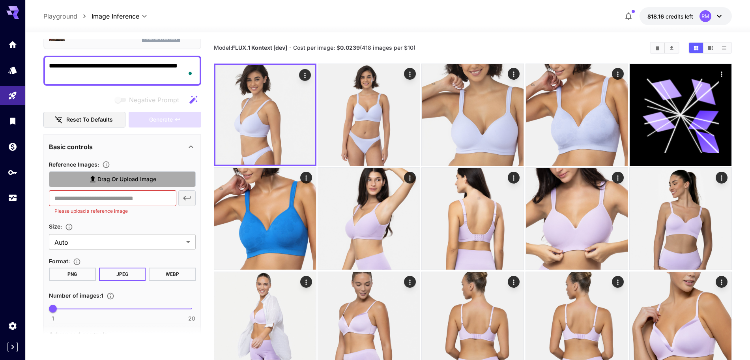
click at [127, 180] on span "Drag or upload image" at bounding box center [126, 179] width 59 height 10
click at [0, 0] on input "Drag or upload image" at bounding box center [0, 0] width 0 height 0
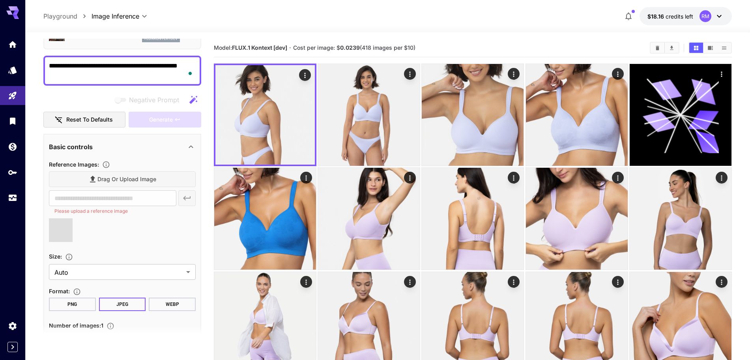
type input "**********"
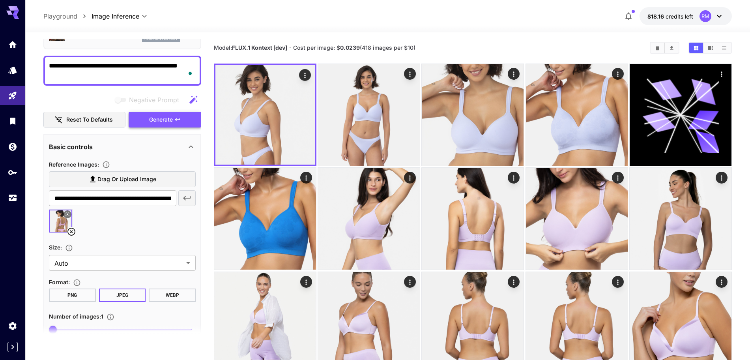
click at [161, 123] on span "Generate" at bounding box center [161, 120] width 24 height 10
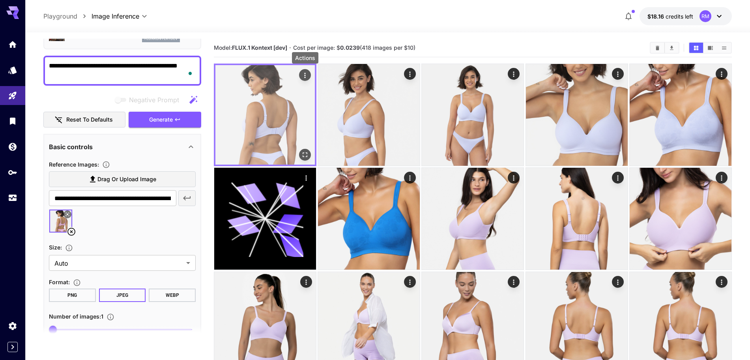
click at [307, 75] on icon "Actions" at bounding box center [305, 75] width 8 height 8
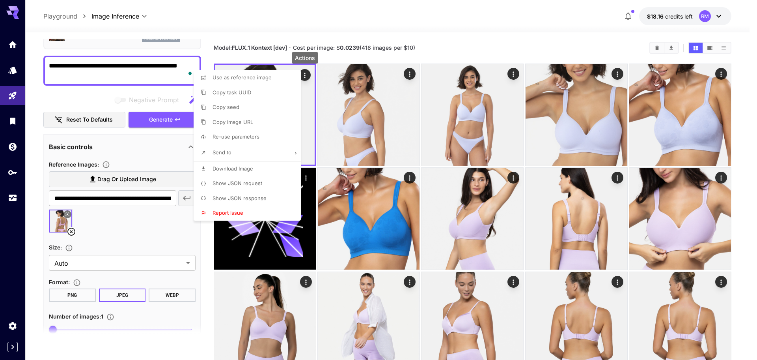
click at [234, 167] on span "Download Image" at bounding box center [233, 168] width 41 height 6
click at [514, 39] on div at bounding box center [378, 180] width 757 height 360
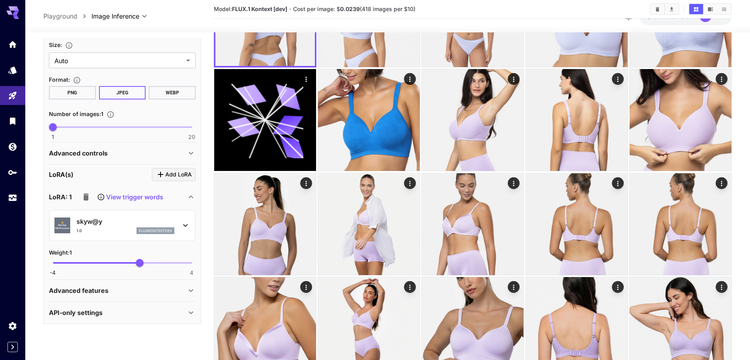
click at [108, 223] on p "skyw@y" at bounding box center [126, 221] width 98 height 9
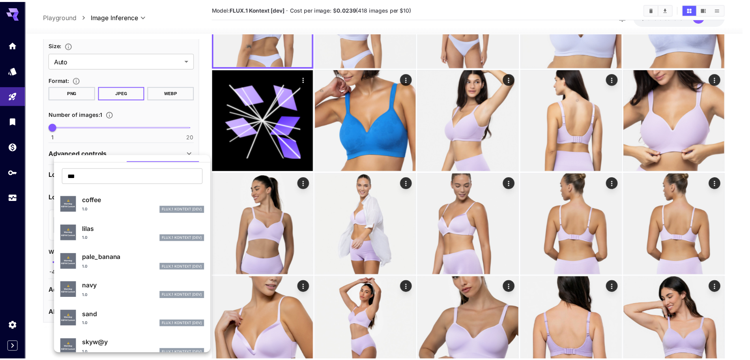
scroll to position [14, 0]
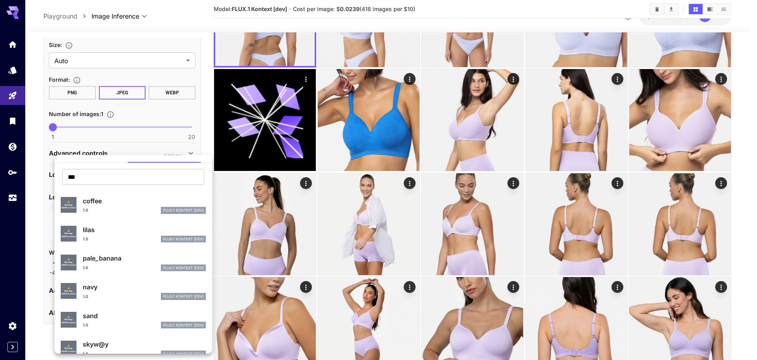
click at [209, 125] on div at bounding box center [378, 180] width 757 height 360
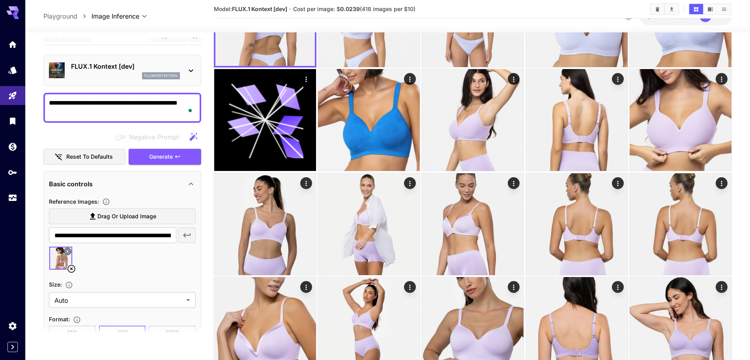
scroll to position [49, 0]
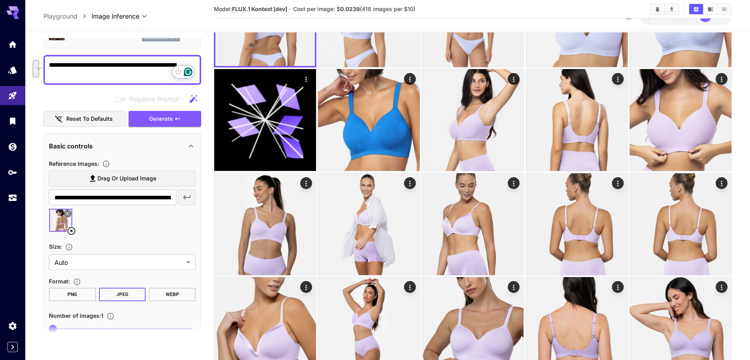
drag, startPoint x: 166, startPoint y: 62, endPoint x: 172, endPoint y: 61, distance: 5.6
click at [52, 71] on textarea "**********" at bounding box center [122, 69] width 147 height 19
click at [71, 77] on textarea "**********" at bounding box center [122, 69] width 147 height 19
paste textarea "**********"
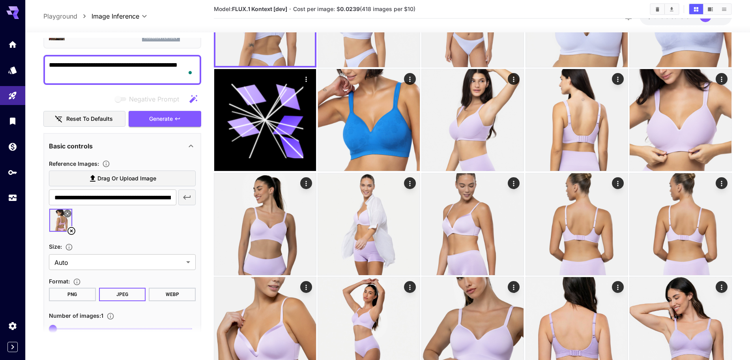
type textarea "**********"
click at [71, 231] on icon at bounding box center [71, 231] width 8 height 8
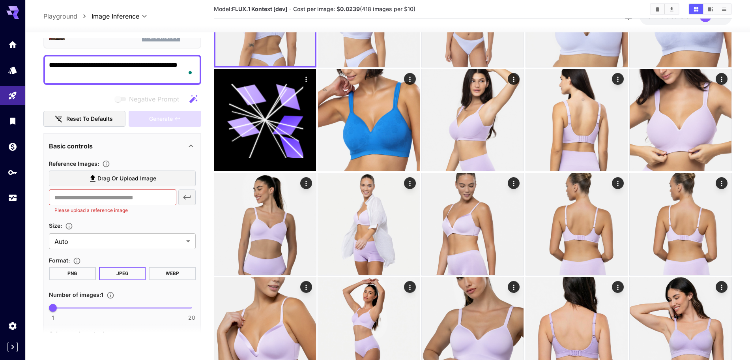
click at [125, 180] on span "Drag or upload image" at bounding box center [126, 179] width 59 height 10
click at [0, 0] on input "Drag or upload image" at bounding box center [0, 0] width 0 height 0
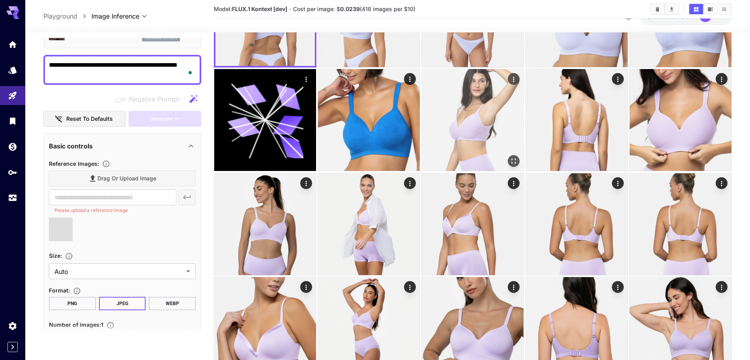
type input "**********"
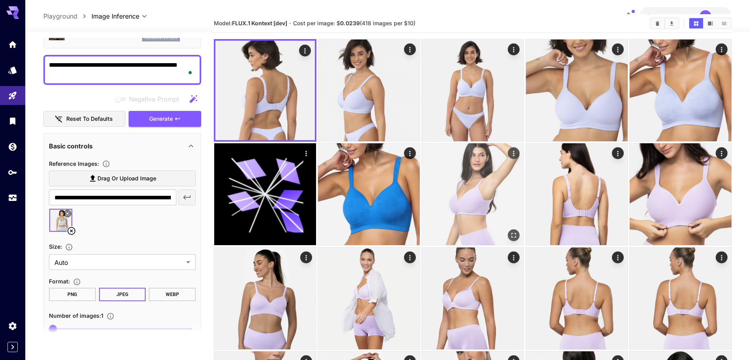
scroll to position [0, 0]
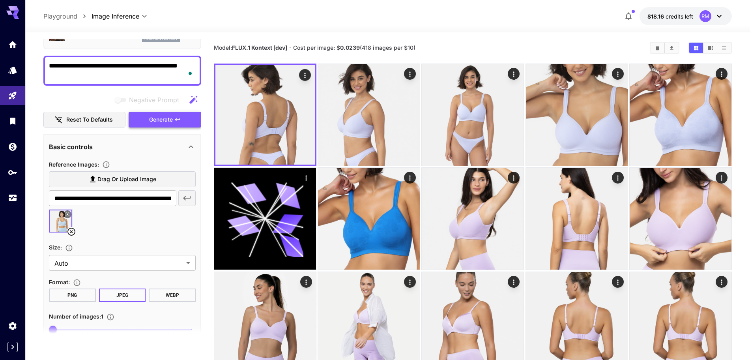
click at [160, 121] on span "Generate" at bounding box center [161, 120] width 24 height 10
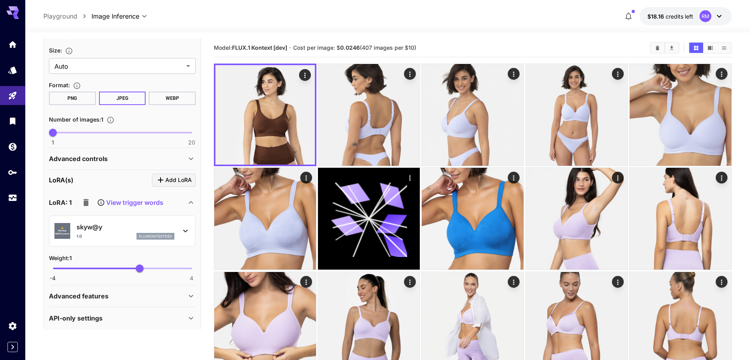
scroll to position [247, 0]
click at [112, 232] on div "1.0 fluxkontextdev" at bounding box center [126, 235] width 98 height 7
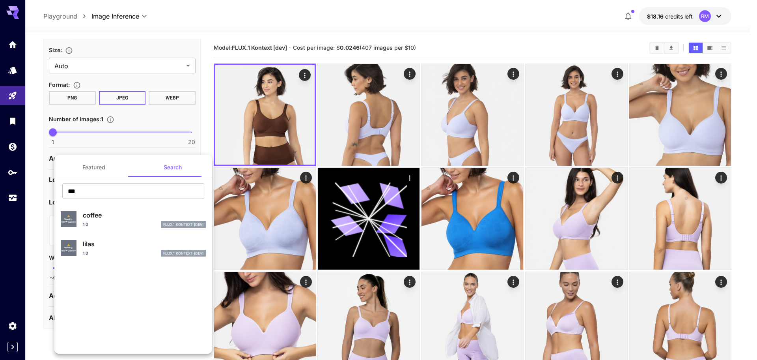
click at [100, 215] on p "coffee" at bounding box center [144, 214] width 123 height 9
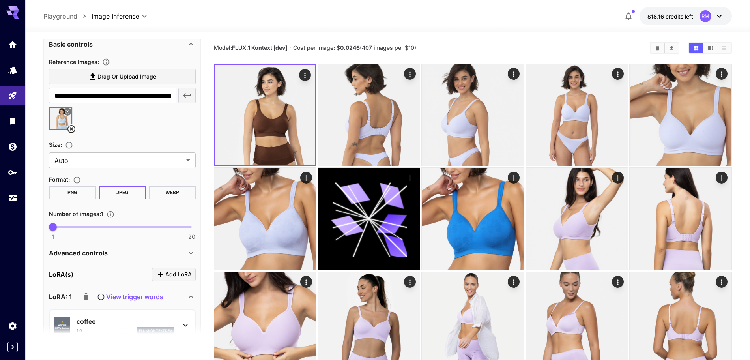
scroll to position [0, 0]
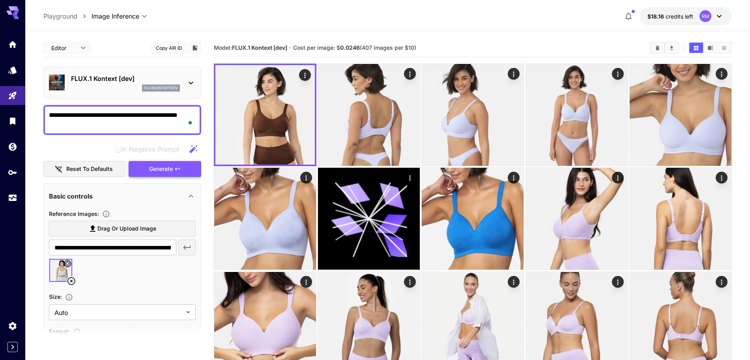
click at [161, 170] on span "Generate" at bounding box center [161, 169] width 24 height 10
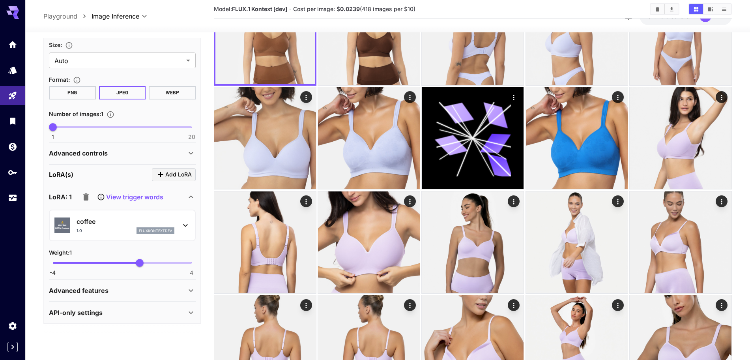
scroll to position [99, 0]
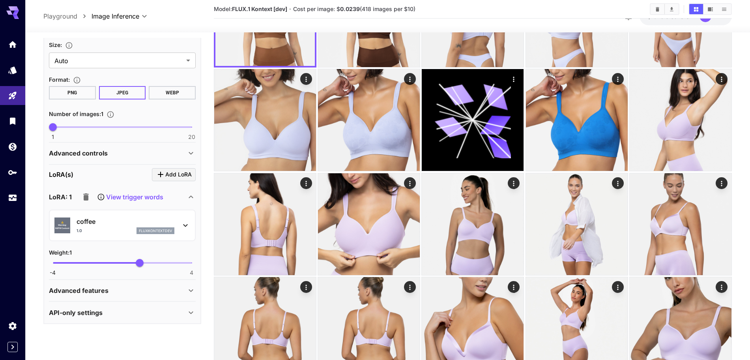
click at [190, 291] on icon at bounding box center [191, 290] width 4 height 3
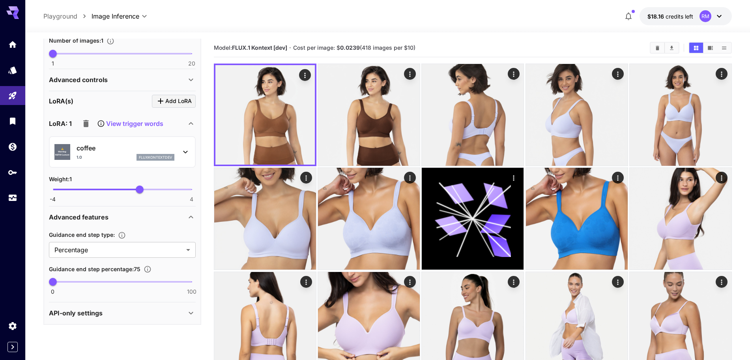
scroll to position [82, 0]
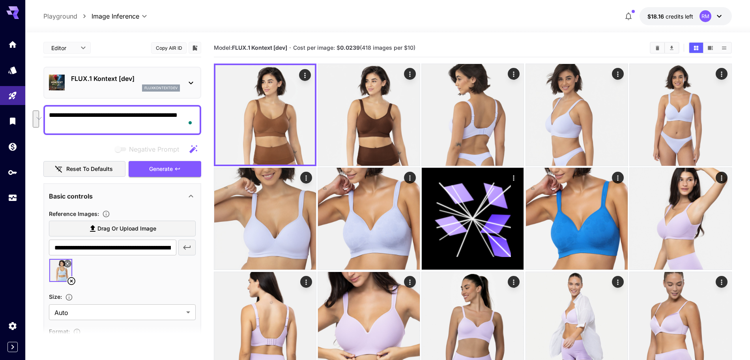
drag, startPoint x: 167, startPoint y: 114, endPoint x: 175, endPoint y: 125, distance: 13.3
click at [175, 125] on textarea "**********" at bounding box center [122, 119] width 147 height 19
click at [164, 170] on span "Generate" at bounding box center [161, 169] width 24 height 10
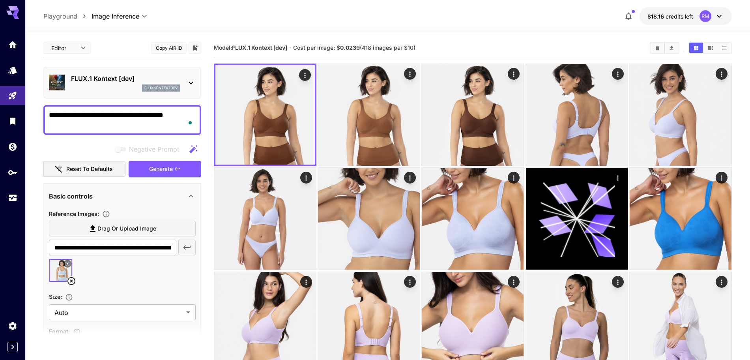
click at [168, 114] on textarea "**********" at bounding box center [122, 119] width 147 height 19
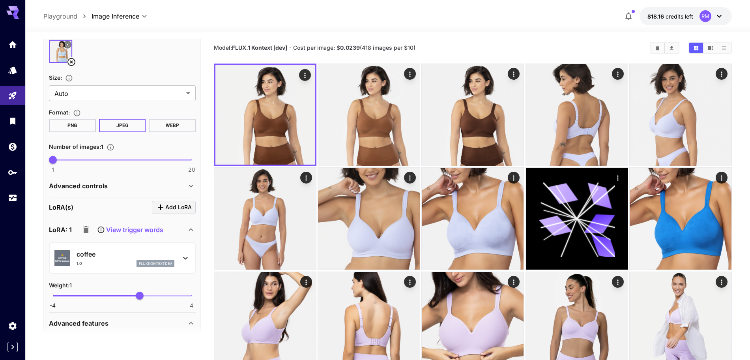
scroll to position [103, 0]
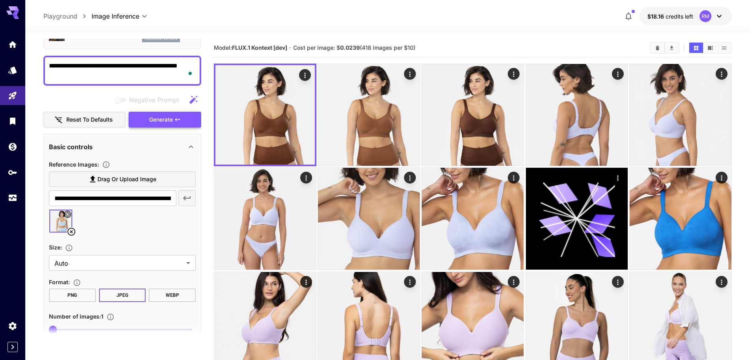
click at [161, 121] on span "Generate" at bounding box center [161, 120] width 24 height 10
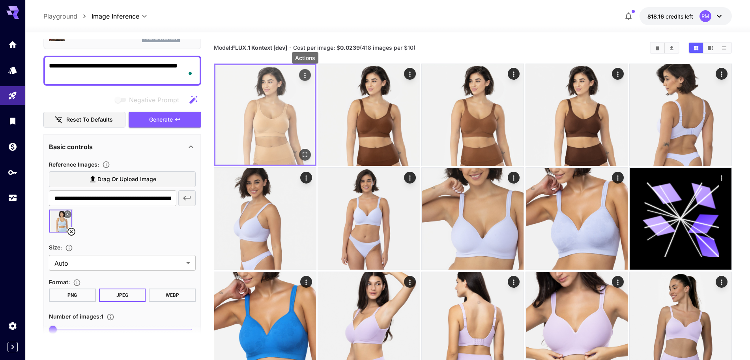
click at [305, 75] on icon "Actions" at bounding box center [304, 75] width 1 height 5
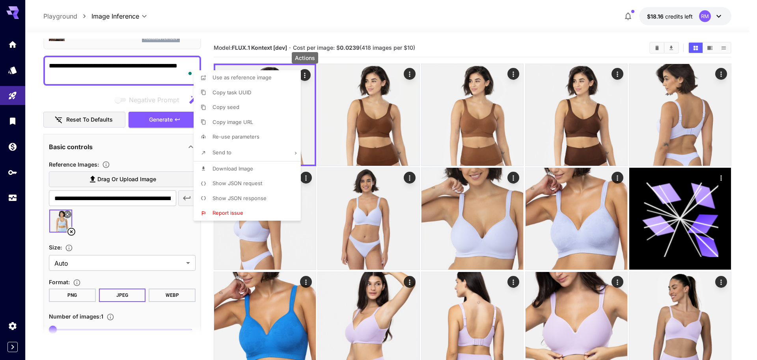
click at [236, 168] on span "Download Image" at bounding box center [233, 168] width 41 height 6
click at [153, 67] on div at bounding box center [378, 180] width 757 height 360
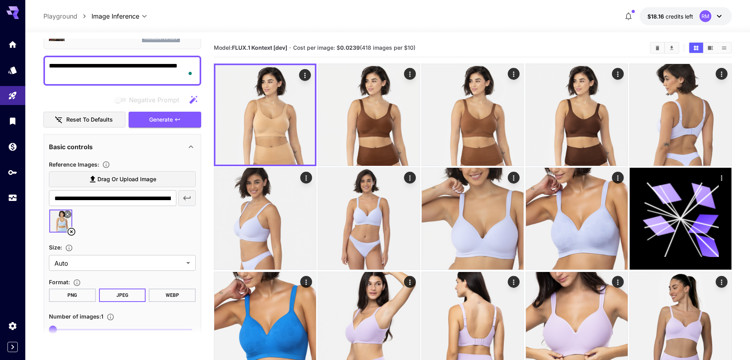
click at [160, 64] on textarea "**********" at bounding box center [122, 70] width 147 height 19
click at [180, 65] on textarea "**********" at bounding box center [122, 70] width 147 height 19
click at [162, 121] on span "Generate" at bounding box center [161, 120] width 24 height 10
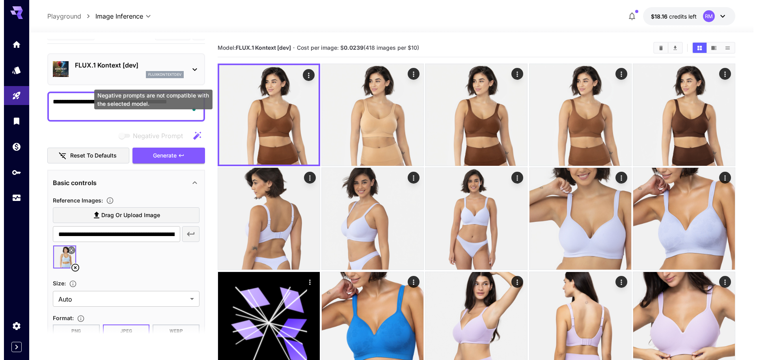
scroll to position [0, 0]
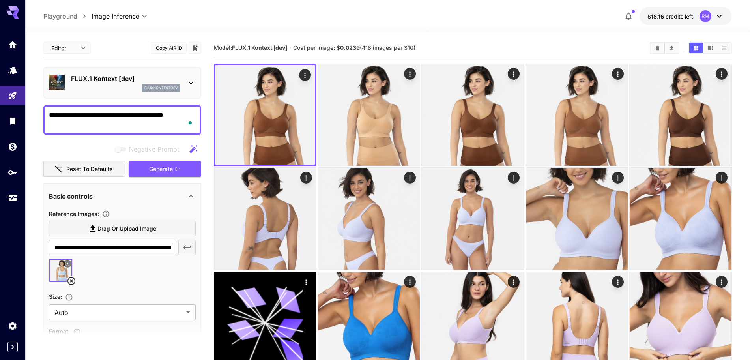
click at [185, 115] on textarea "**********" at bounding box center [122, 119] width 147 height 19
click at [167, 113] on textarea "**********" at bounding box center [122, 119] width 147 height 19
click at [159, 171] on span "Generate" at bounding box center [161, 169] width 24 height 10
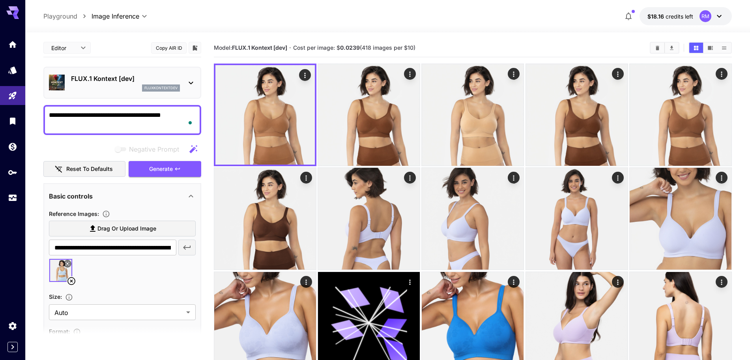
click at [166, 116] on textarea "**********" at bounding box center [122, 119] width 147 height 19
type textarea "**********"
click at [155, 171] on span "Generate" at bounding box center [161, 169] width 24 height 10
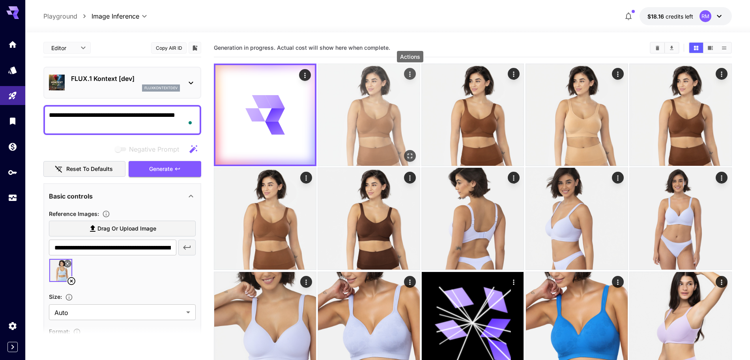
click at [408, 75] on icon "Actions" at bounding box center [410, 74] width 8 height 8
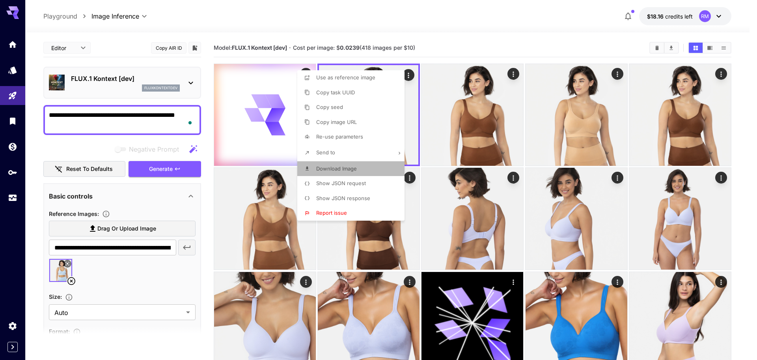
click at [338, 170] on span "Download Image" at bounding box center [336, 168] width 41 height 6
click at [400, 15] on div at bounding box center [378, 180] width 757 height 360
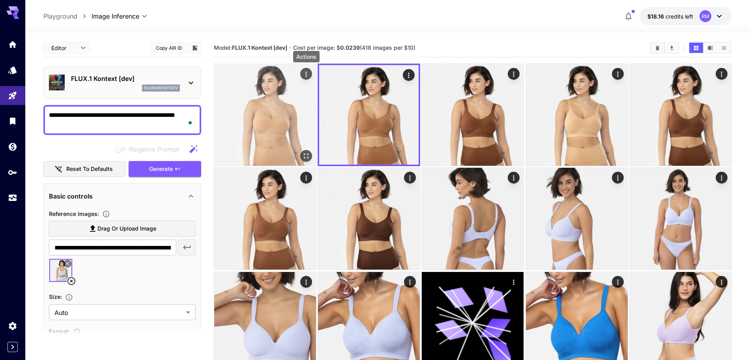
click at [306, 76] on icon "Actions" at bounding box center [305, 73] width 1 height 5
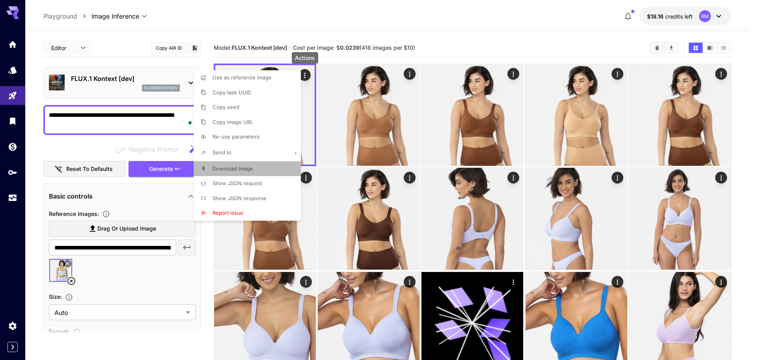
click at [222, 165] on p "Download Image" at bounding box center [233, 169] width 41 height 8
